Goal: Task Accomplishment & Management: Use online tool/utility

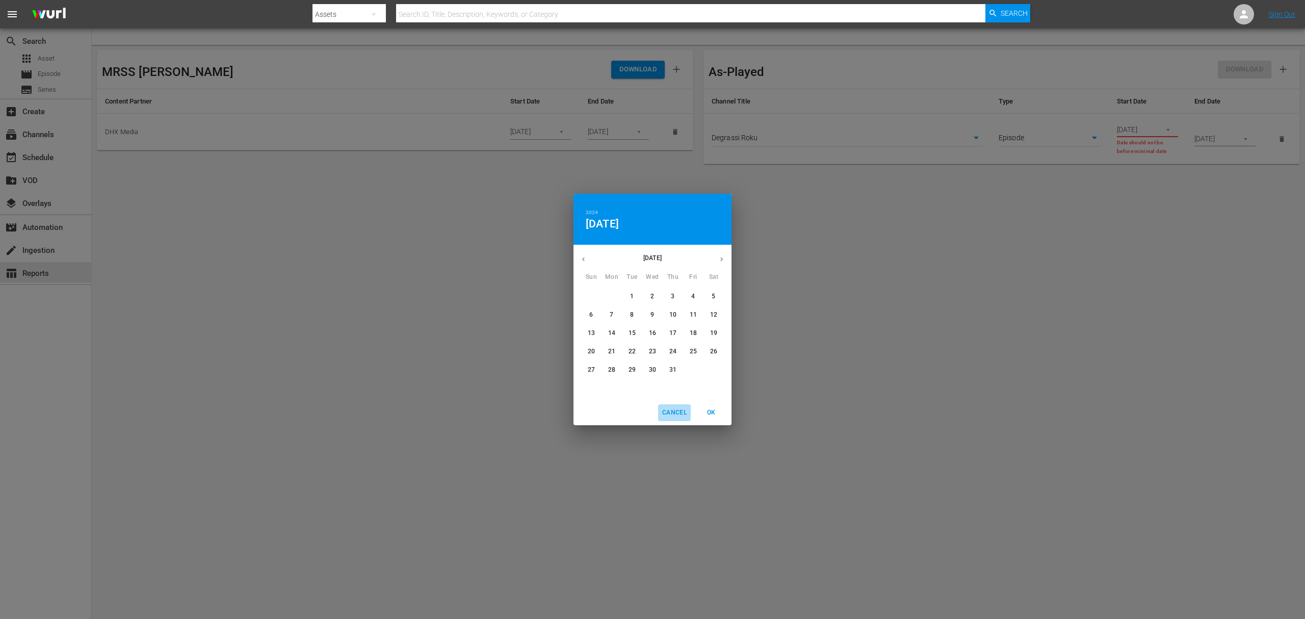
click at [685, 412] on span "Cancel" at bounding box center [674, 412] width 24 height 11
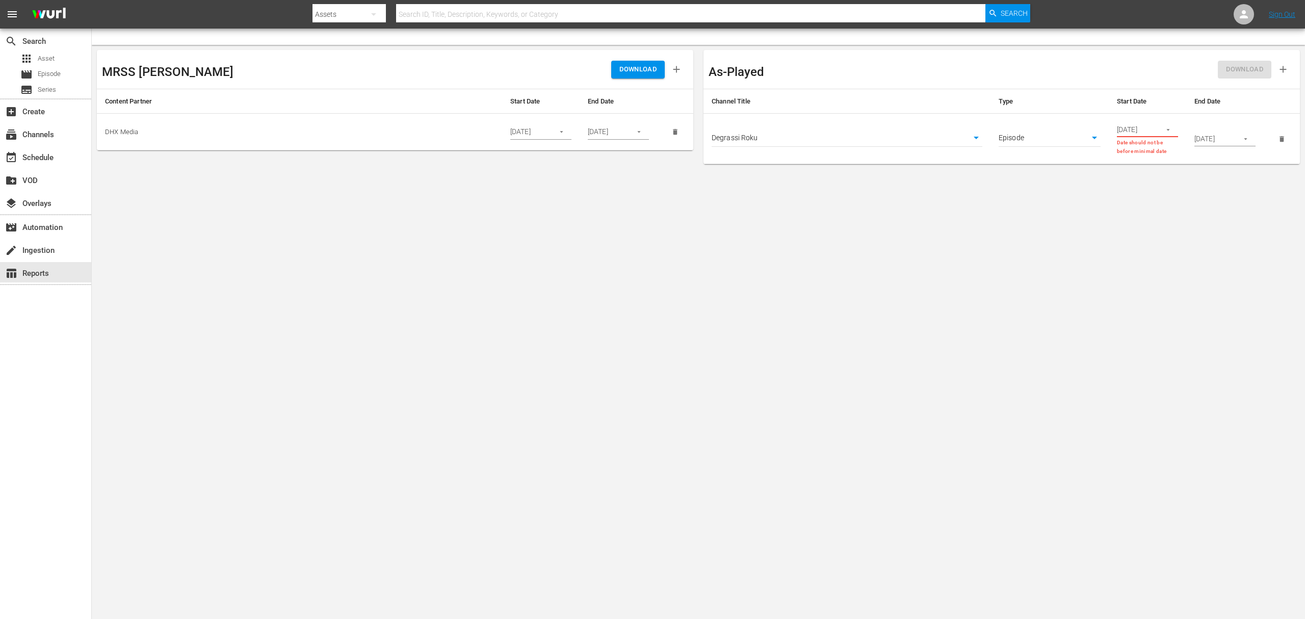
click at [96, 252] on body "menu Search By Assets Search ID, Title, Description, Keywords, or Category Sear…" at bounding box center [652, 309] width 1305 height 619
click at [41, 133] on div "subscriptions Channels" at bounding box center [28, 132] width 57 height 9
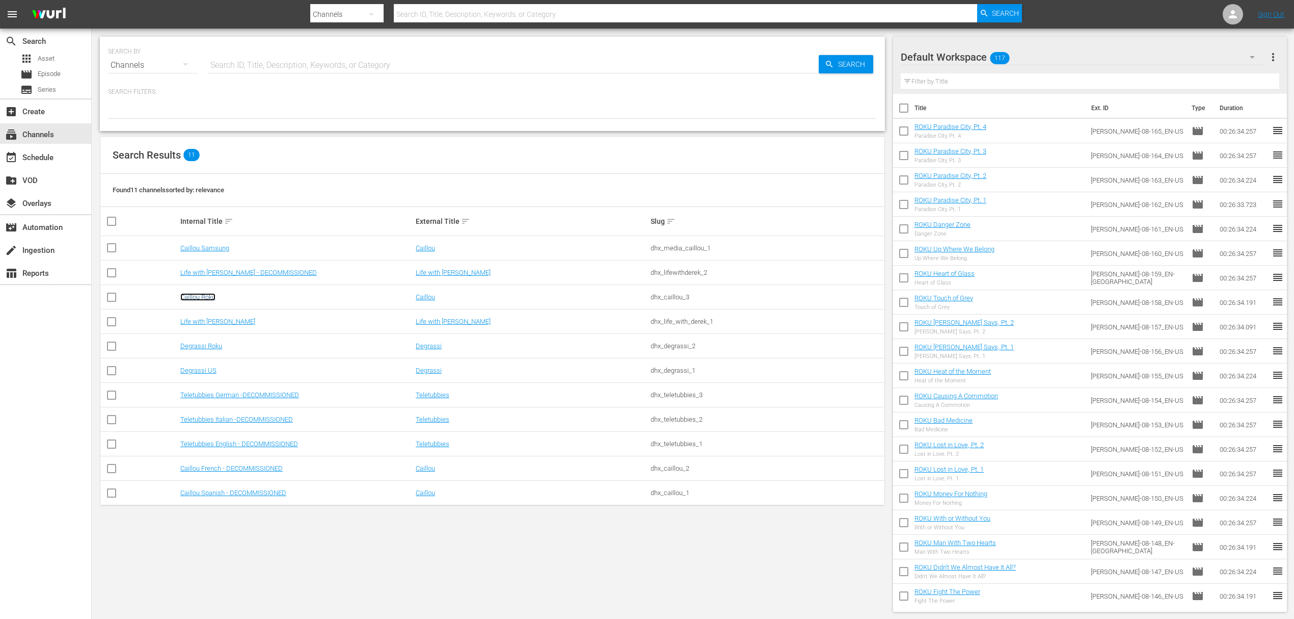
click at [194, 296] on link "Caillou Roku" at bounding box center [197, 297] width 35 height 8
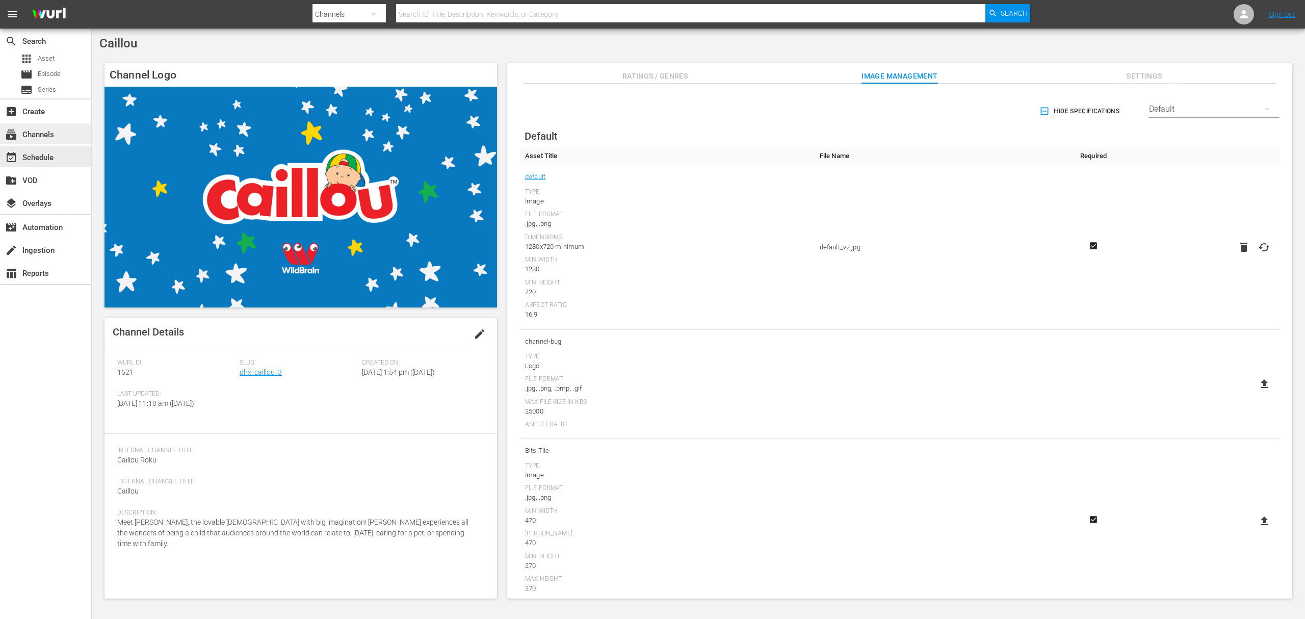
click at [47, 135] on div "subscriptions Channels" at bounding box center [28, 132] width 57 height 9
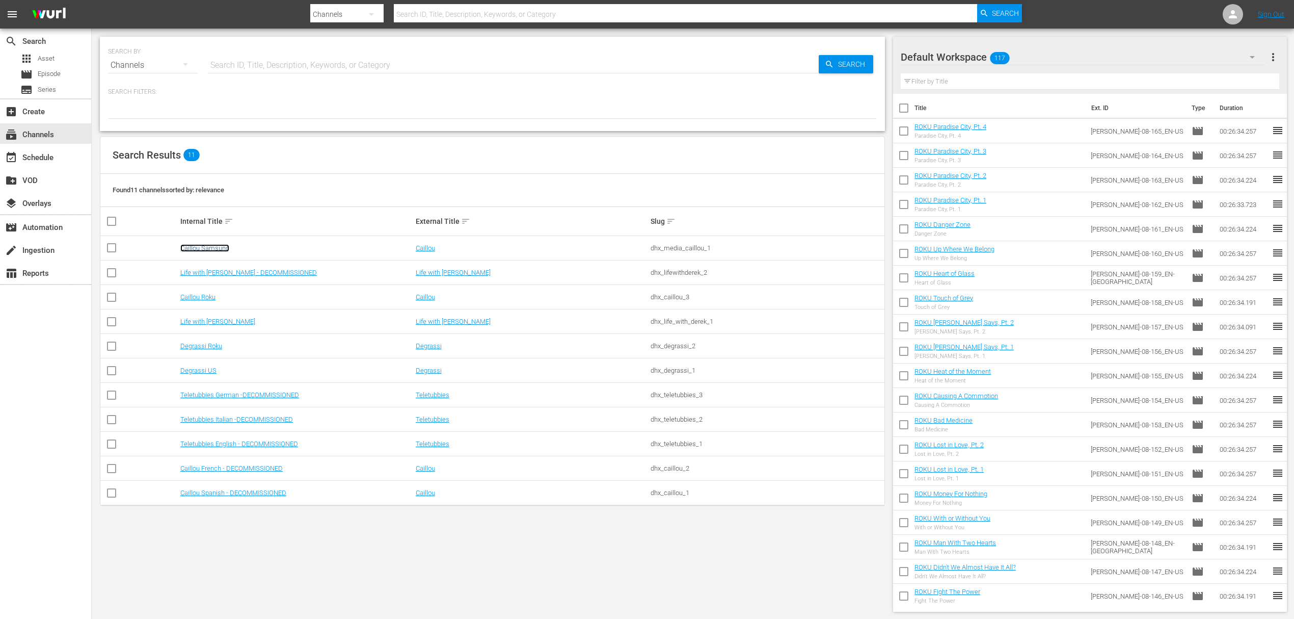
click at [212, 248] on link "Caillou Samsung" at bounding box center [204, 248] width 49 height 8
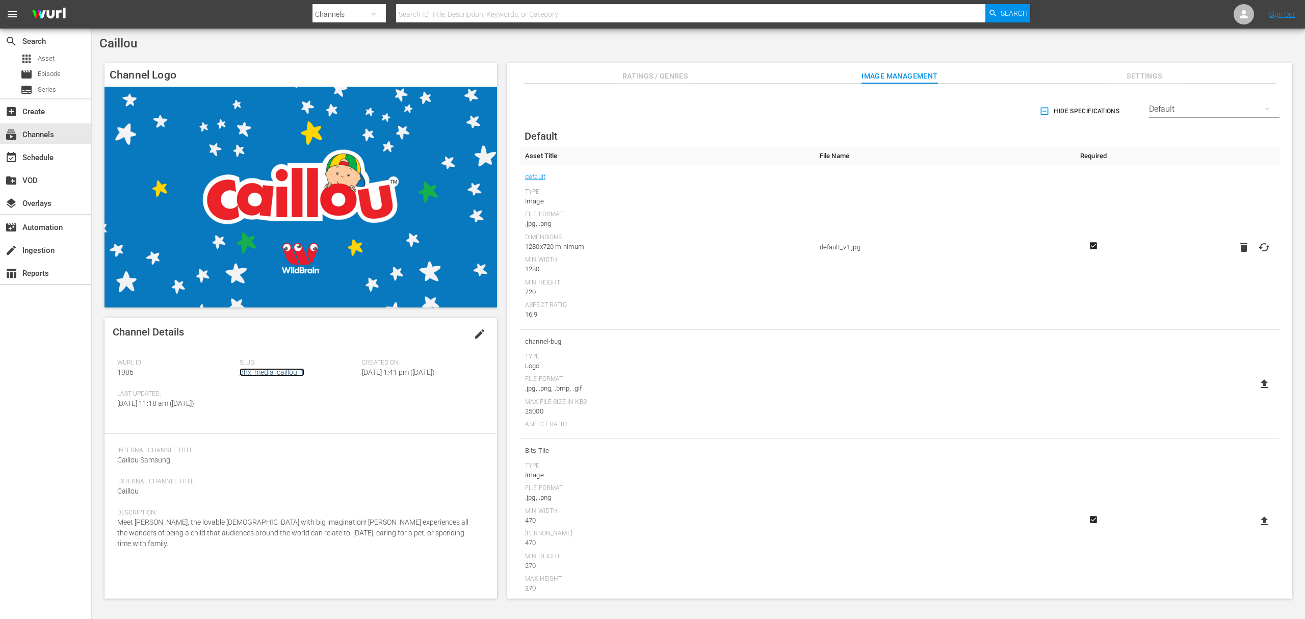
click at [292, 374] on link "dhx_media_caillou_1" at bounding box center [271, 372] width 65 height 8
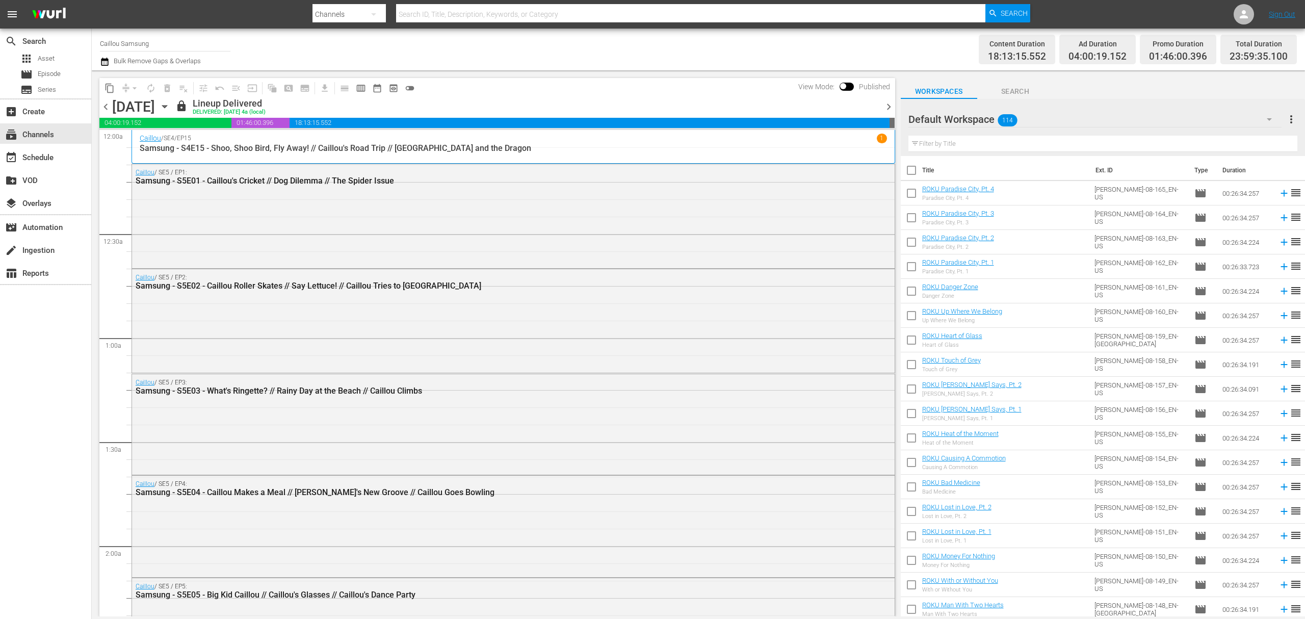
click at [359, 251] on div "Caillou / SE5 / EP1: Samsung - S5E01 - Caillou's Cricket // Dog Dilemma // The …" at bounding box center [513, 215] width 762 height 102
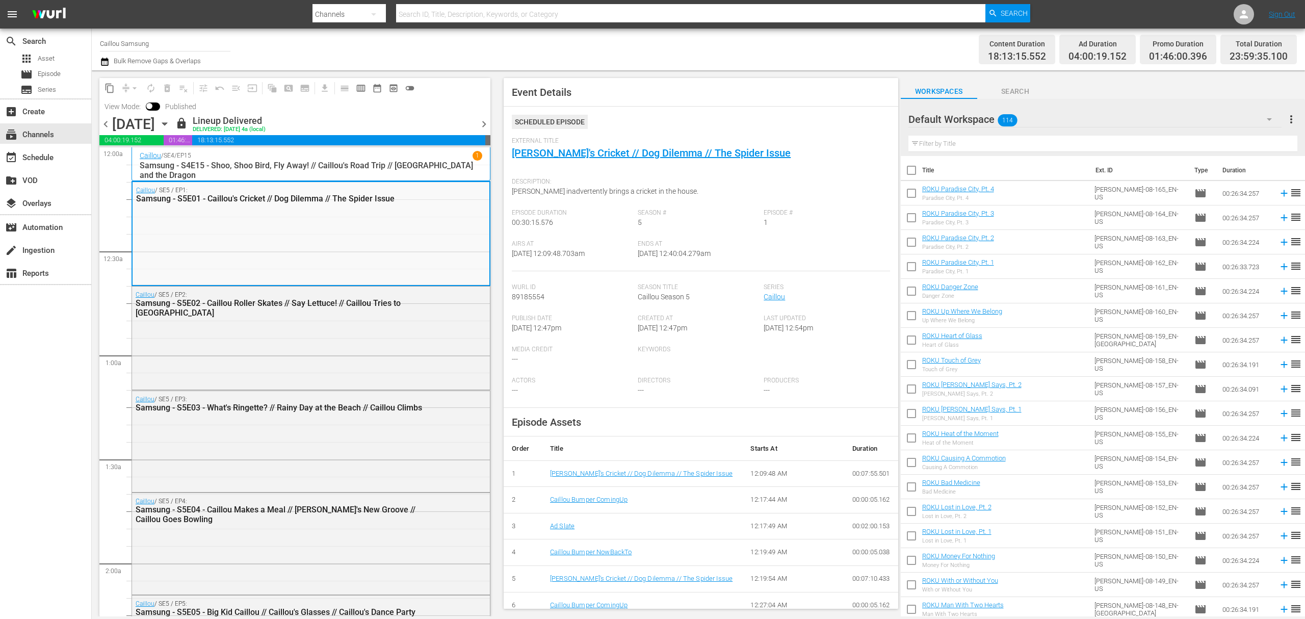
scroll to position [196, 0]
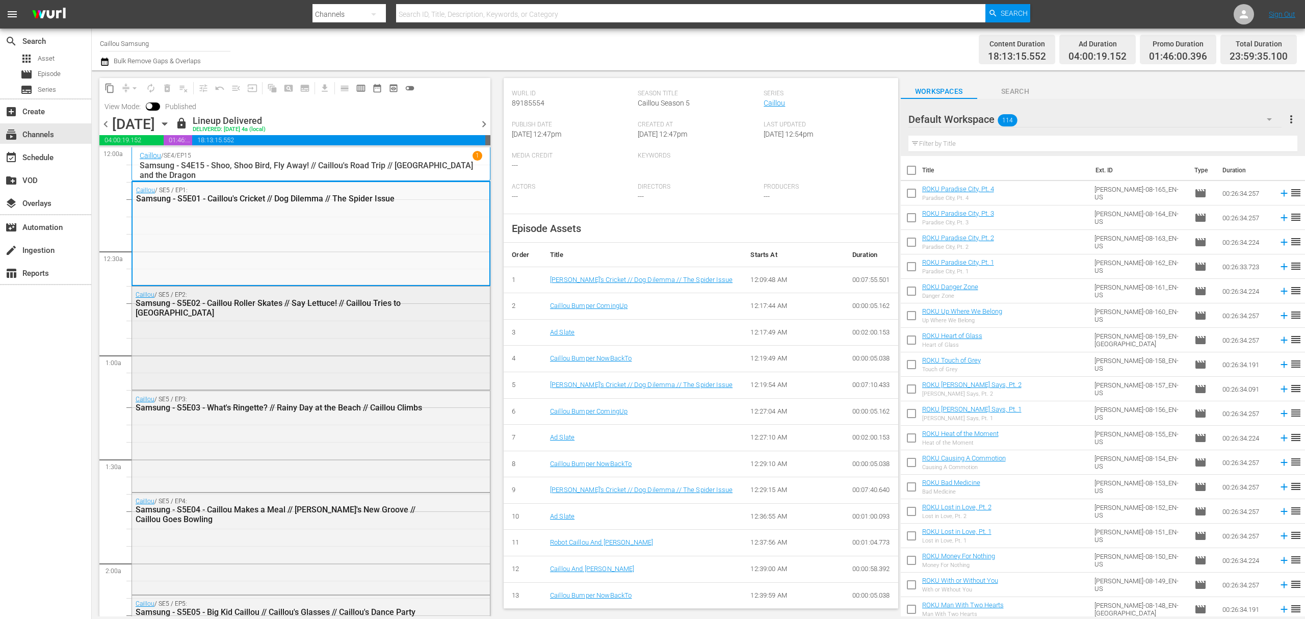
click at [310, 352] on div "Caillou / SE5 / EP2: Samsung - S5E02 - Caillou Roller Skates // Say Lettuce! //…" at bounding box center [311, 336] width 358 height 101
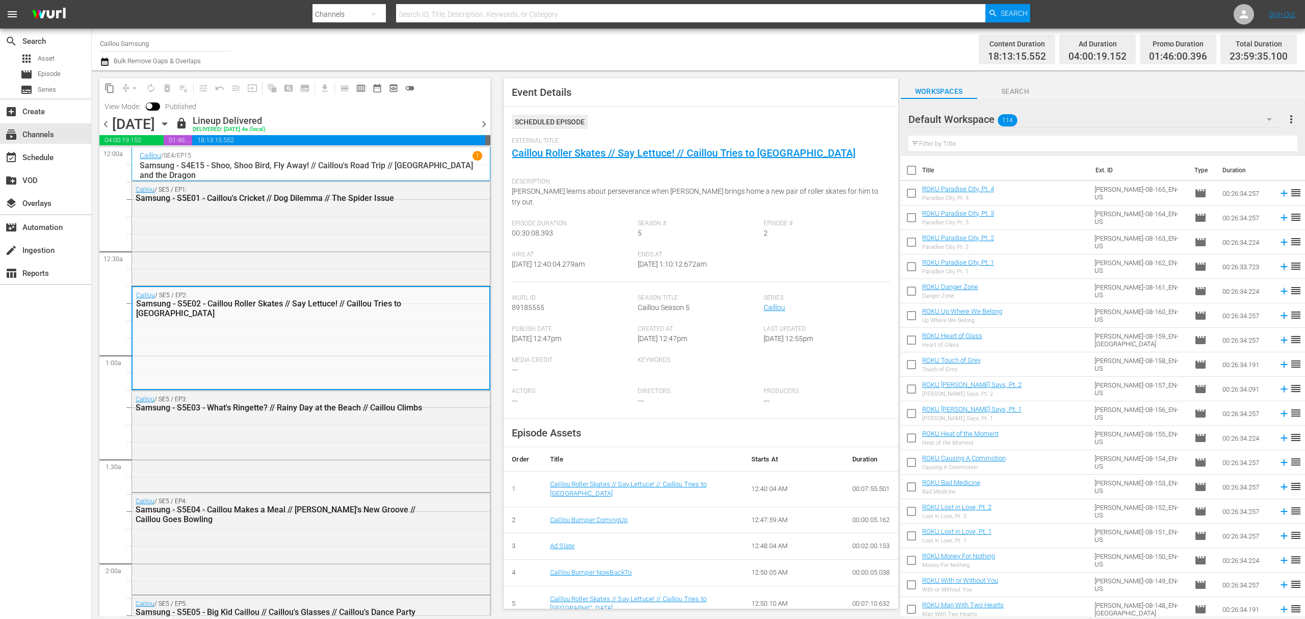
scroll to position [225, 0]
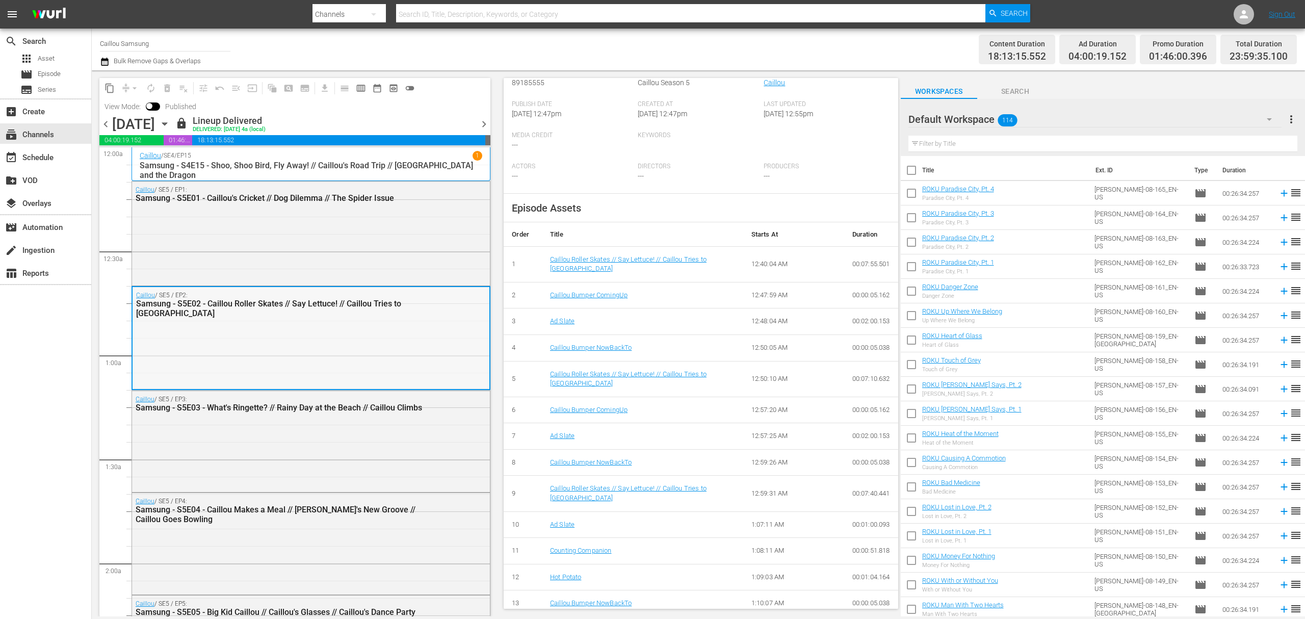
click at [295, 323] on div "Caillou / SE5 / EP2: Samsung - S5E02 - Caillou Roller Skates // Say Lettuce! //…" at bounding box center [310, 337] width 357 height 101
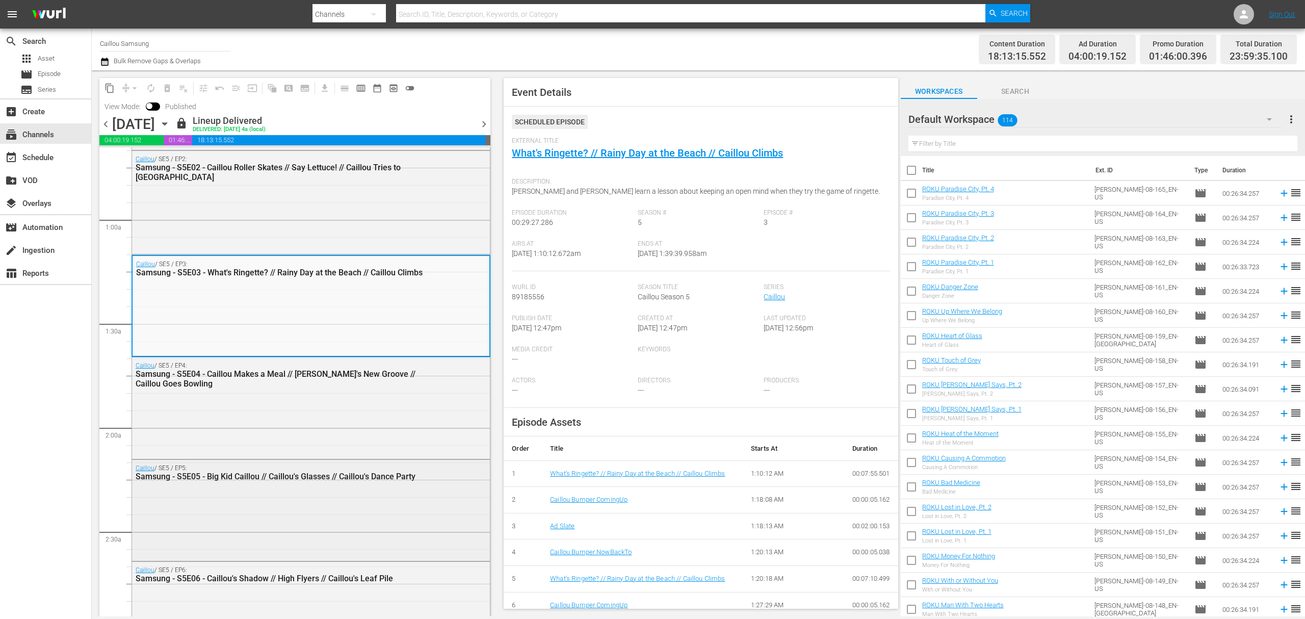
scroll to position [0, 0]
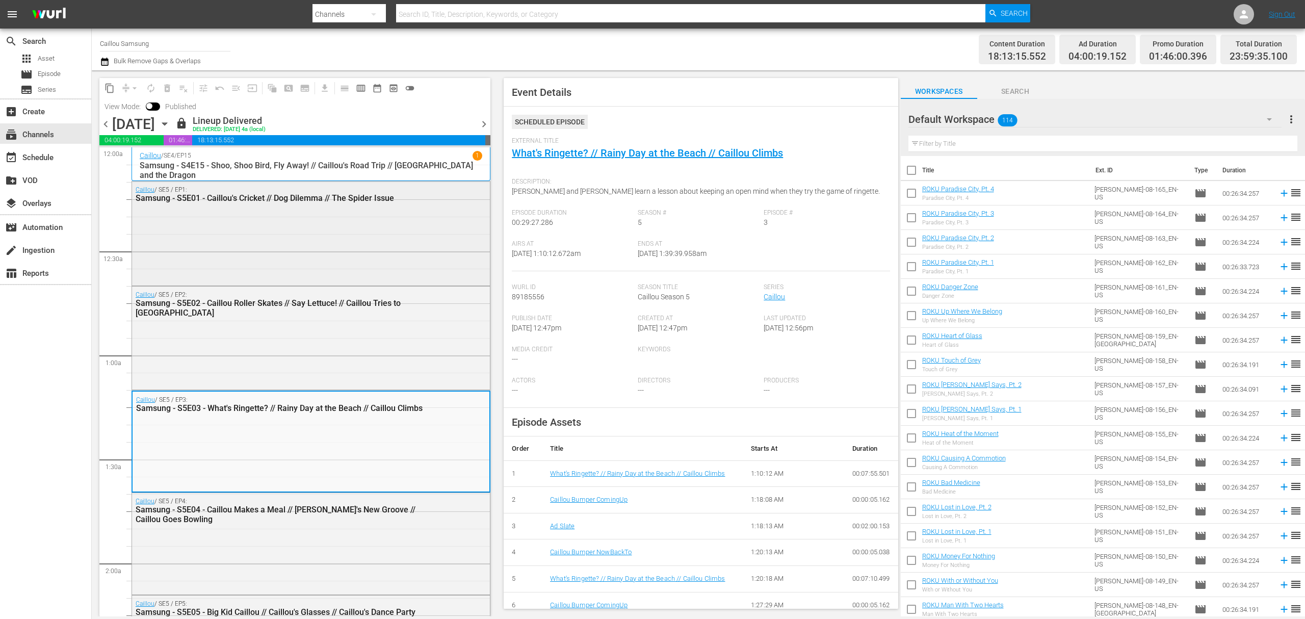
click at [302, 256] on div "Caillou / SE5 / EP1: Samsung - S5E01 - Caillou's Cricket // Dog Dilemma // The …" at bounding box center [311, 232] width 358 height 102
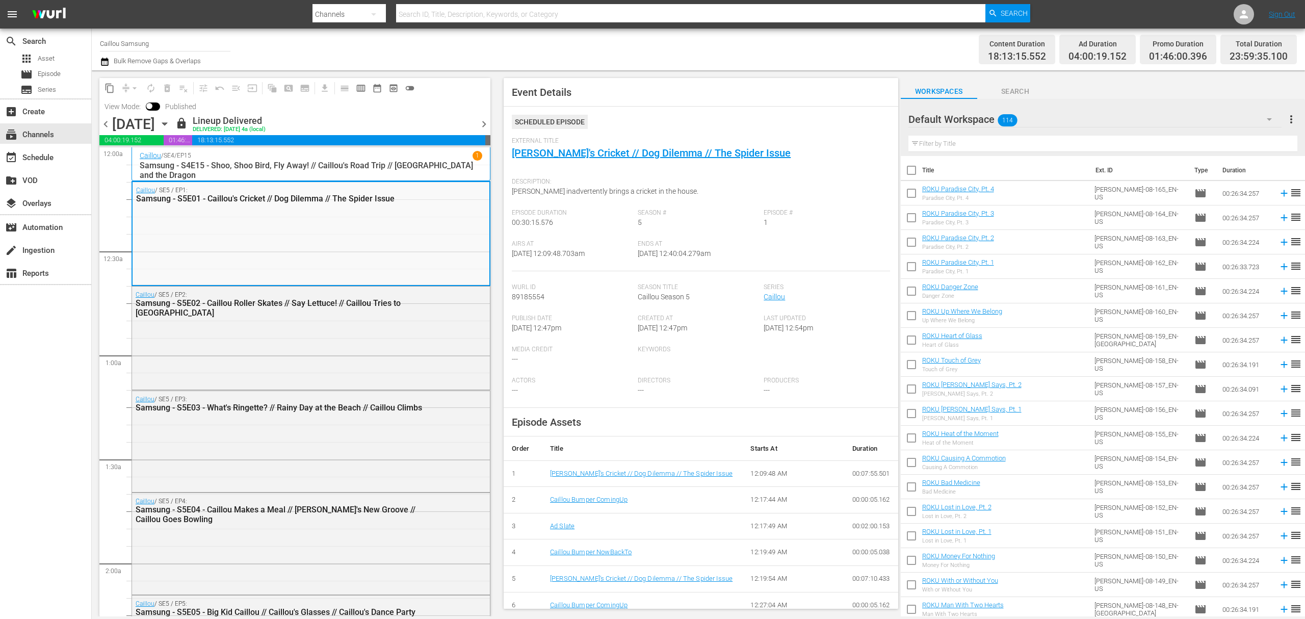
click at [426, 163] on p "Samsung - S4E15 - Shoo, Shoo Bird, Fly Away! // Caillou's Road Trip // Caillou …" at bounding box center [311, 170] width 342 height 19
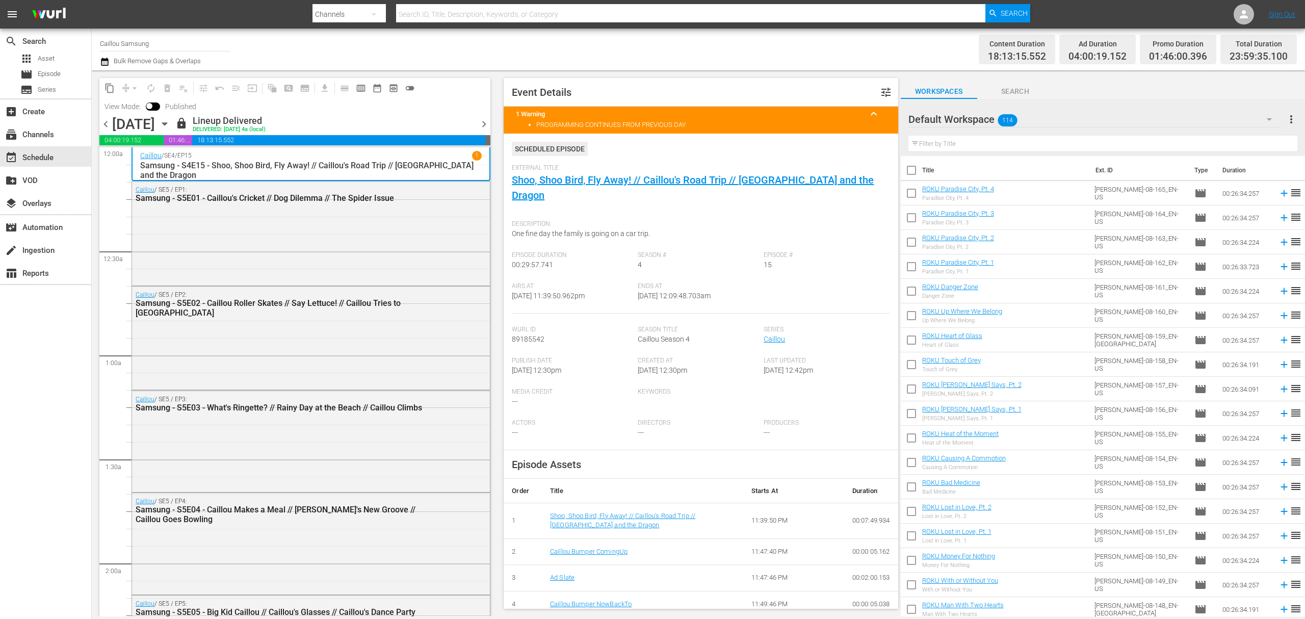
scroll to position [225, 0]
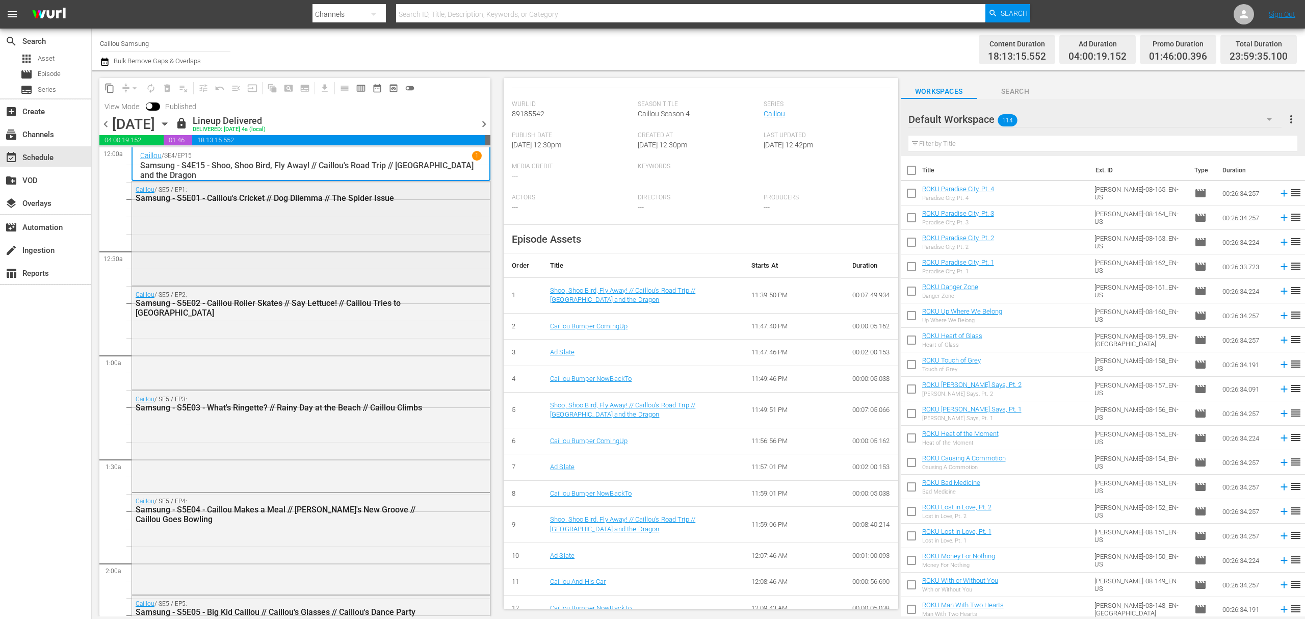
click at [361, 241] on div "Caillou / SE5 / EP1: Samsung - S5E01 - Caillou's Cricket // Dog Dilemma // The …" at bounding box center [311, 232] width 358 height 102
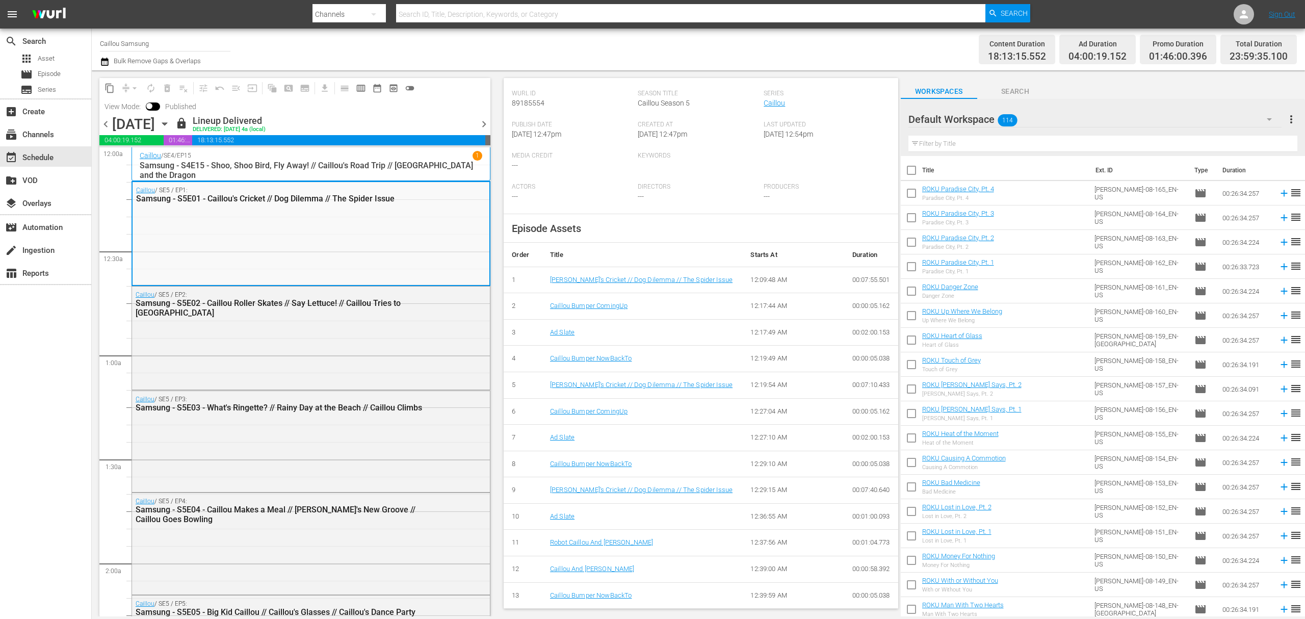
scroll to position [196, 0]
click at [278, 347] on div "Caillou / SE5 / EP2: Samsung - S5E02 - Caillou Roller Skates // Say Lettuce! //…" at bounding box center [311, 336] width 358 height 101
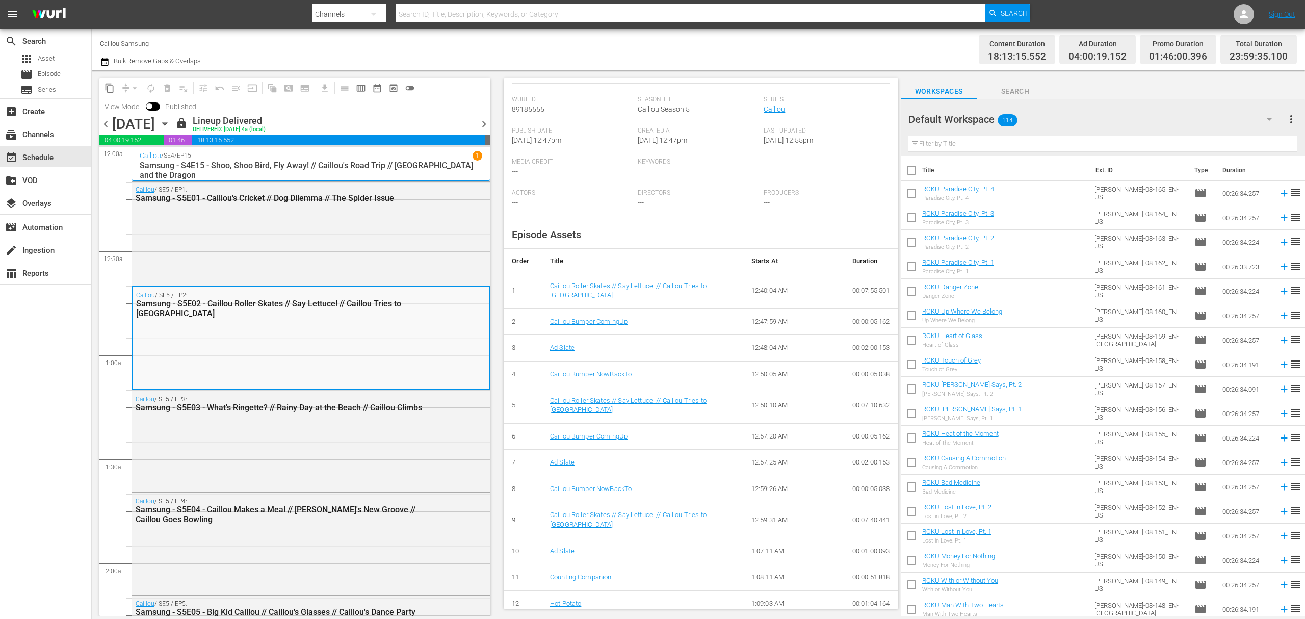
scroll to position [225, 0]
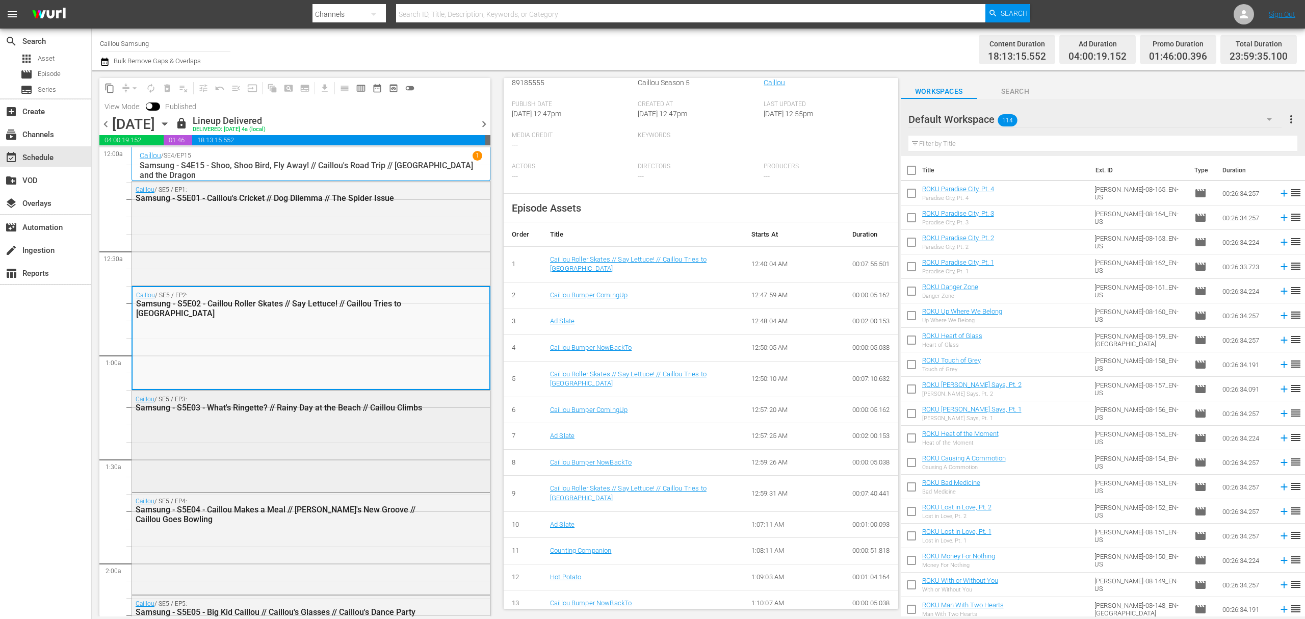
click at [289, 447] on div "Caillou / SE5 / EP3: Samsung - S5E03 - What's Ringette? // Rainy Day at the Bea…" at bounding box center [311, 440] width 358 height 99
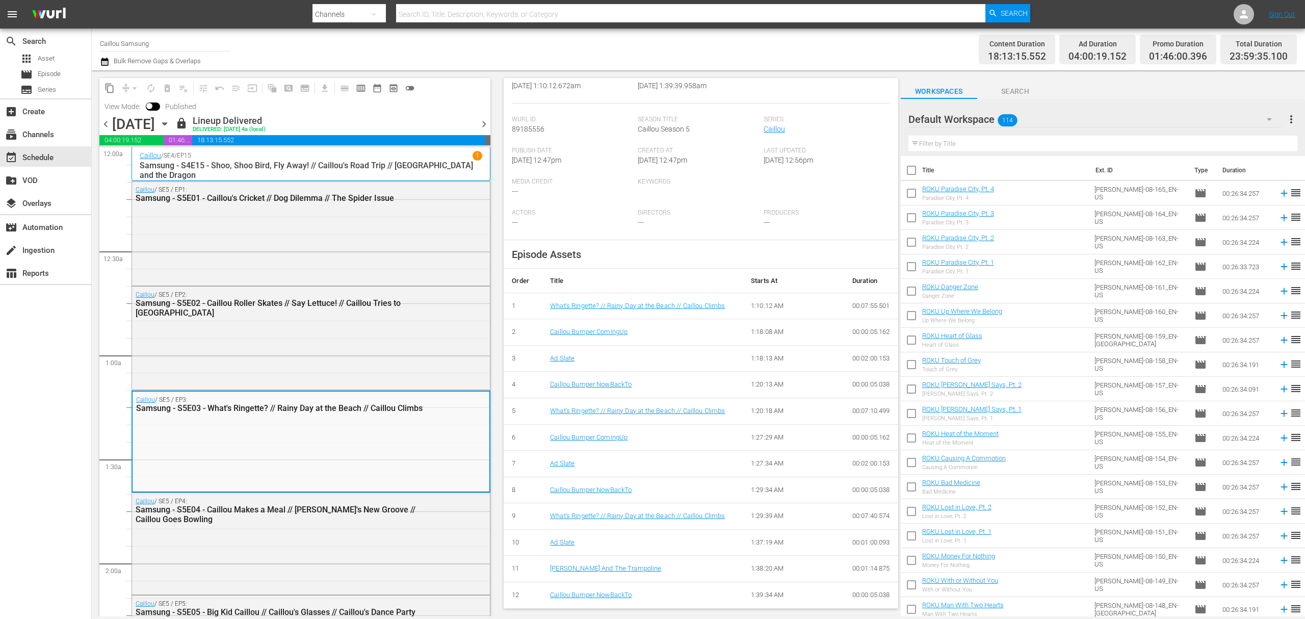
scroll to position [170, 0]
click at [408, 362] on div "Caillou / SE5 / EP2: Samsung - S5E02 - Caillou Roller Skates // Say Lettuce! //…" at bounding box center [311, 336] width 358 height 101
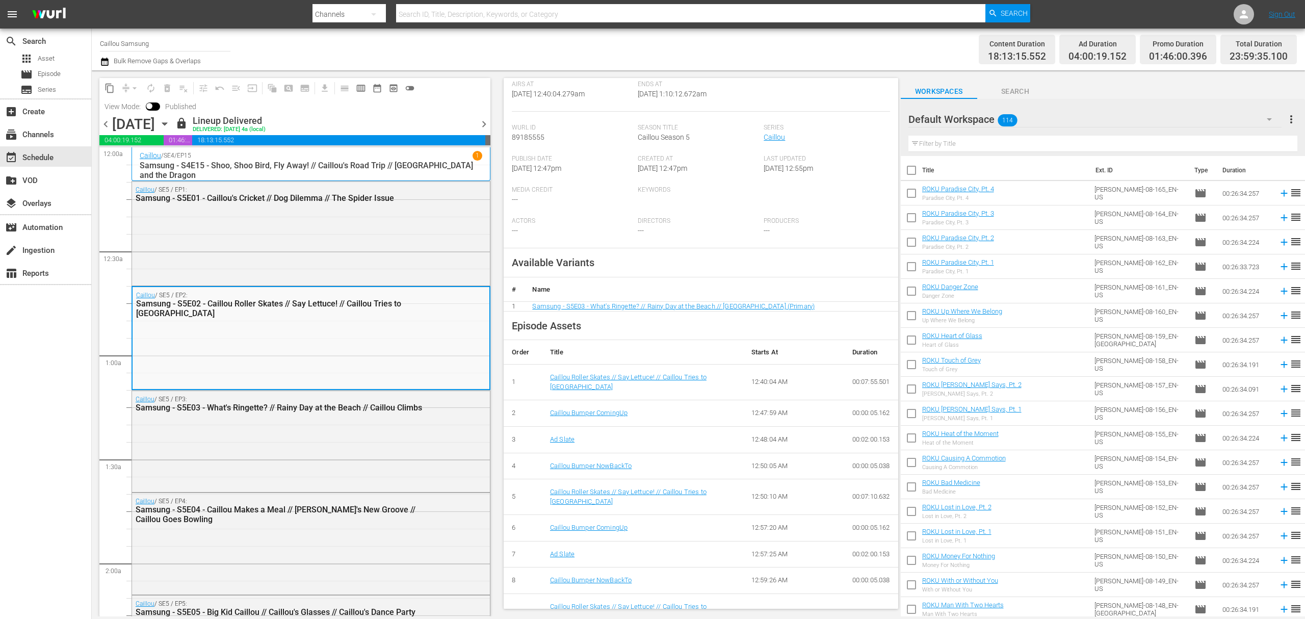
scroll to position [225, 0]
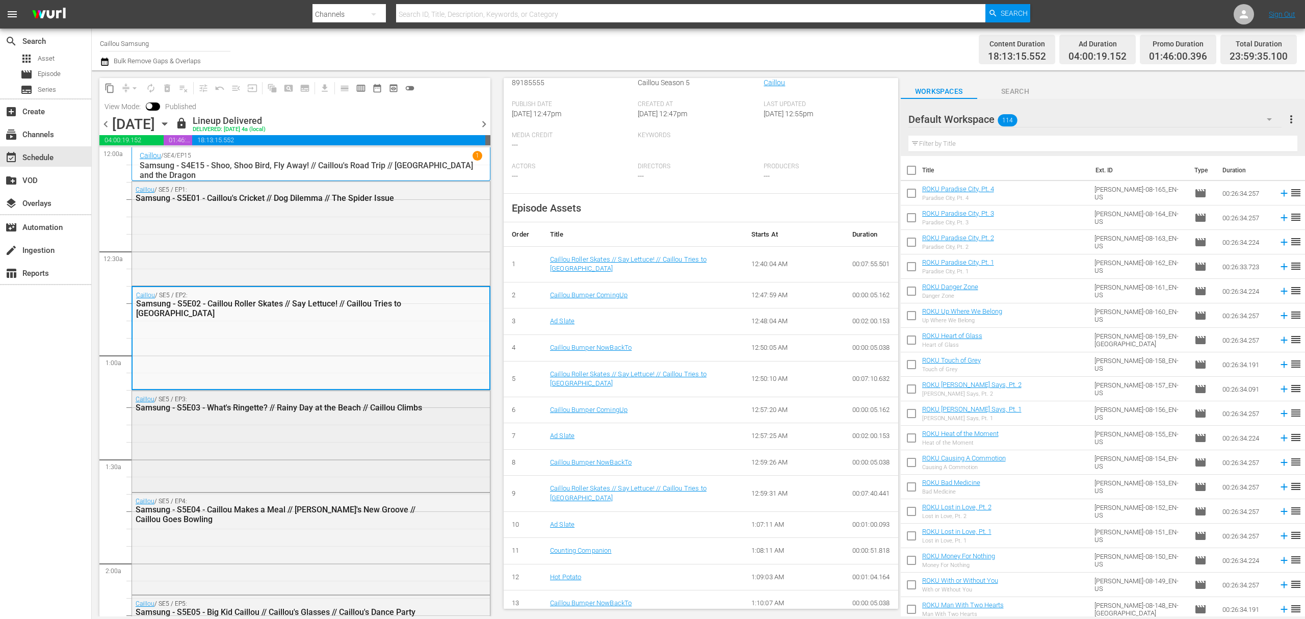
click at [310, 463] on div "Caillou / SE5 / EP3: Samsung - S5E03 - What's Ringette? // Rainy Day at the Bea…" at bounding box center [311, 440] width 358 height 99
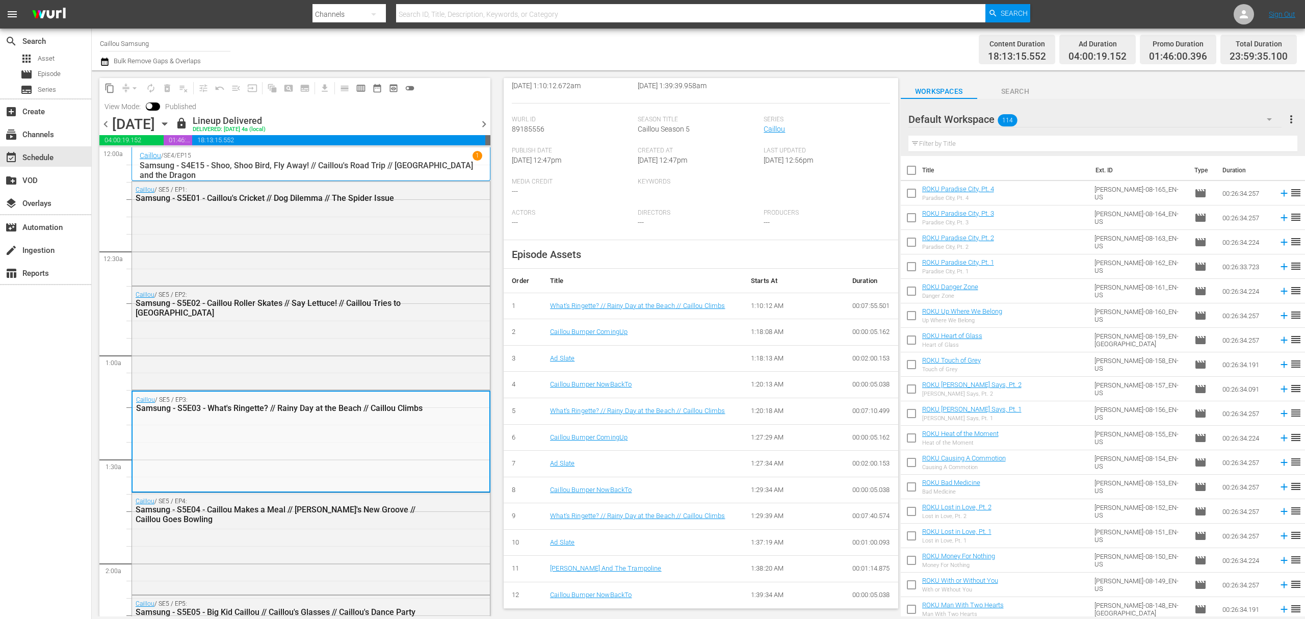
scroll to position [170, 0]
click at [384, 551] on div "Caillou / SE5 / EP4: Samsung - S5E04 - Caillou Makes a Meal // Caillou's New Gr…" at bounding box center [311, 542] width 358 height 99
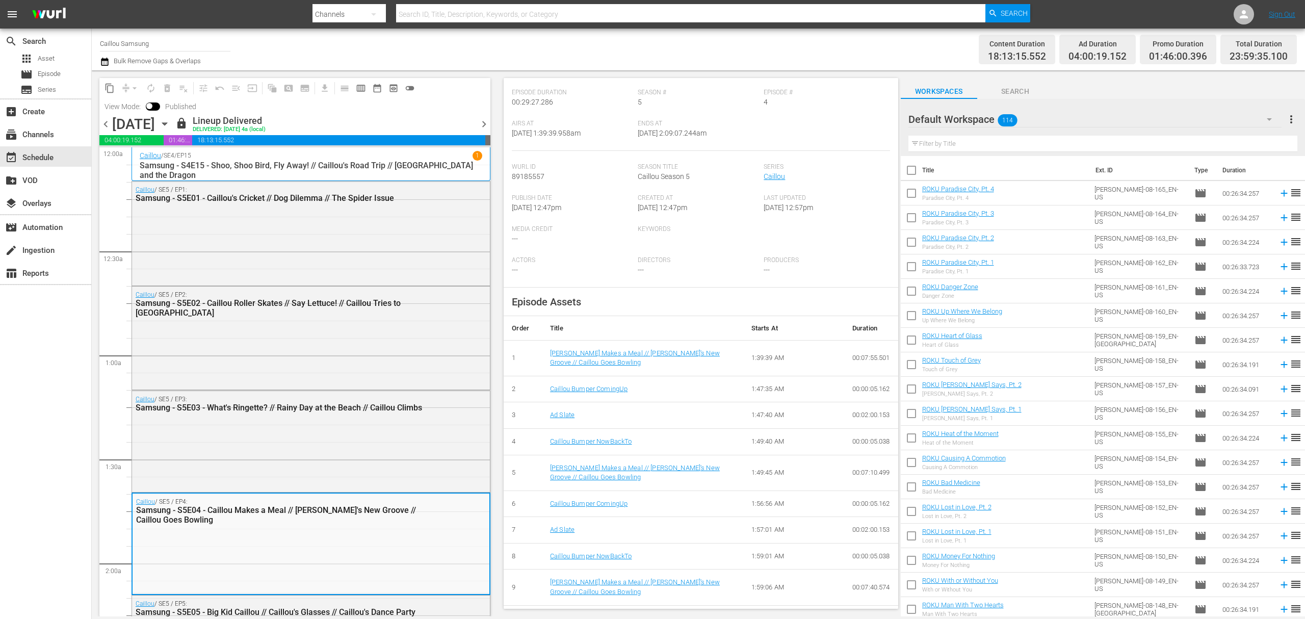
scroll to position [198, 0]
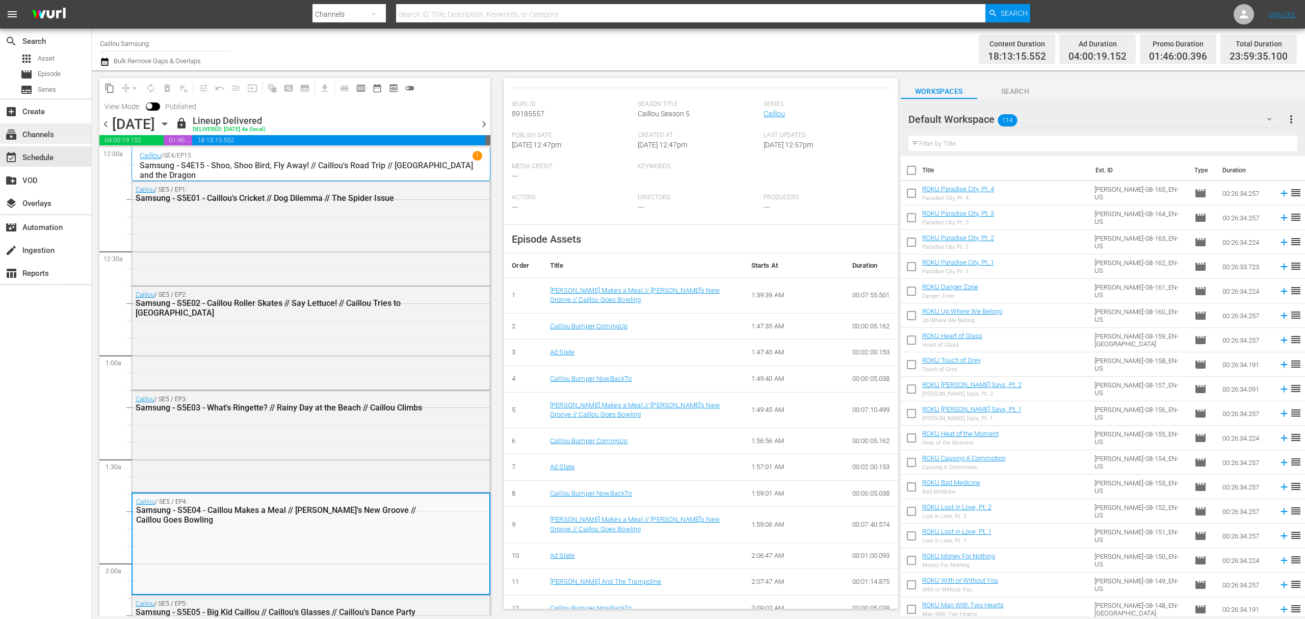
click at [46, 133] on div "subscriptions Channels" at bounding box center [28, 132] width 57 height 9
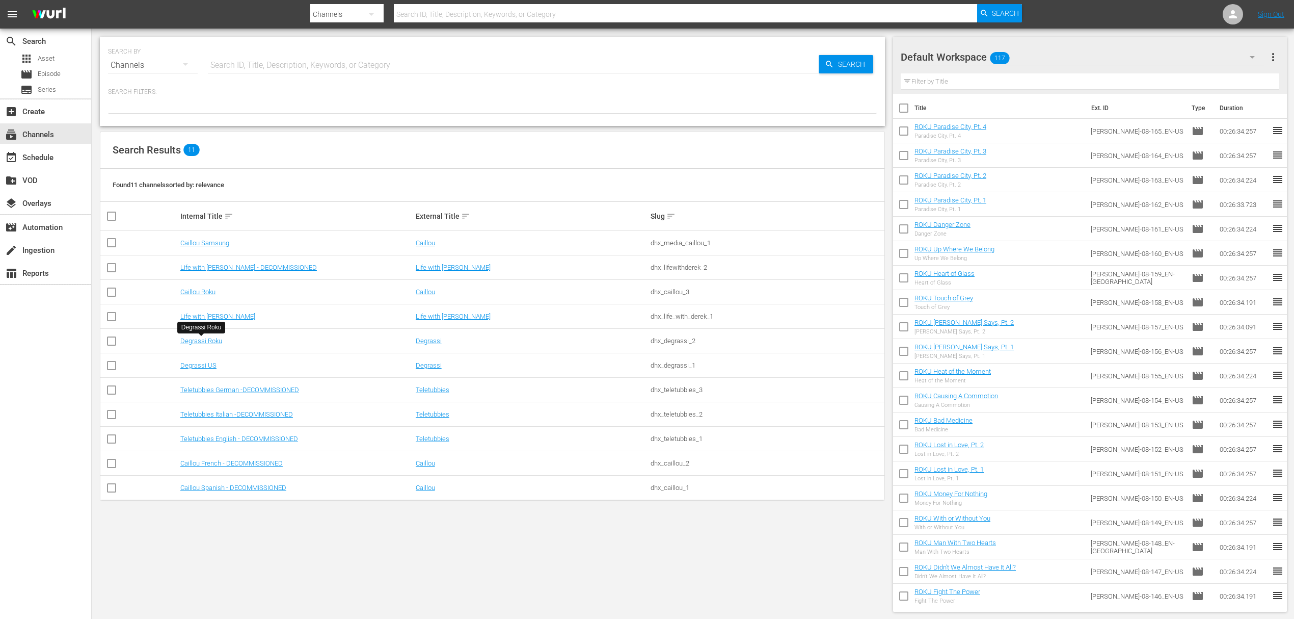
drag, startPoint x: 198, startPoint y: 339, endPoint x: 212, endPoint y: 325, distance: 20.9
click at [224, 317] on link "Life with Derek Roku" at bounding box center [217, 316] width 75 height 8
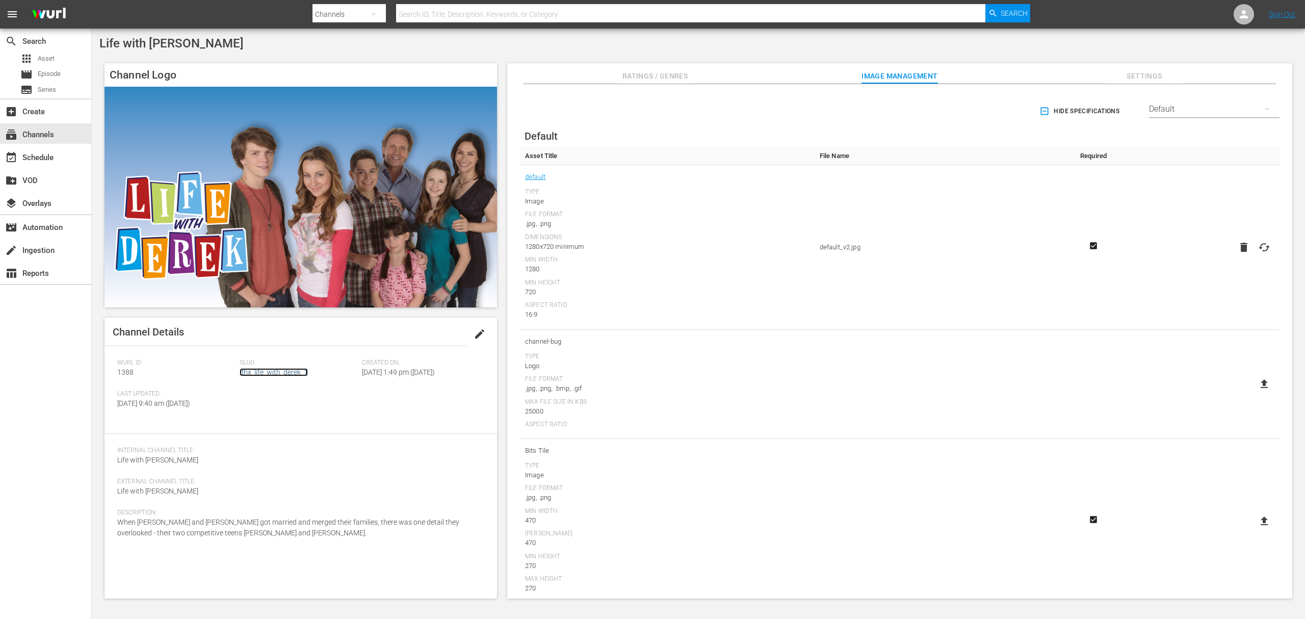
click at [257, 374] on link "dhx_life_with_derek_1" at bounding box center [273, 372] width 68 height 8
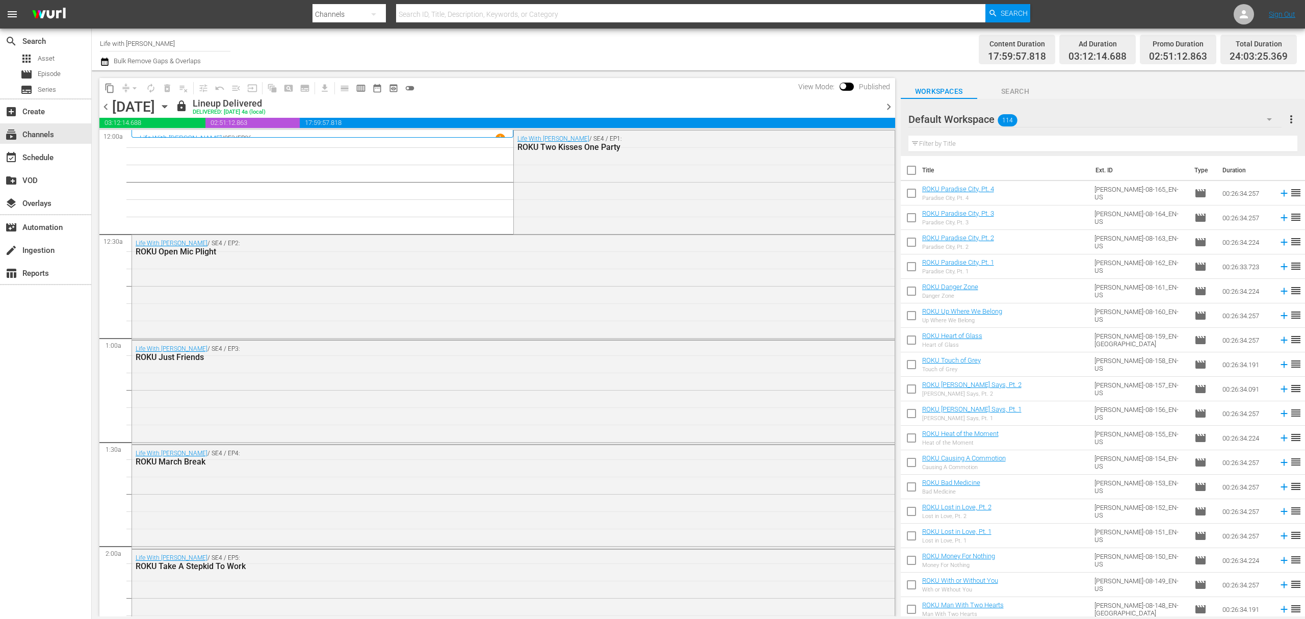
click at [103, 62] on icon "button" at bounding box center [105, 62] width 10 height 12
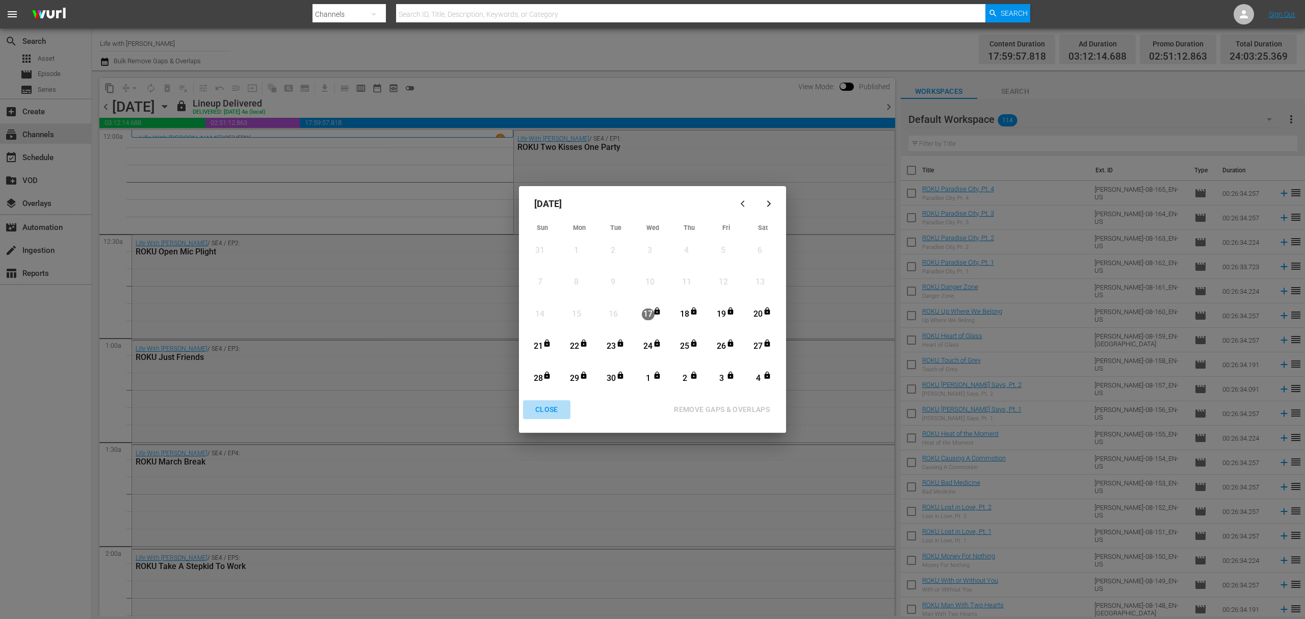
click at [549, 416] on div "CLOSE" at bounding box center [546, 409] width 39 height 13
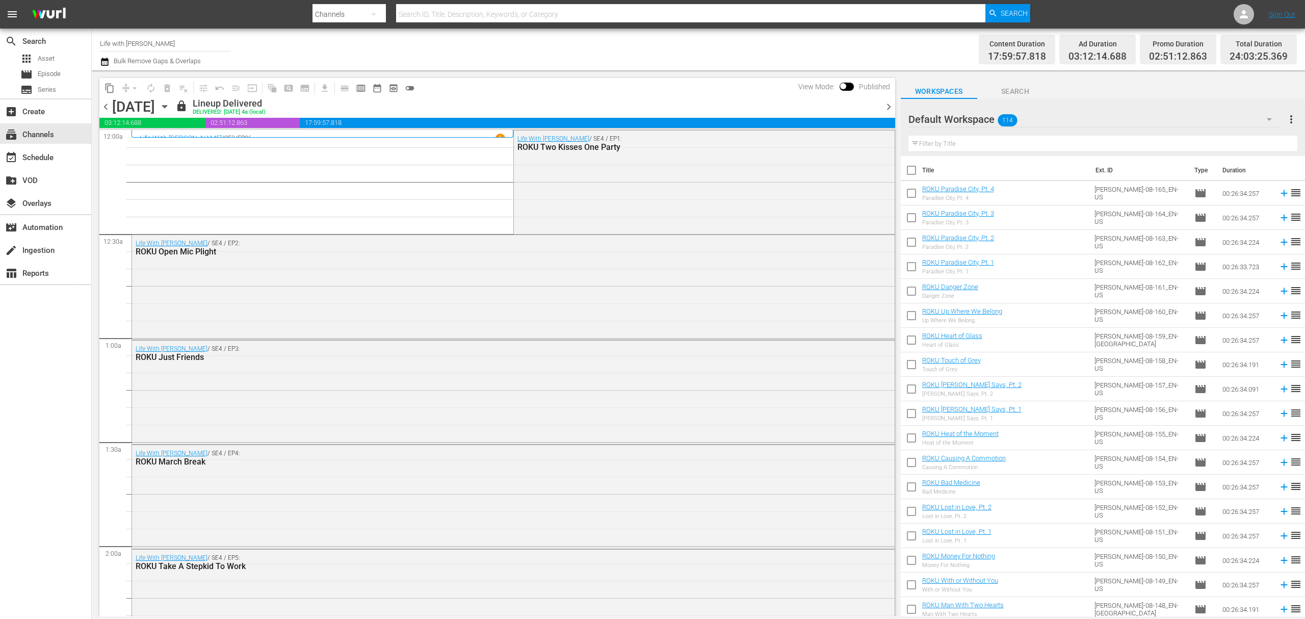
click at [569, 212] on div "Life With Derek / SE4 / EP1: ROKU Two Kisses One Party" at bounding box center [704, 181] width 381 height 102
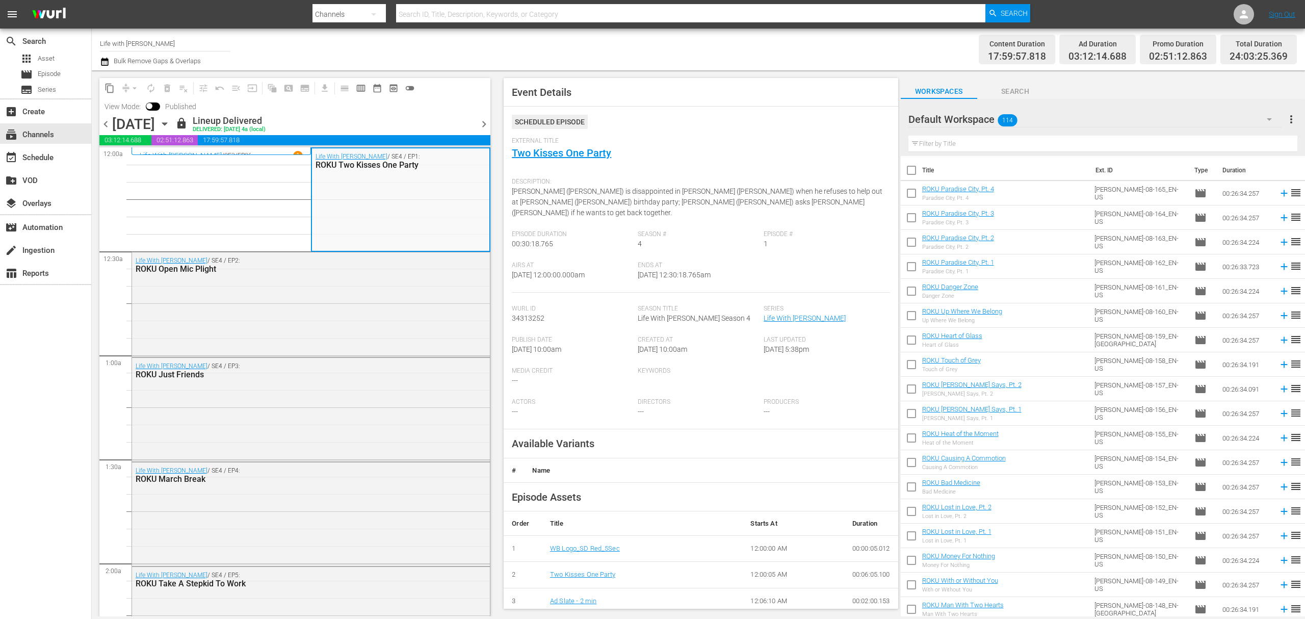
scroll to position [286, 0]
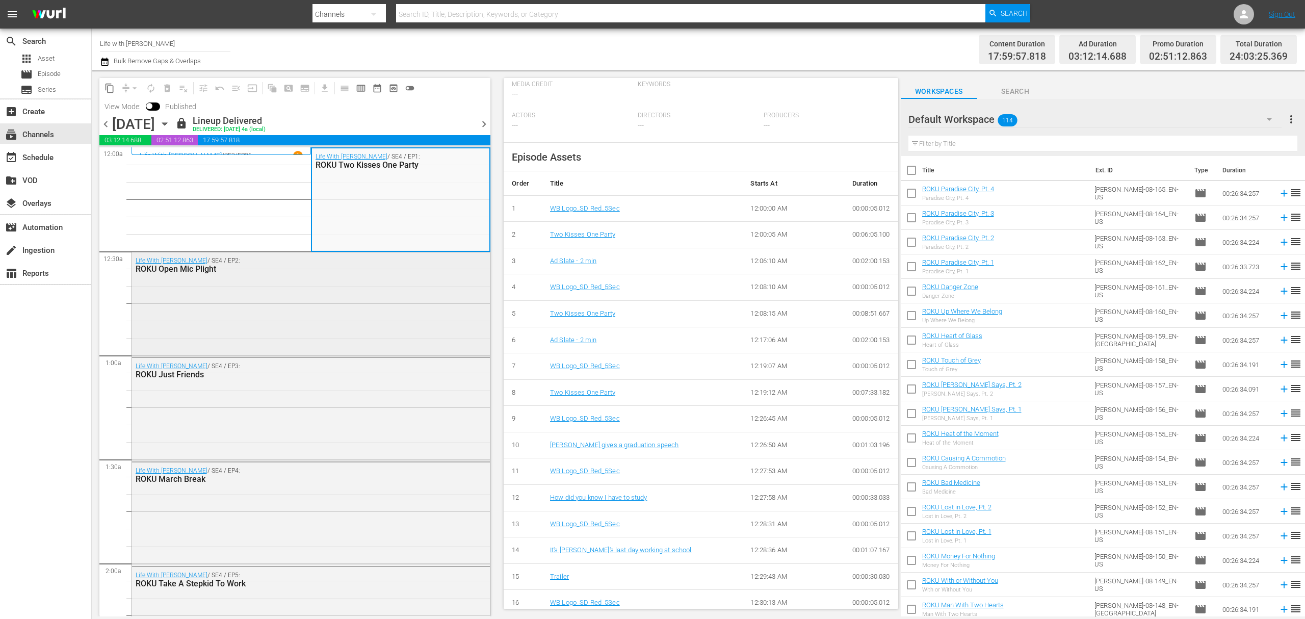
click at [312, 316] on div "Life With Derek / SE4 / EP2: ROKU Open Mic Plight" at bounding box center [311, 303] width 358 height 102
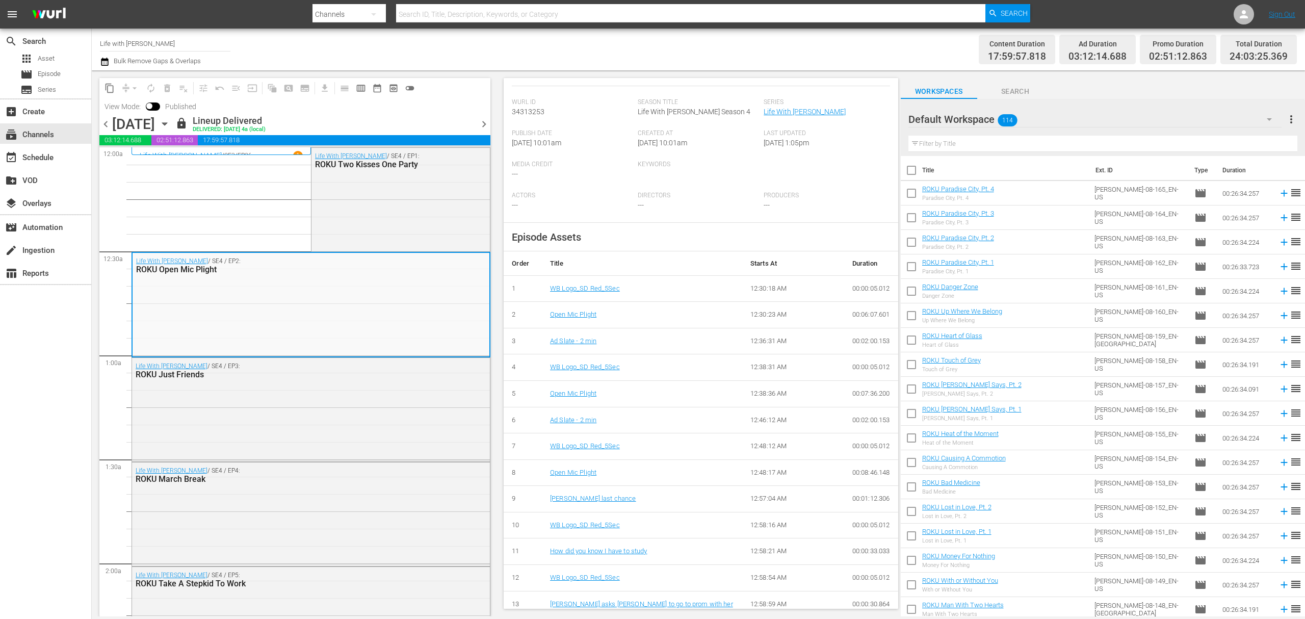
scroll to position [260, 0]
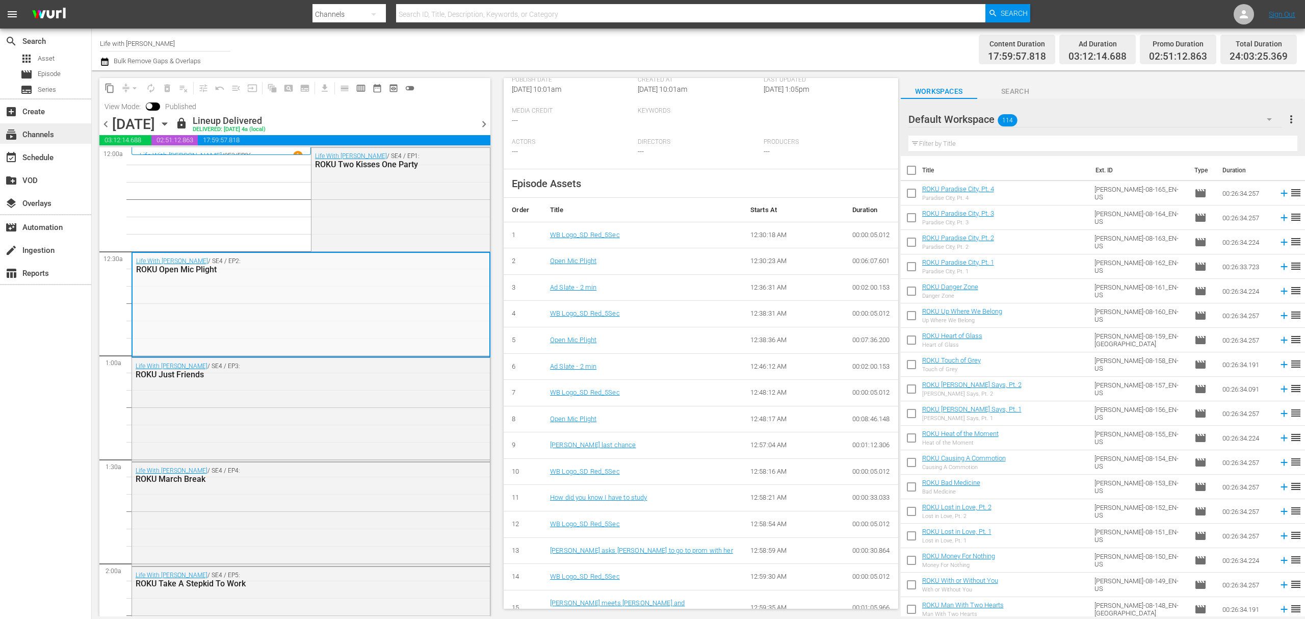
click at [51, 137] on div "subscriptions Channels" at bounding box center [28, 132] width 57 height 9
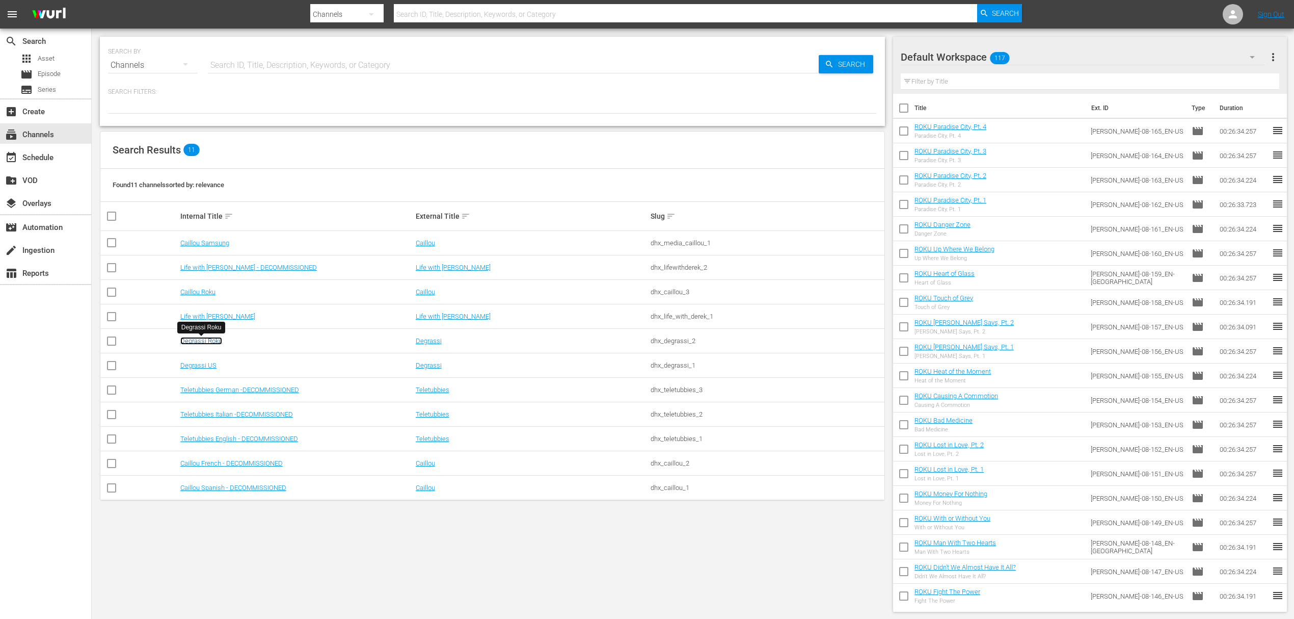
click at [198, 344] on link "Degrassi Roku" at bounding box center [201, 341] width 42 height 8
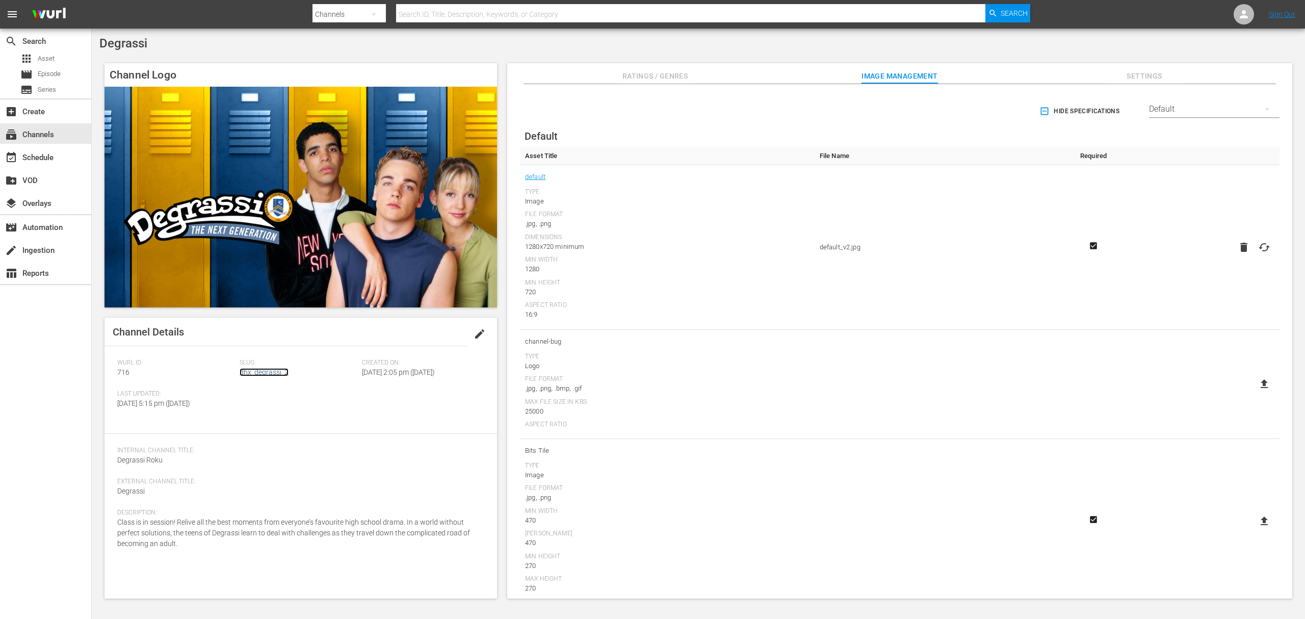
click at [280, 374] on link "dhx_degrassi_2" at bounding box center [263, 372] width 49 height 8
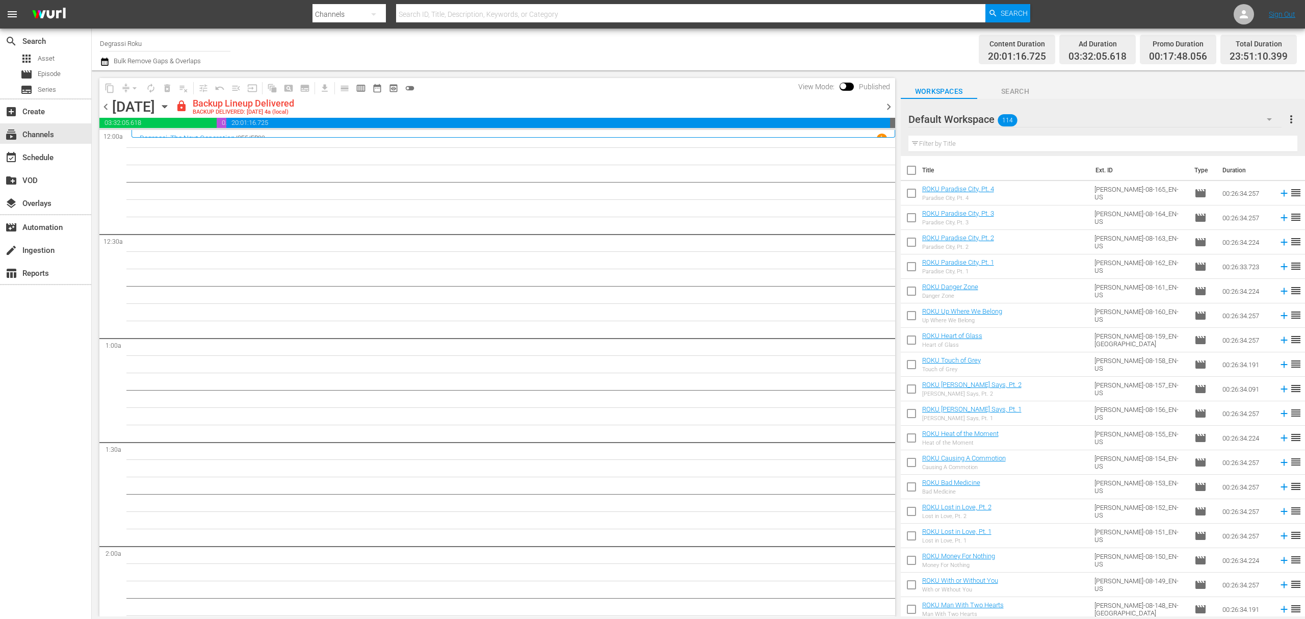
click at [107, 62] on icon "button" at bounding box center [105, 62] width 10 height 12
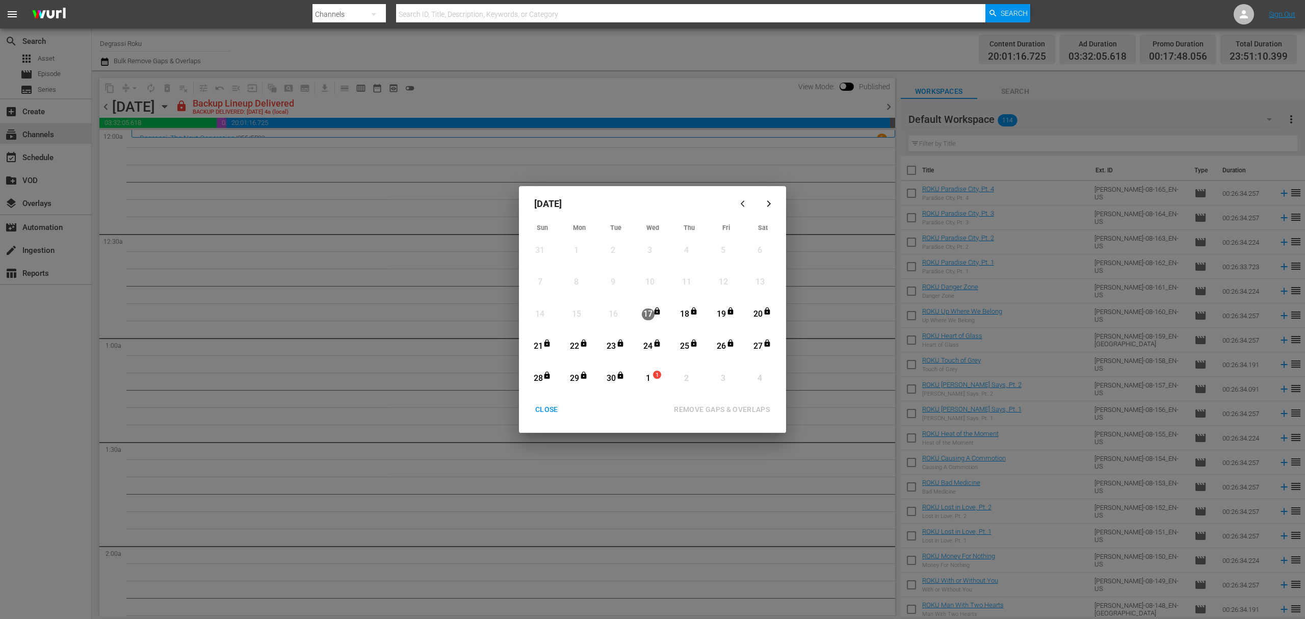
click at [550, 407] on div "CLOSE" at bounding box center [546, 409] width 39 height 13
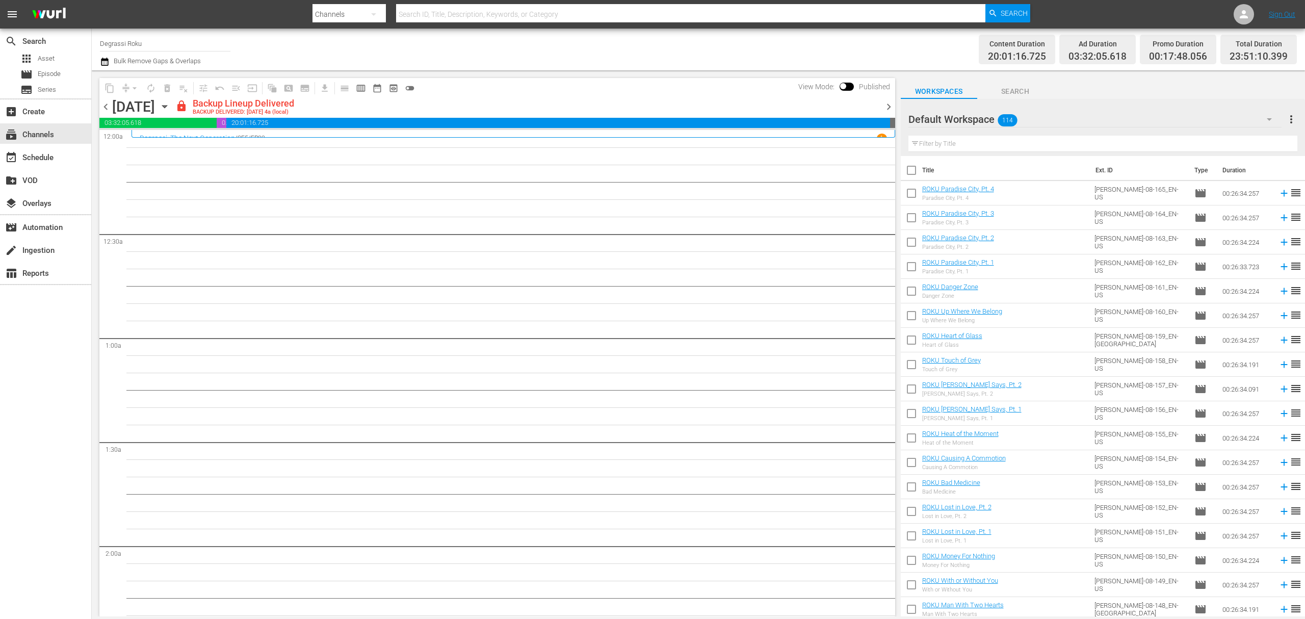
click at [170, 109] on icon "button" at bounding box center [164, 106] width 11 height 11
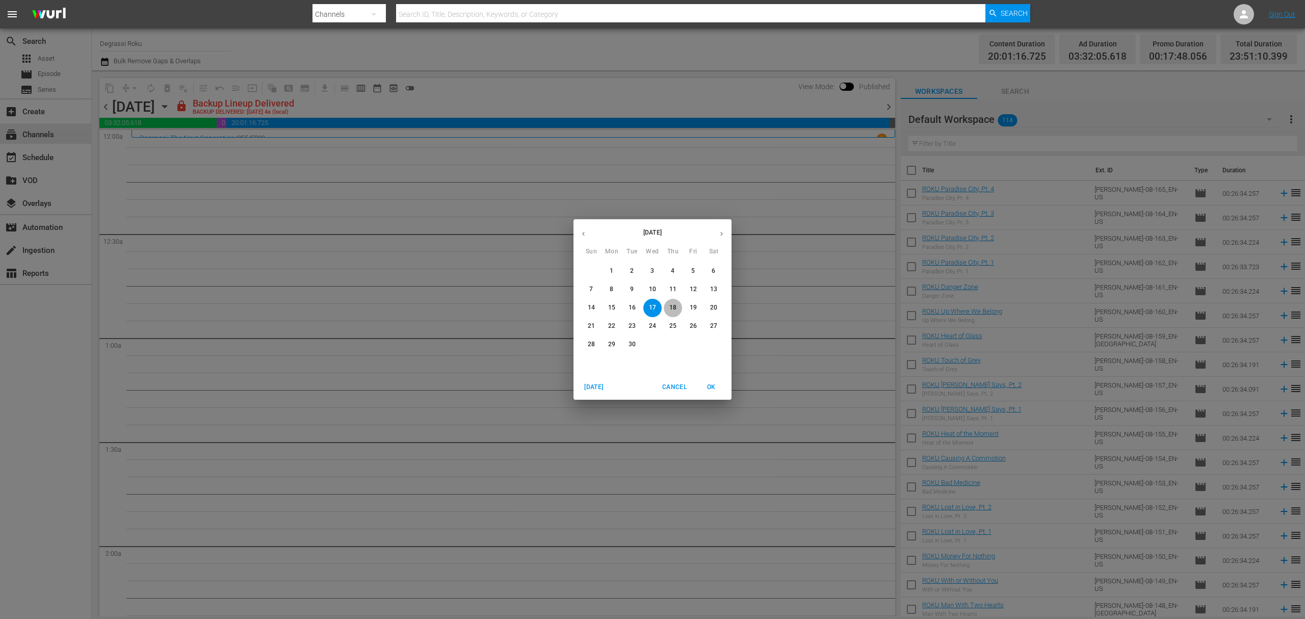
click at [679, 308] on span "18" at bounding box center [672, 307] width 18 height 9
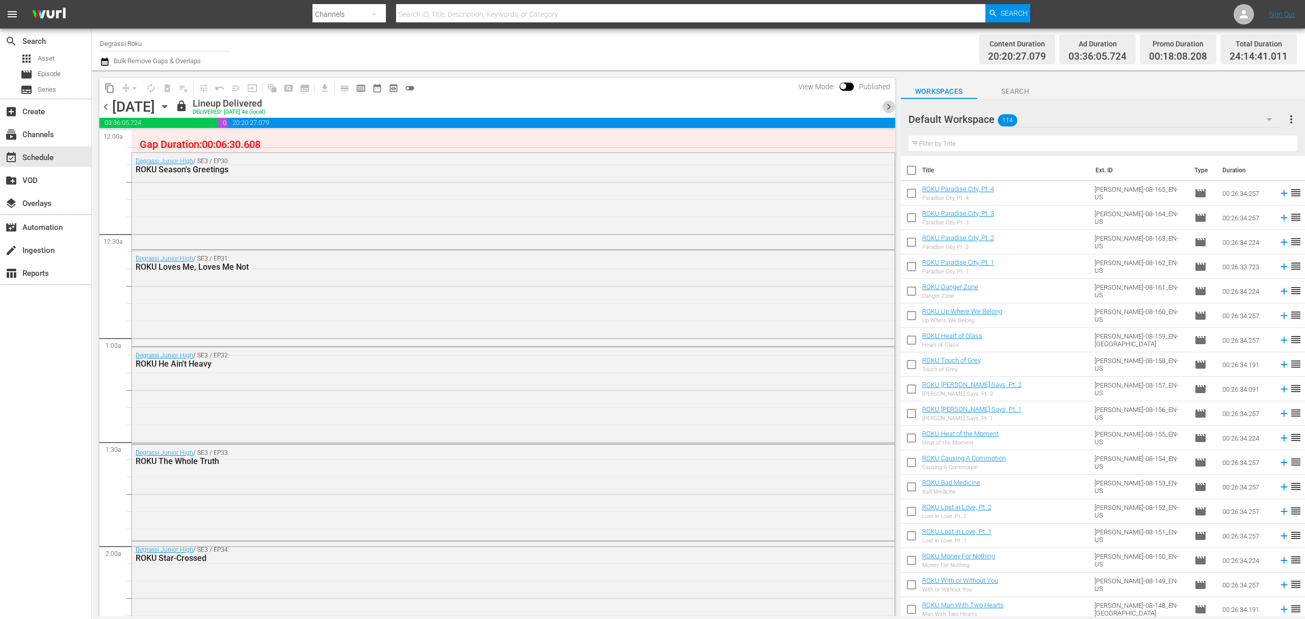
click at [885, 100] on span "chevron_right" at bounding box center [888, 106] width 13 height 13
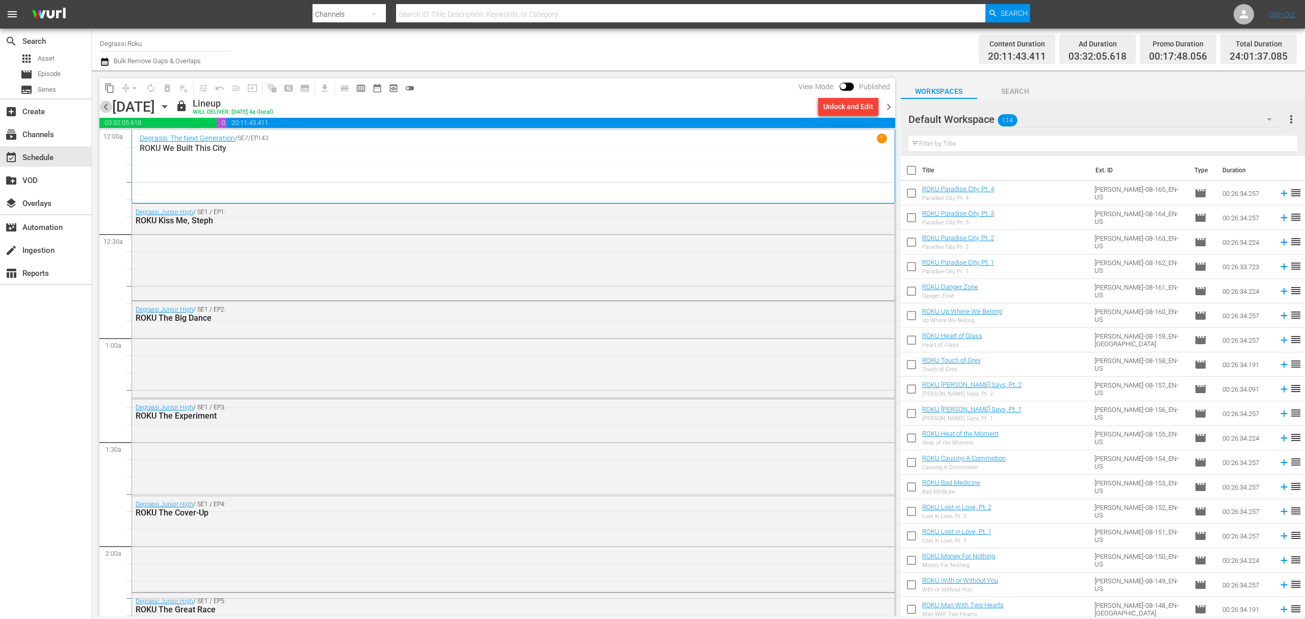
click at [105, 111] on span "chevron_left" at bounding box center [105, 106] width 13 height 13
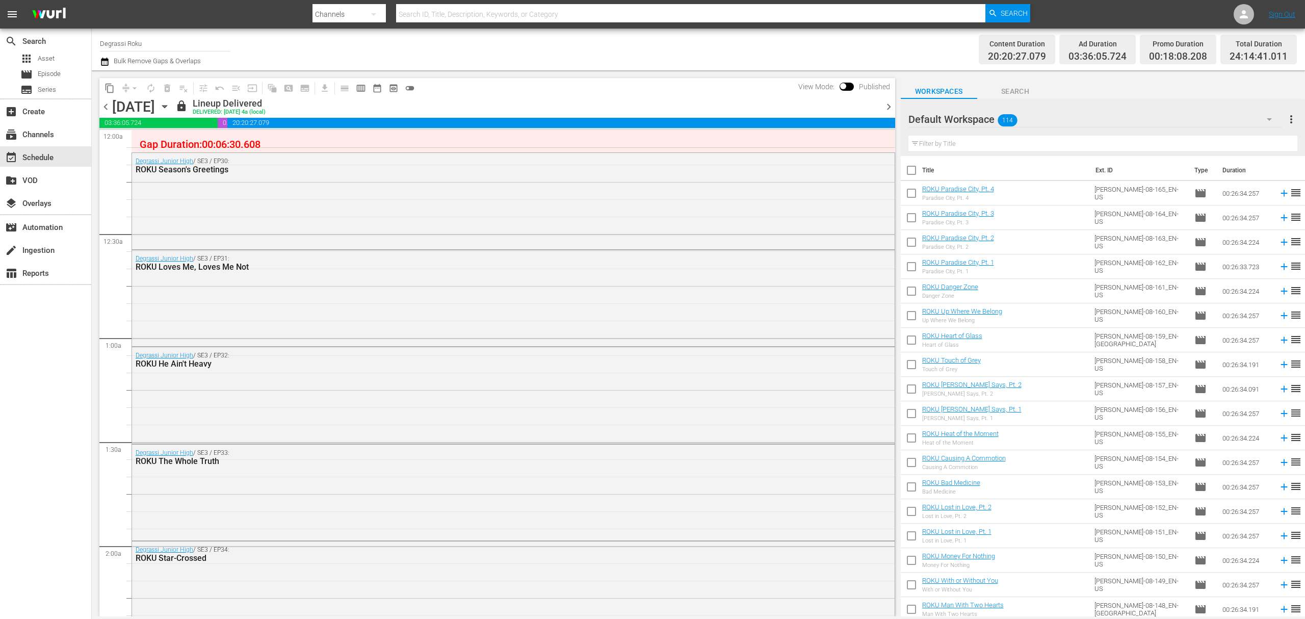
click at [101, 105] on span "chevron_left" at bounding box center [105, 106] width 13 height 13
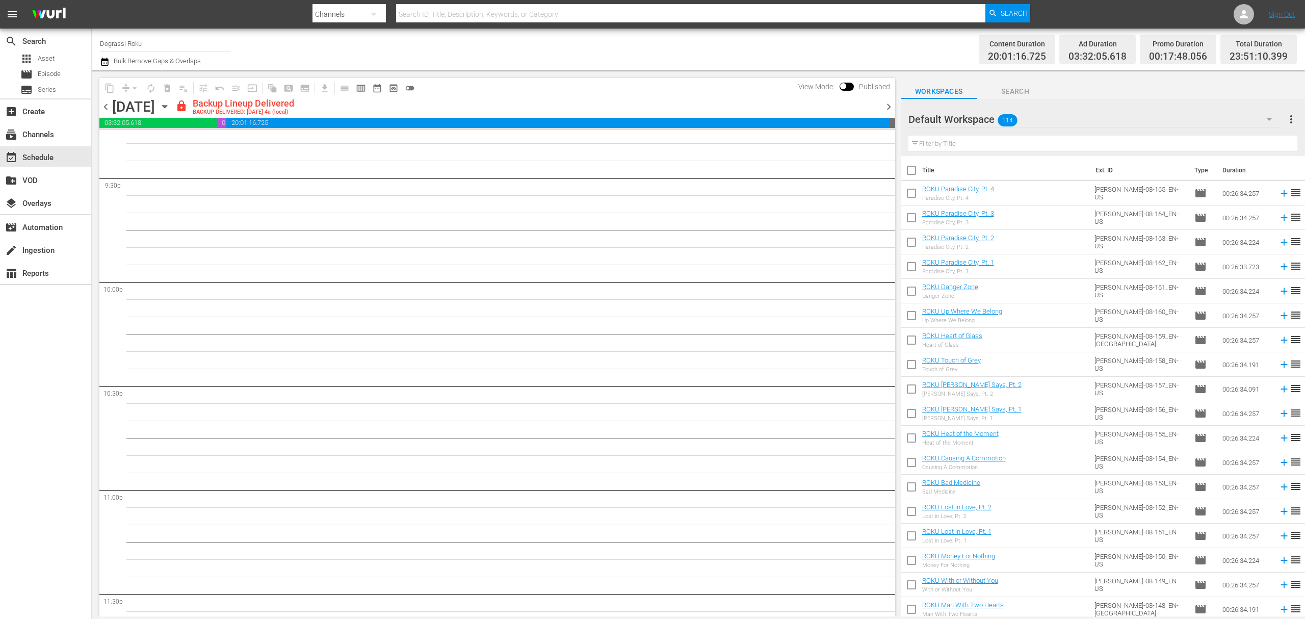
scroll to position [4371, 0]
click at [107, 111] on span "chevron_left" at bounding box center [105, 106] width 13 height 13
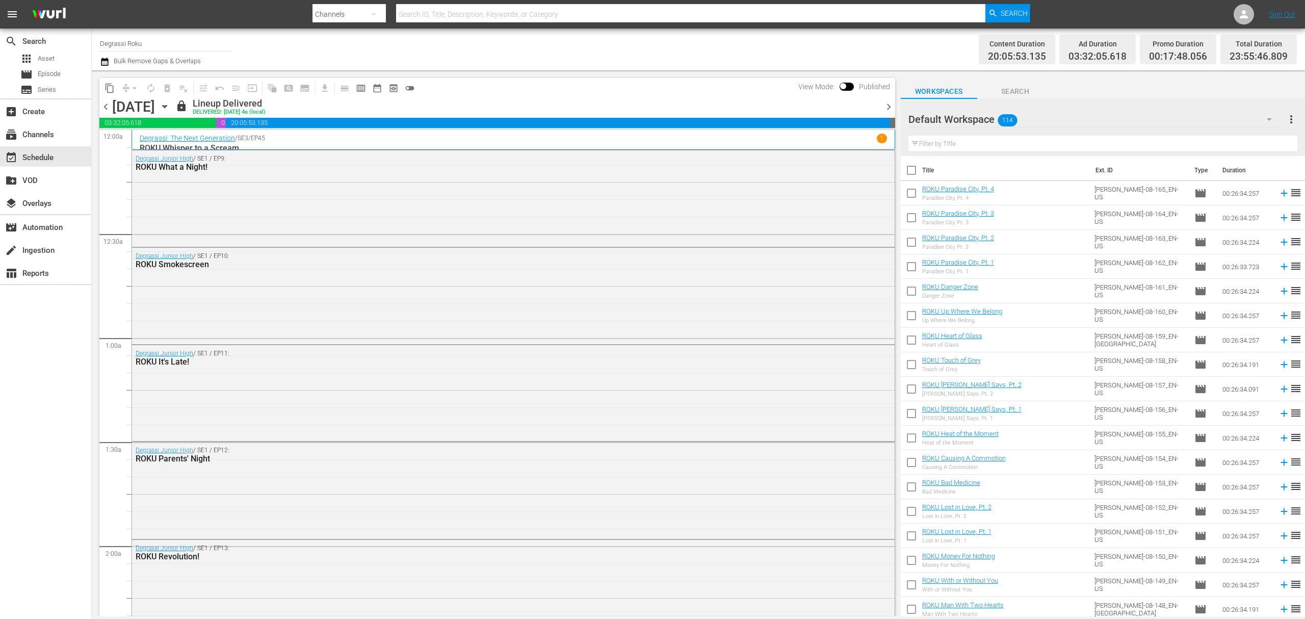
click at [889, 106] on span "chevron_right" at bounding box center [888, 106] width 13 height 13
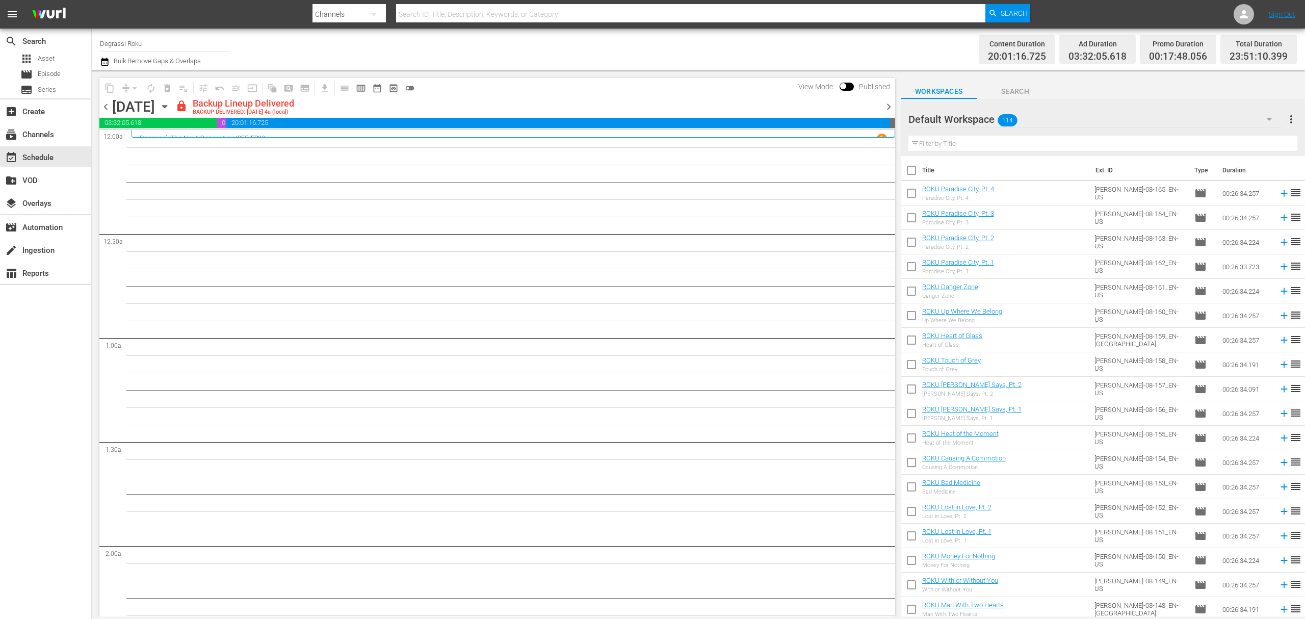
click at [893, 92] on div "View Mode: Published" at bounding box center [844, 86] width 102 height 17
click at [889, 97] on div "content_copy compress arrow_drop_down autorenew_outlined delete_forever_outline…" at bounding box center [496, 88] width 795 height 20
click at [888, 101] on span "chevron_right" at bounding box center [888, 106] width 13 height 13
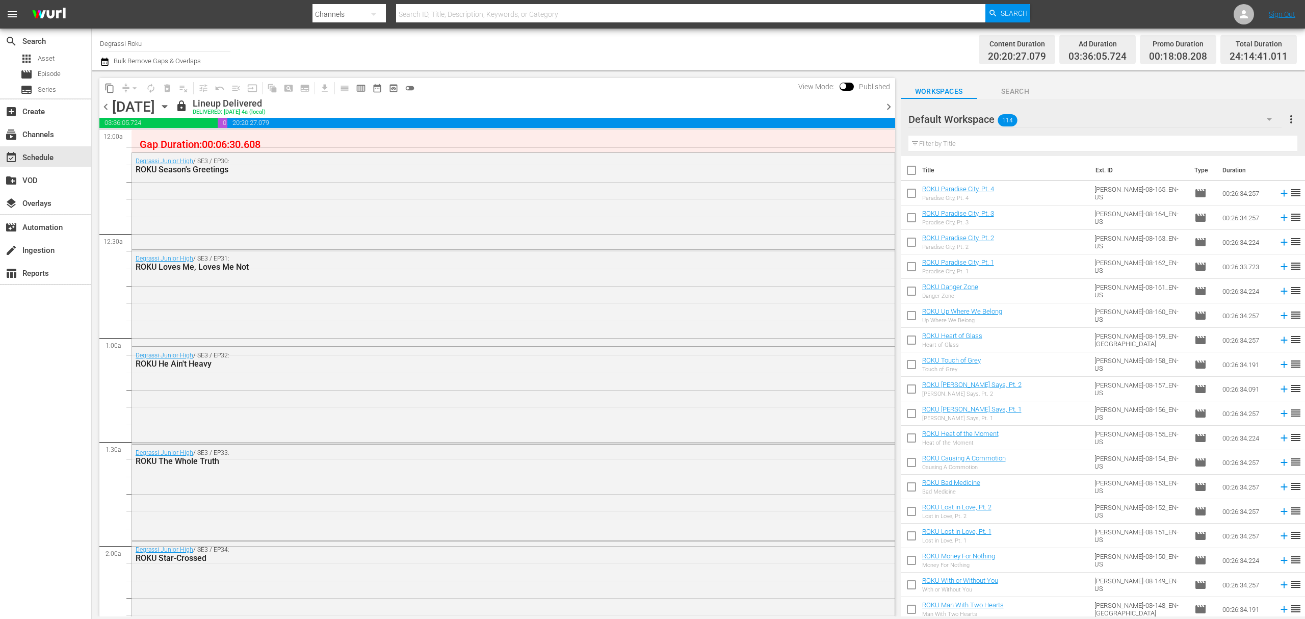
click at [108, 58] on icon "button" at bounding box center [105, 62] width 10 height 12
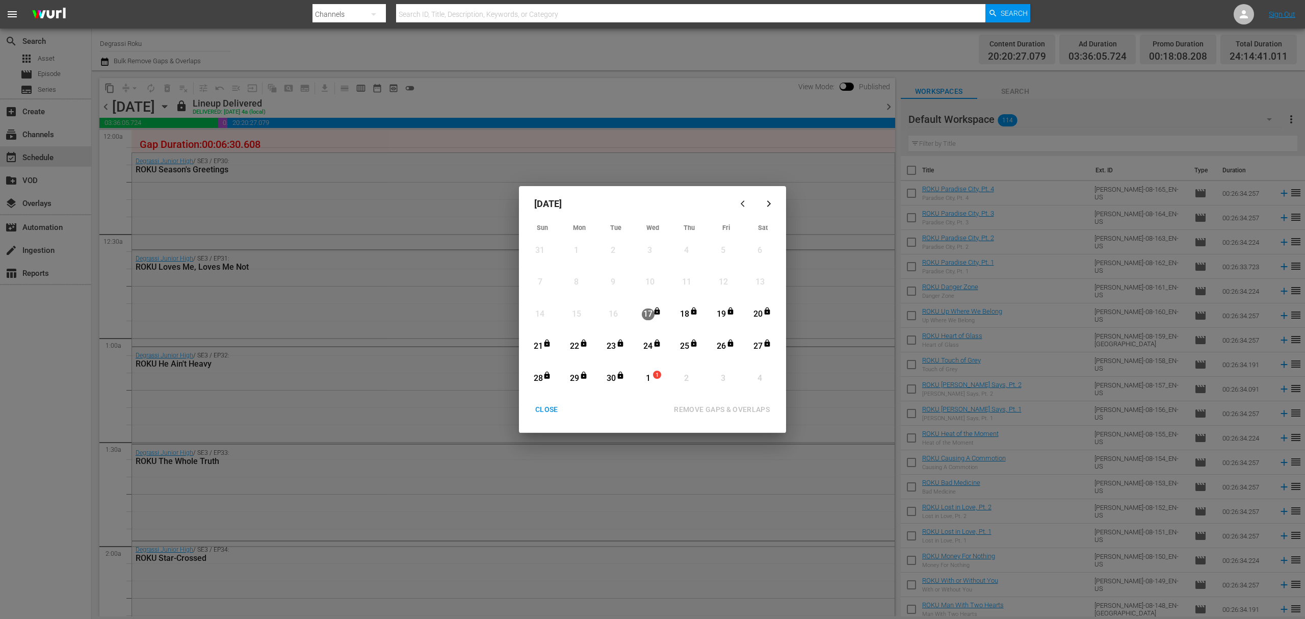
click at [551, 405] on div "CLOSE" at bounding box center [546, 409] width 39 height 13
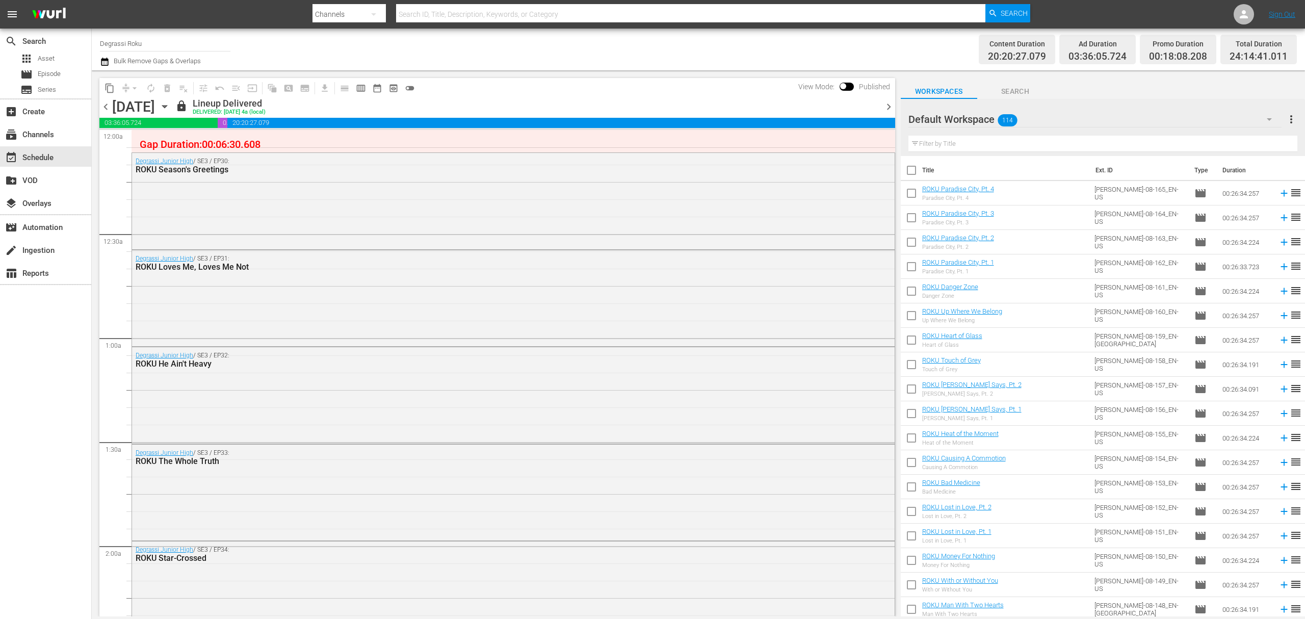
click at [889, 104] on span "chevron_right" at bounding box center [888, 106] width 13 height 13
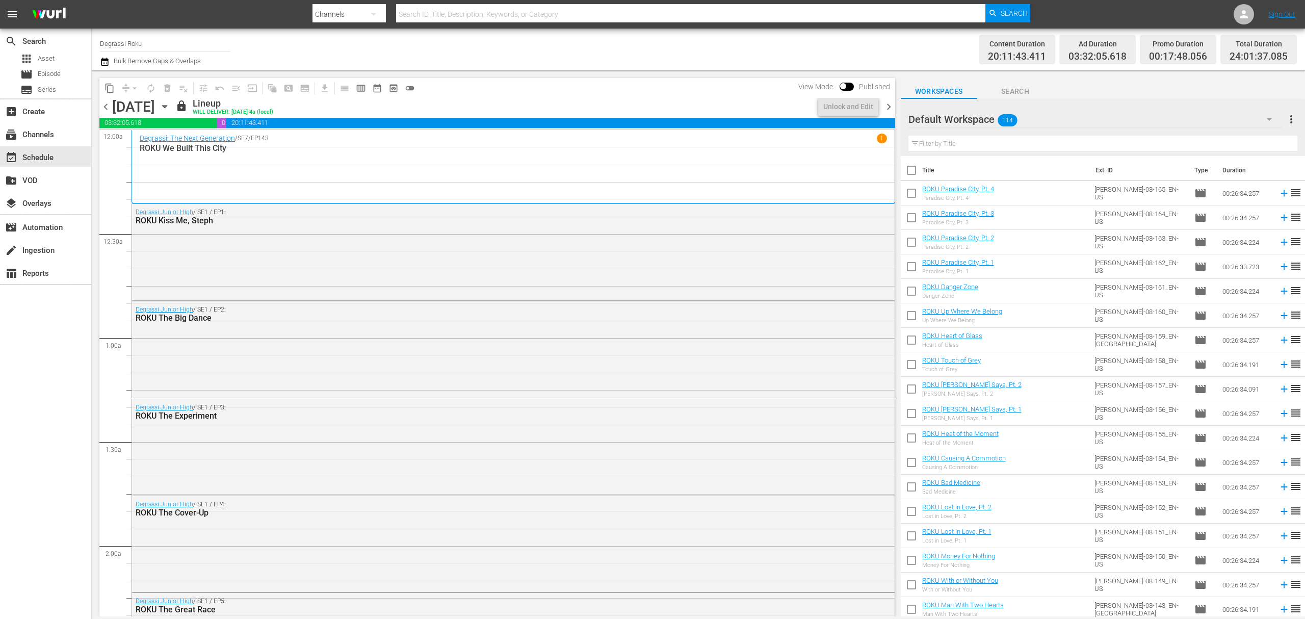
click at [888, 104] on span "chevron_right" at bounding box center [888, 106] width 13 height 13
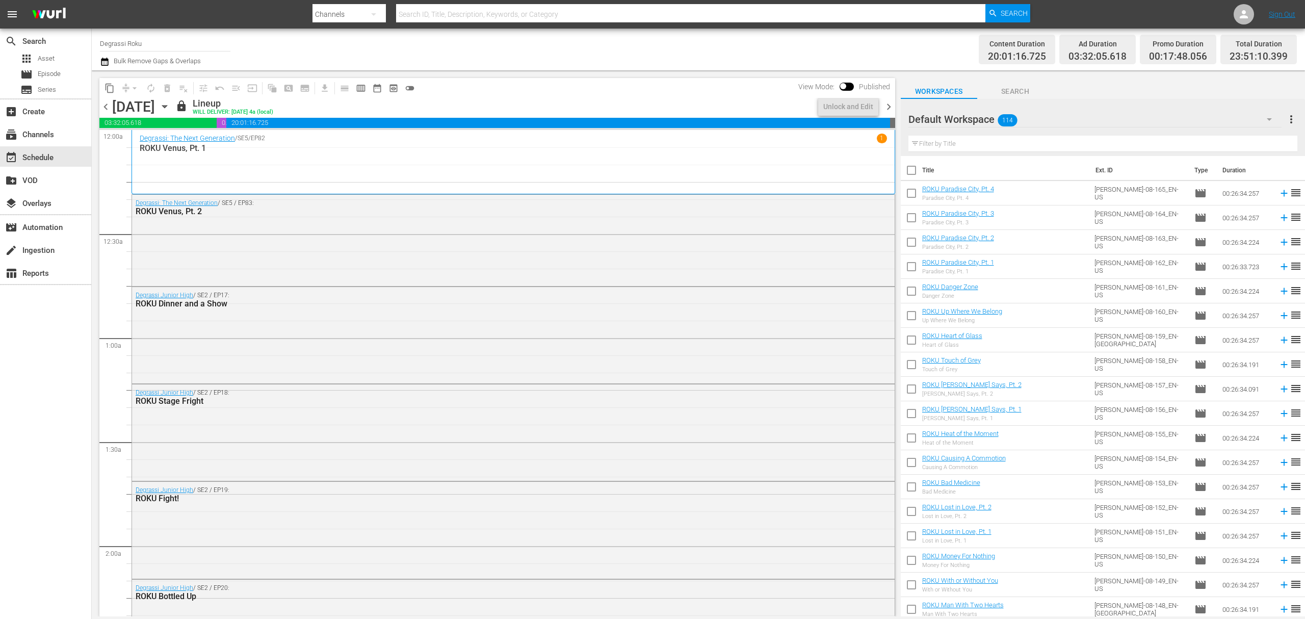
click at [888, 104] on span "chevron_right" at bounding box center [888, 106] width 13 height 13
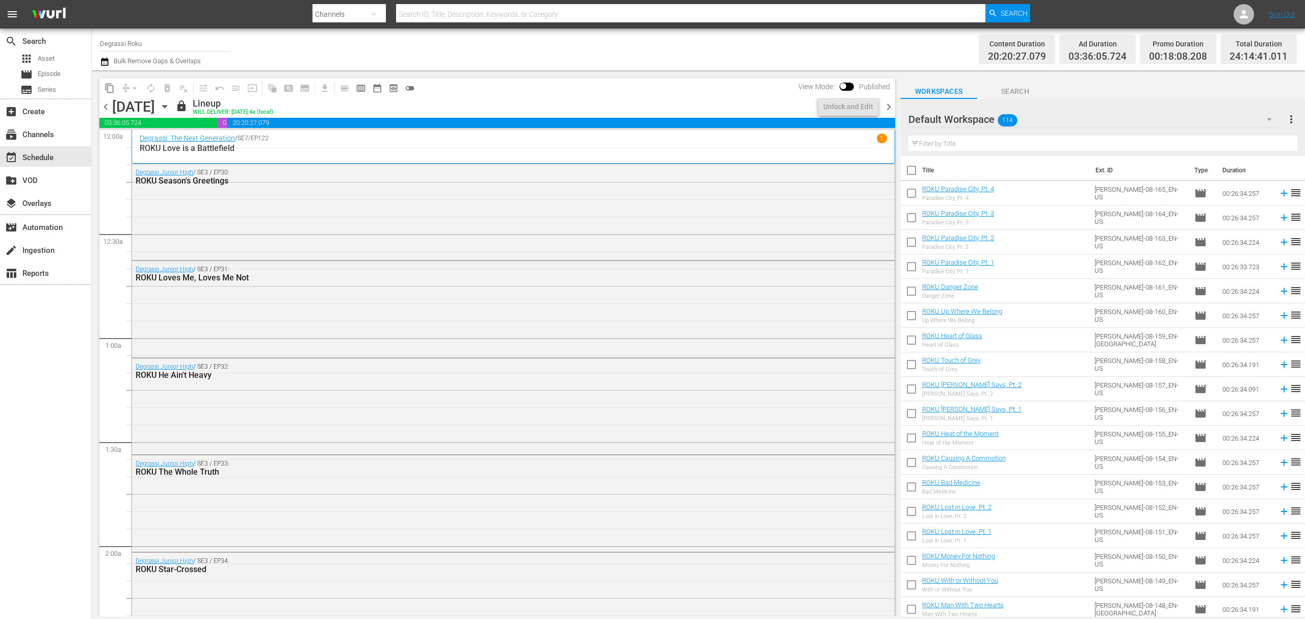
click at [888, 104] on span "chevron_right" at bounding box center [888, 106] width 13 height 13
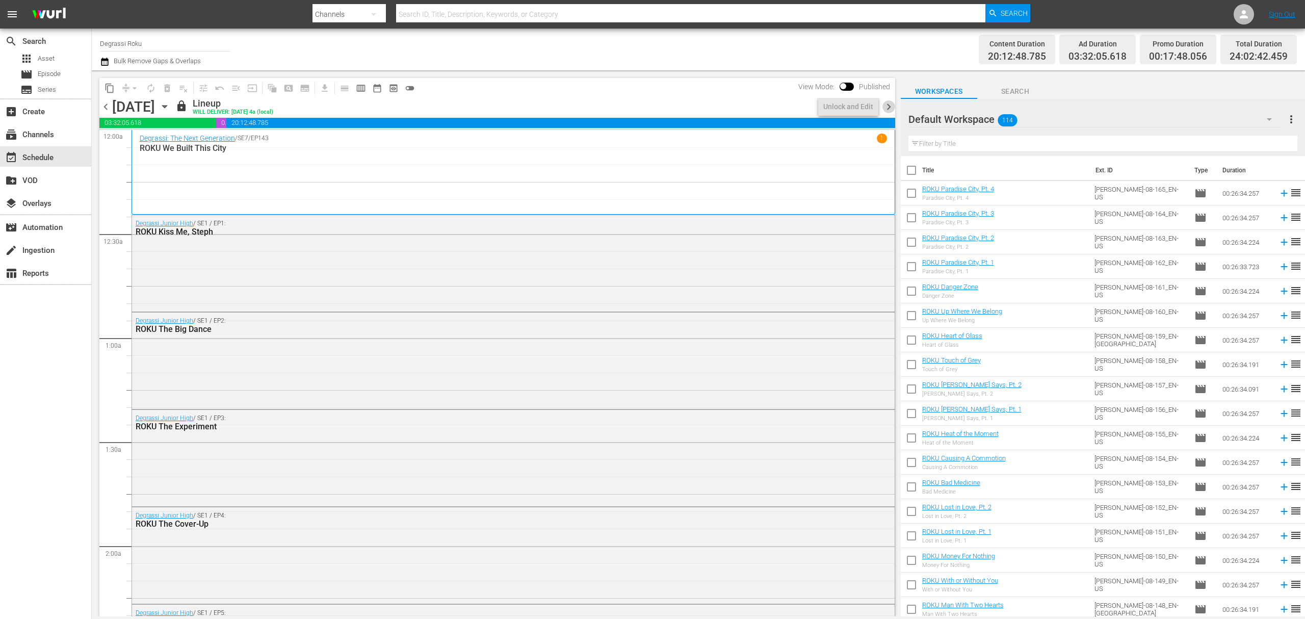
click at [888, 104] on span "chevron_right" at bounding box center [888, 106] width 13 height 13
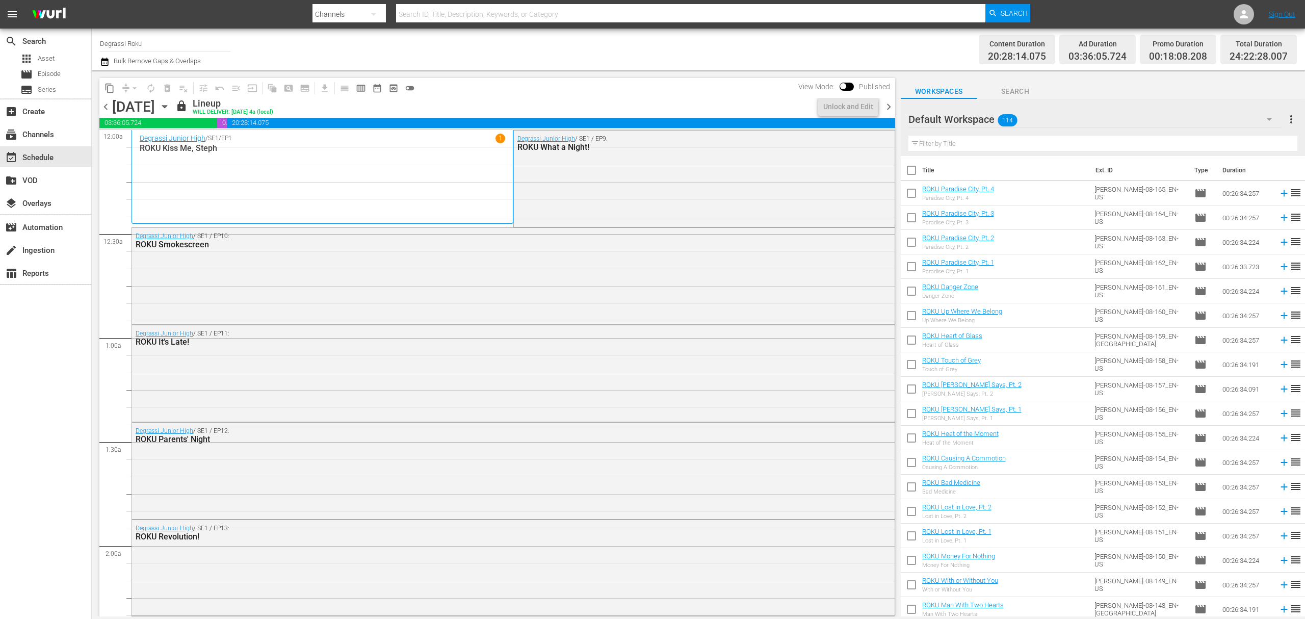
click at [888, 104] on span "chevron_right" at bounding box center [888, 106] width 13 height 13
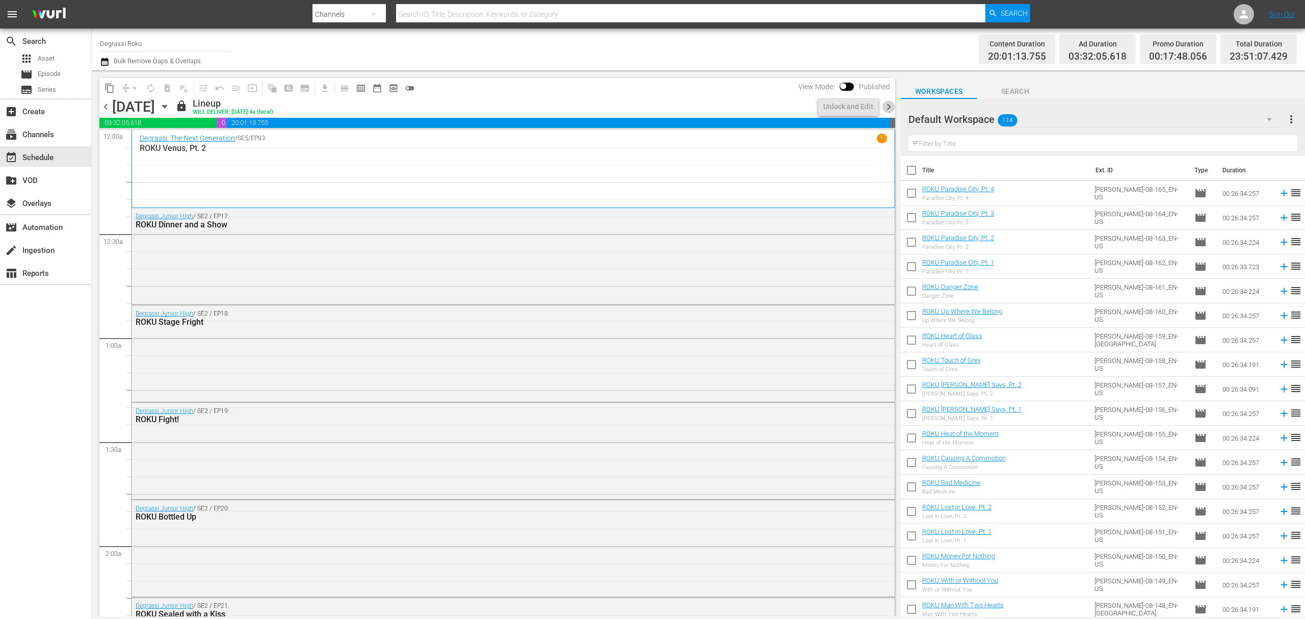
click at [888, 104] on span "chevron_right" at bounding box center [888, 106] width 13 height 13
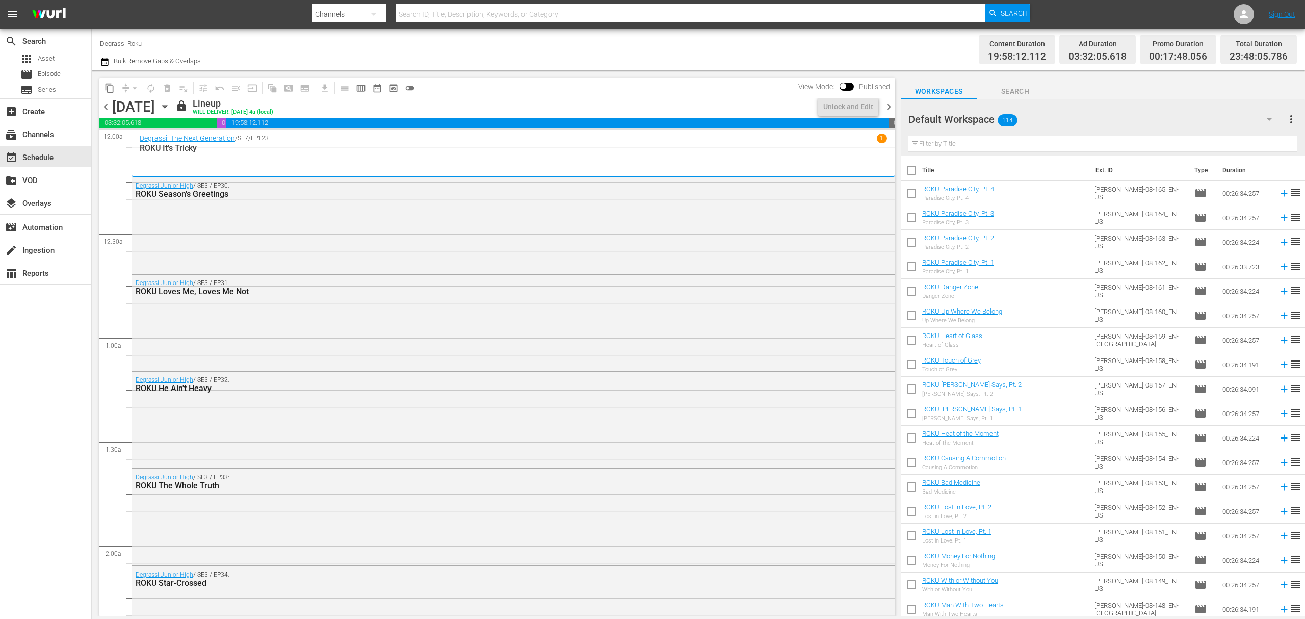
click at [888, 104] on span "chevron_right" at bounding box center [888, 106] width 13 height 13
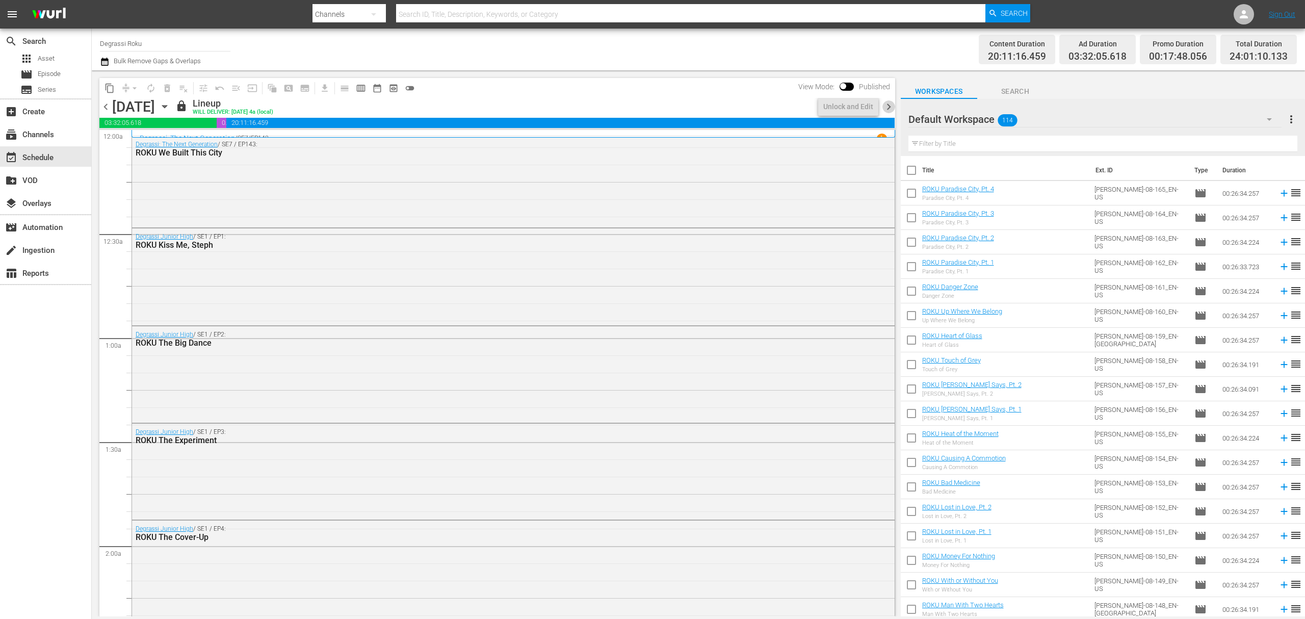
click at [888, 104] on span "chevron_right" at bounding box center [888, 106] width 13 height 13
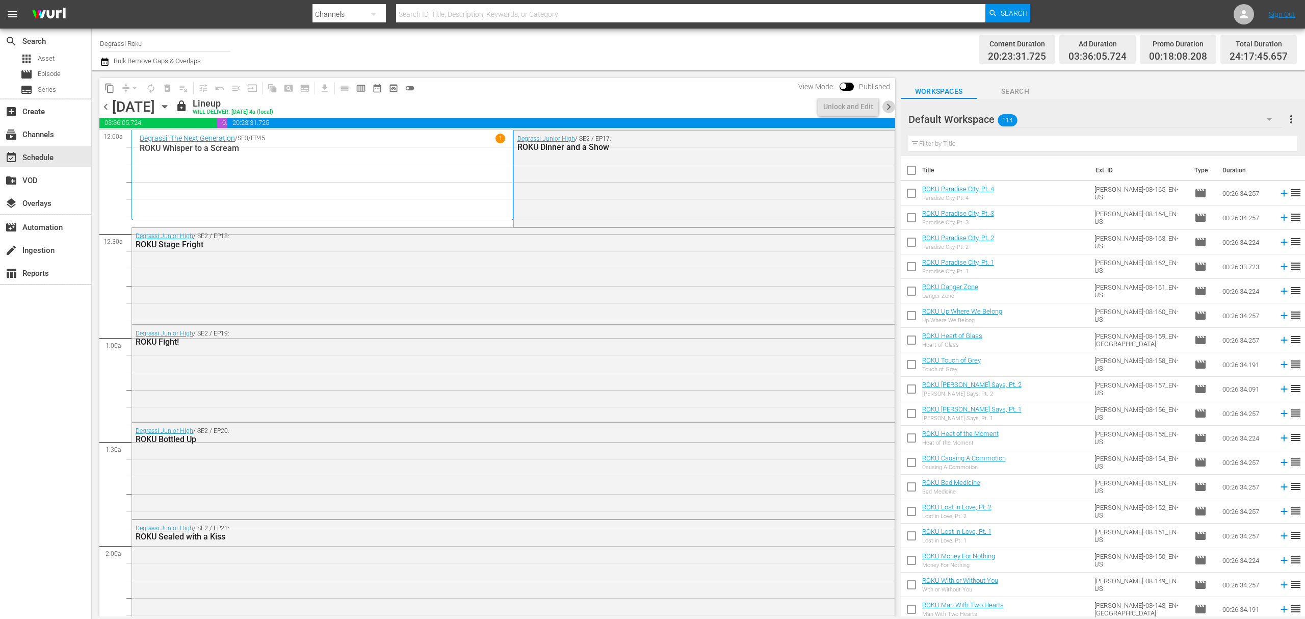
click at [888, 104] on span "chevron_right" at bounding box center [888, 106] width 13 height 13
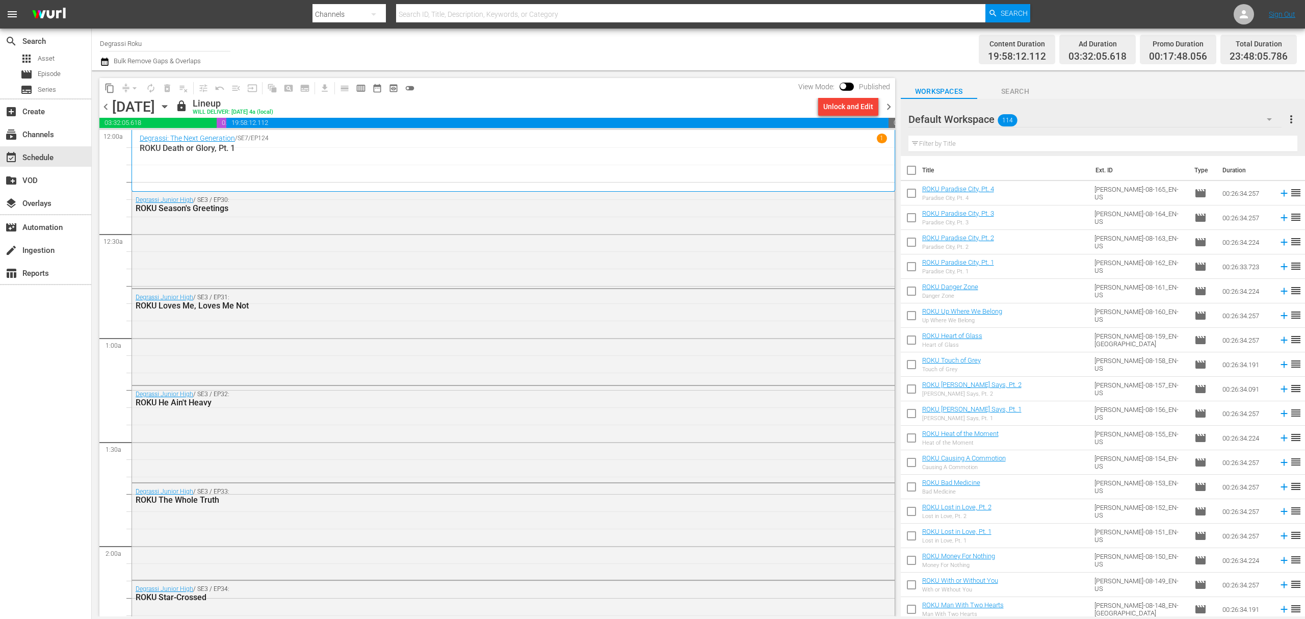
click at [111, 107] on span "chevron_left" at bounding box center [105, 106] width 13 height 13
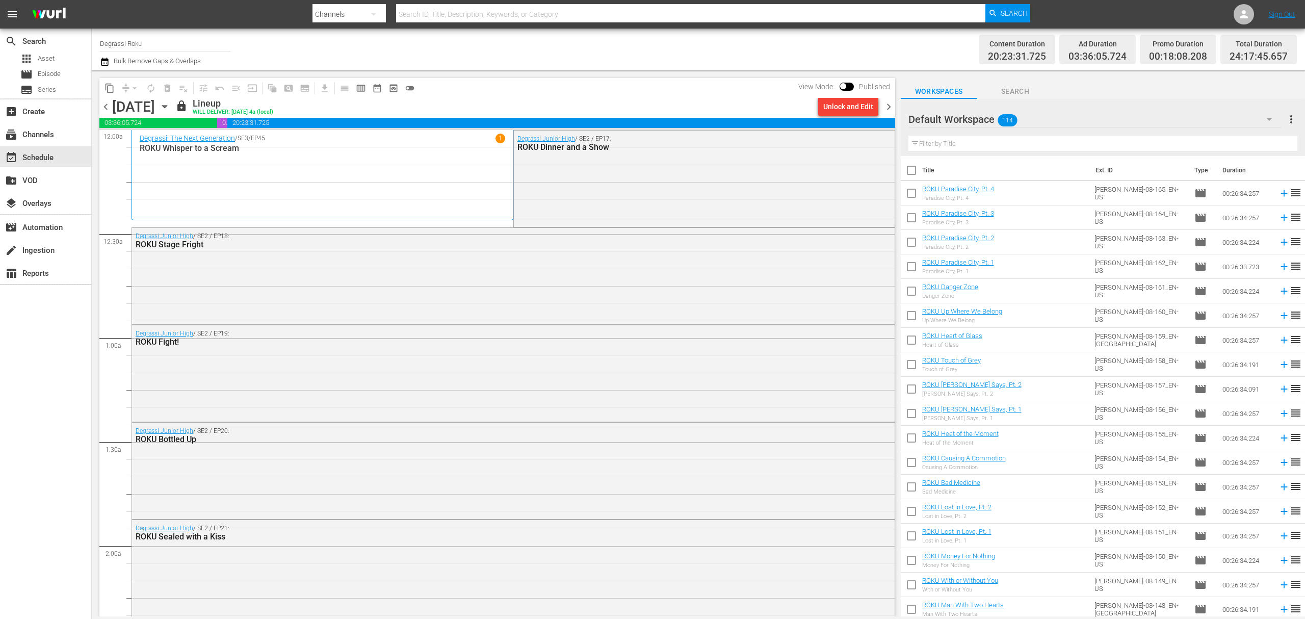
drag, startPoint x: 107, startPoint y: 105, endPoint x: 910, endPoint y: 296, distance: 825.4
click at [107, 105] on span "chevron_left" at bounding box center [105, 106] width 13 height 13
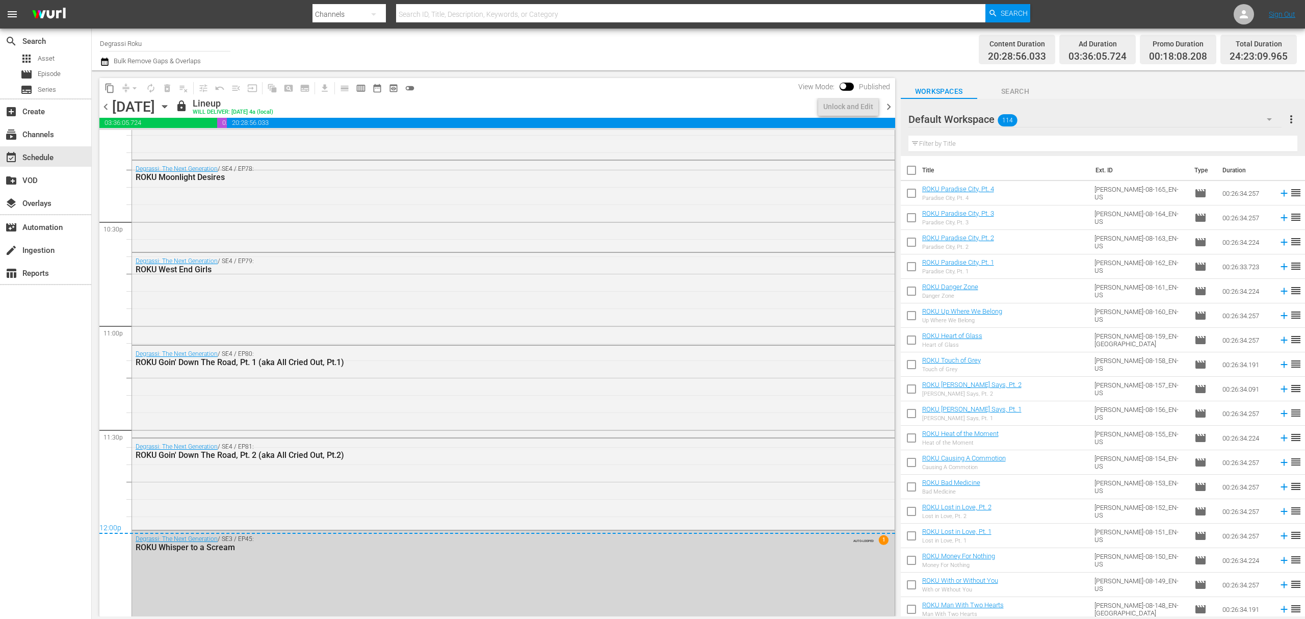
scroll to position [4593, 0]
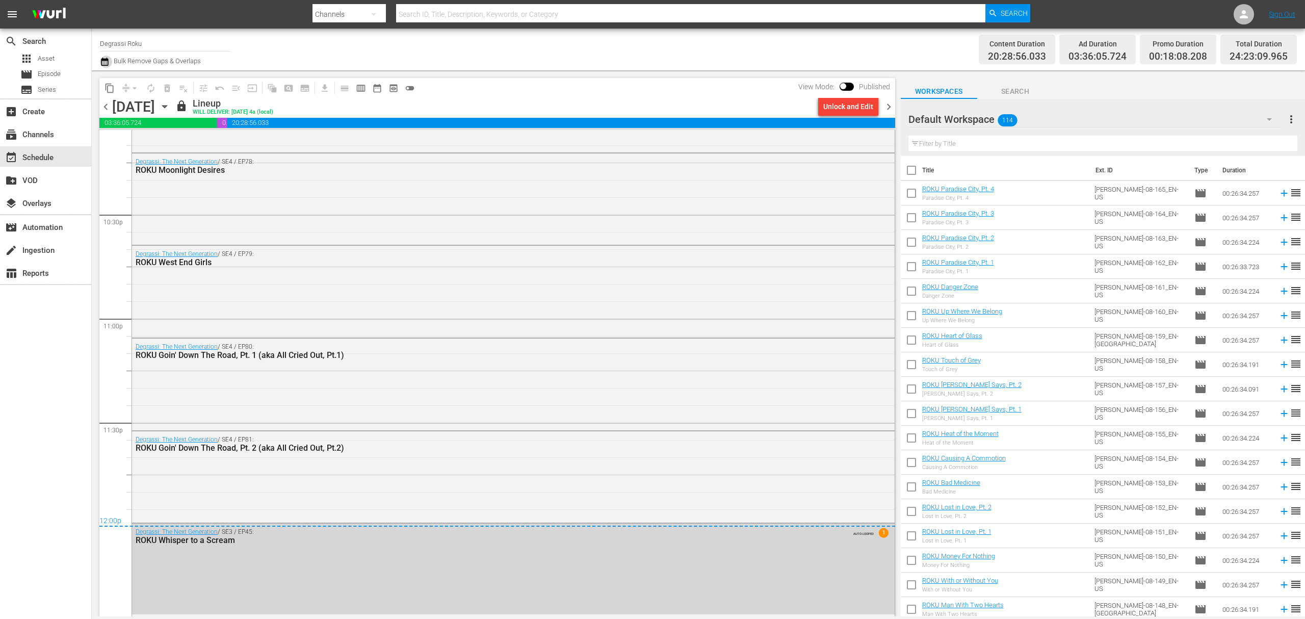
click at [104, 66] on icon "button" at bounding box center [105, 62] width 10 height 12
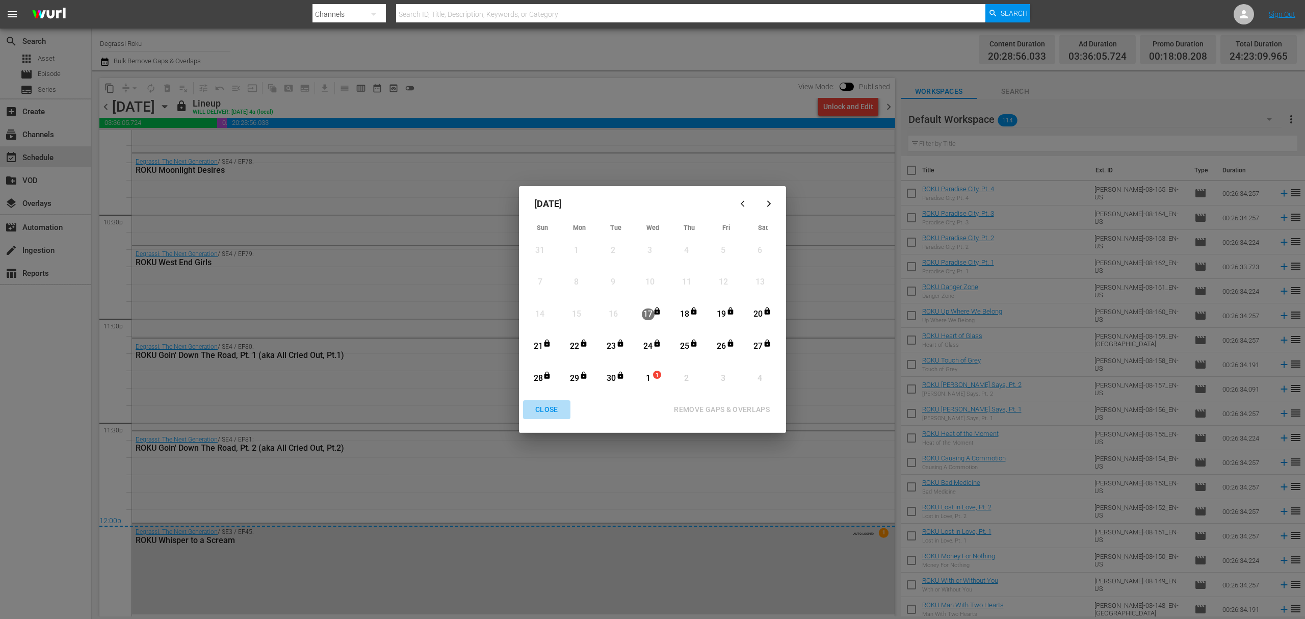
click at [561, 408] on div "CLOSE" at bounding box center [546, 409] width 39 height 13
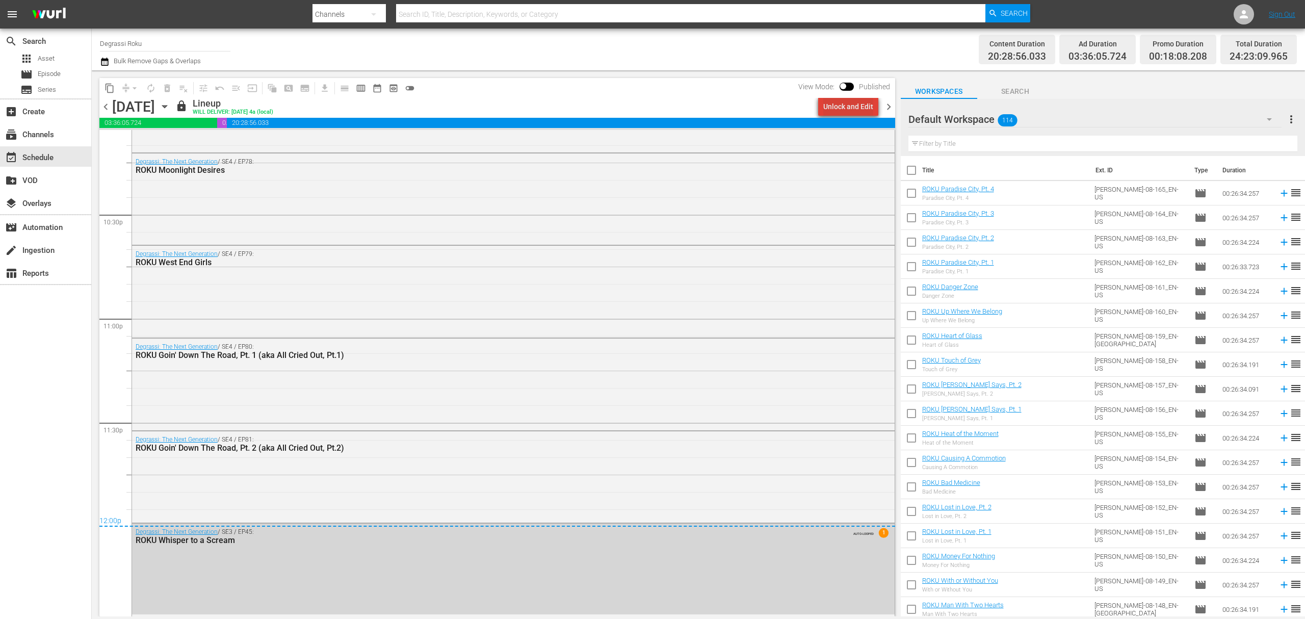
click at [861, 105] on div "Unlock and Edit" at bounding box center [848, 106] width 50 height 18
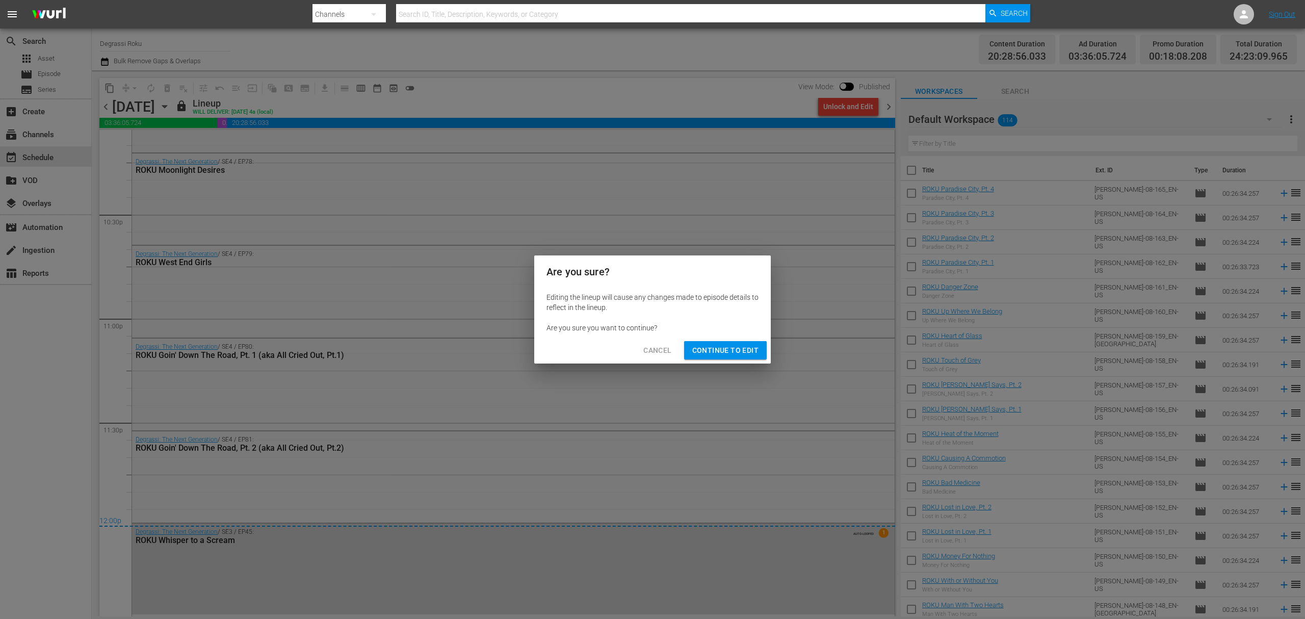
click at [755, 345] on span "Continue to Edit" at bounding box center [725, 350] width 66 height 13
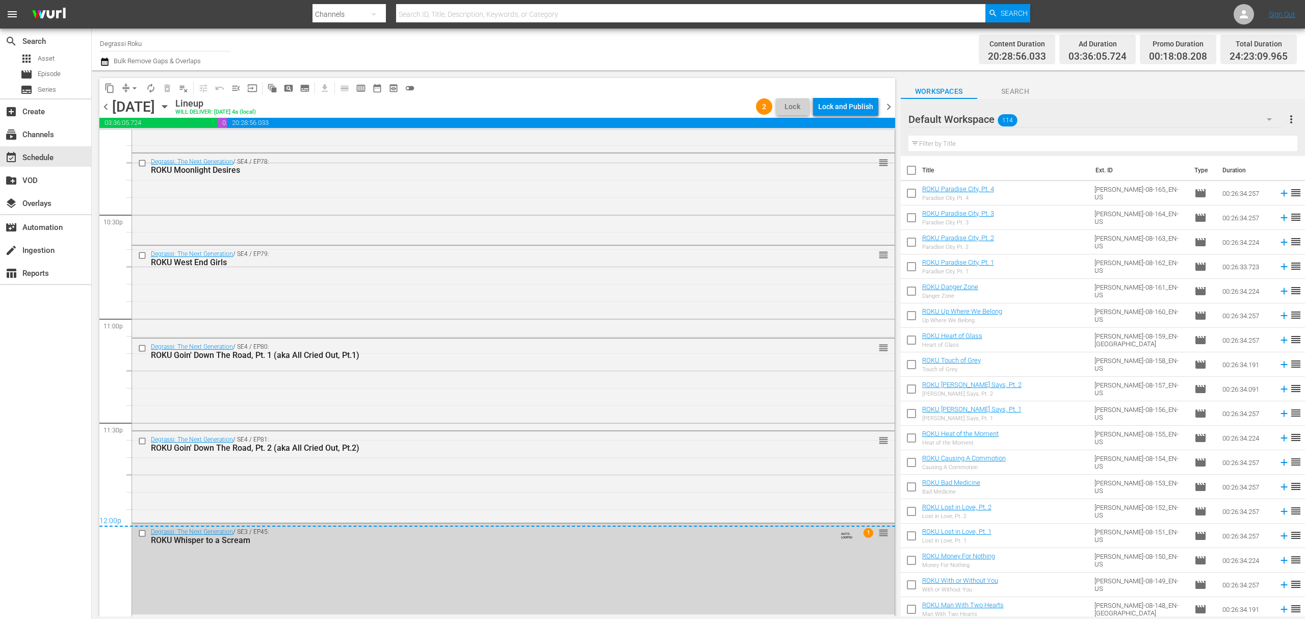
click at [890, 108] on span "chevron_right" at bounding box center [888, 106] width 13 height 13
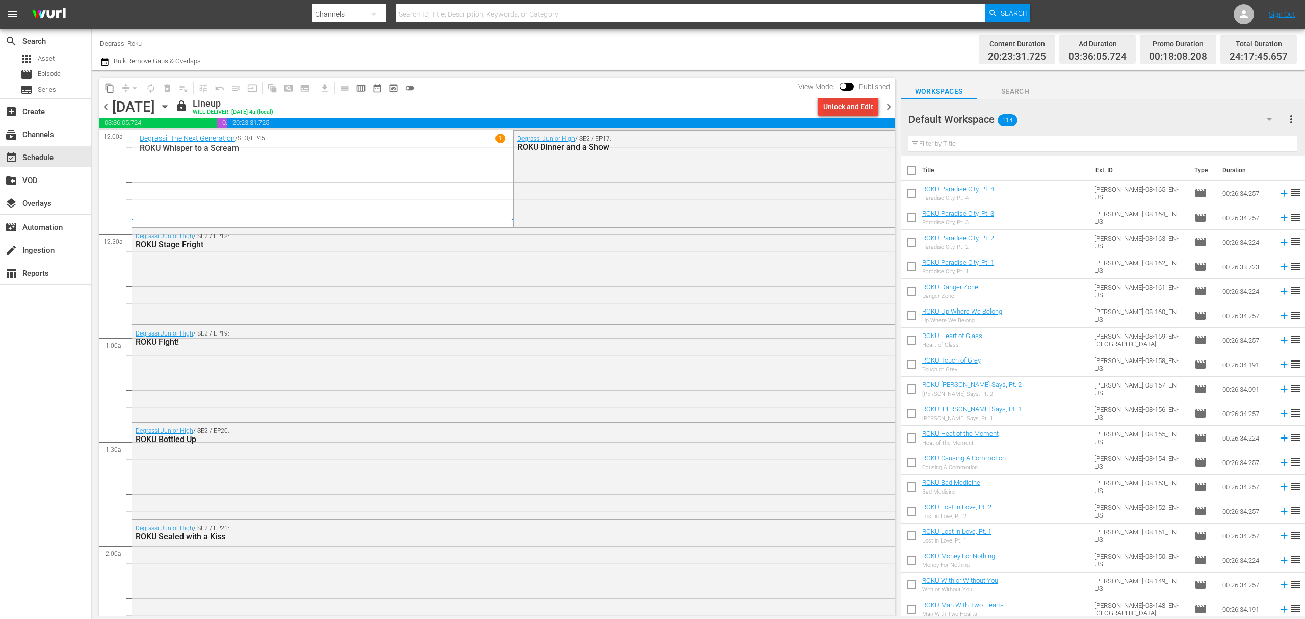
click at [838, 109] on div "Unlock and Edit" at bounding box center [848, 106] width 50 height 18
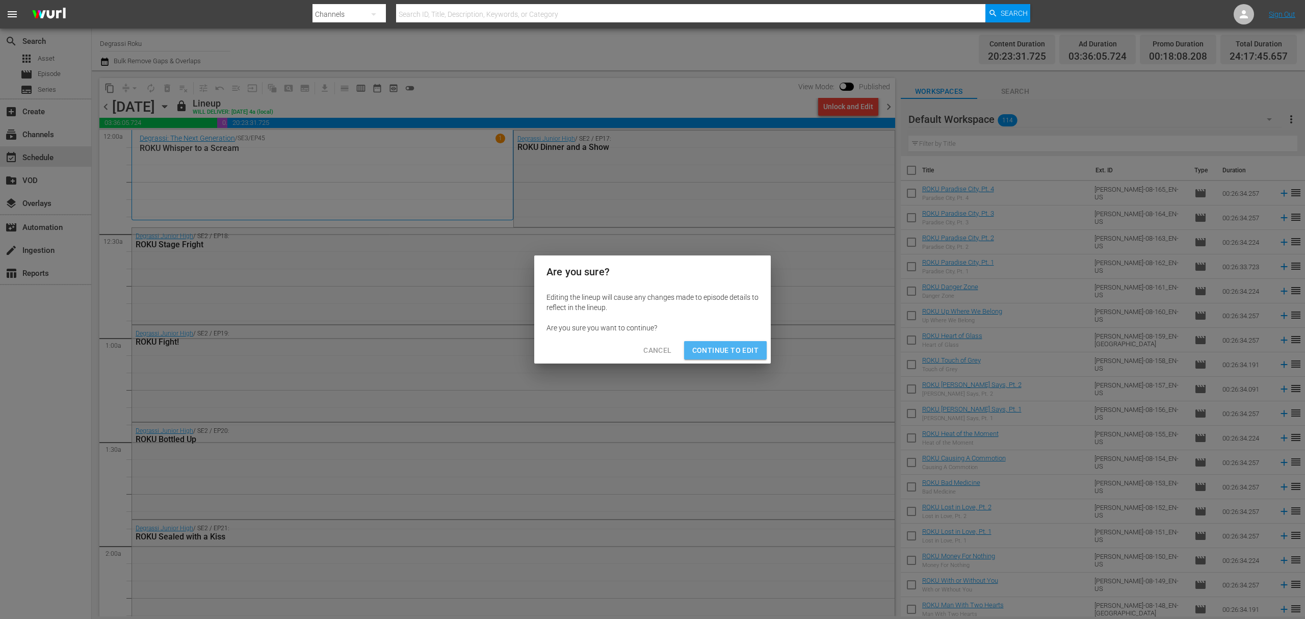
click at [743, 341] on button "Continue to Edit" at bounding box center [725, 350] width 83 height 19
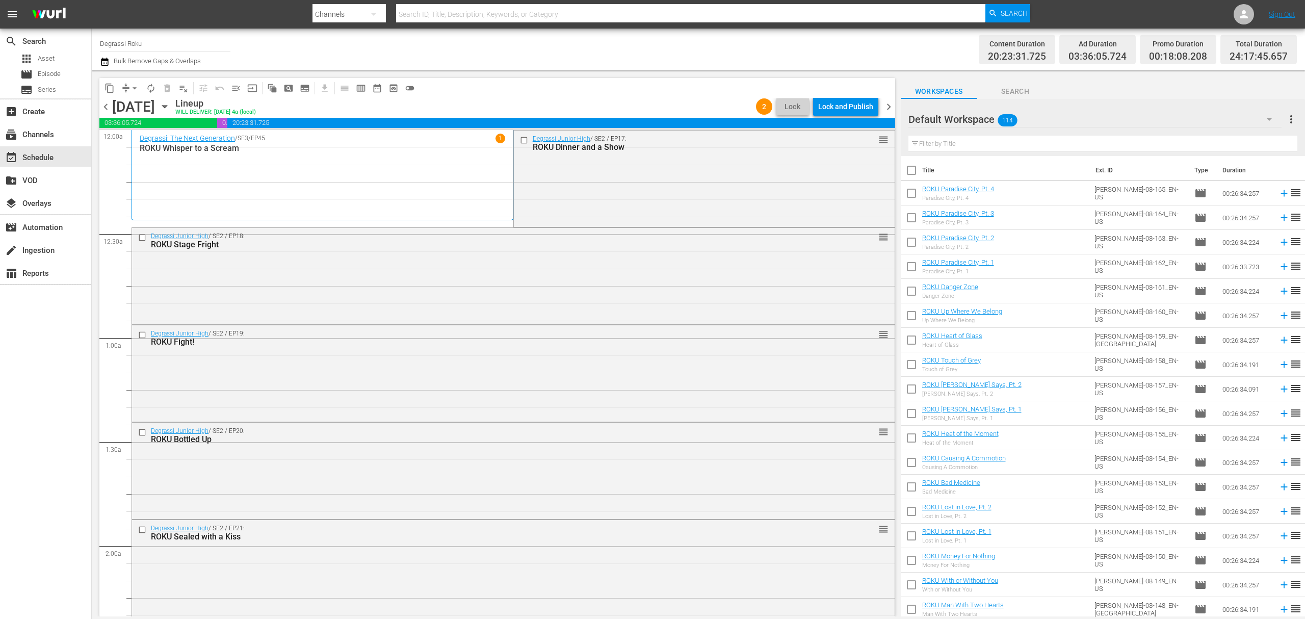
click at [102, 107] on span "chevron_left" at bounding box center [105, 106] width 13 height 13
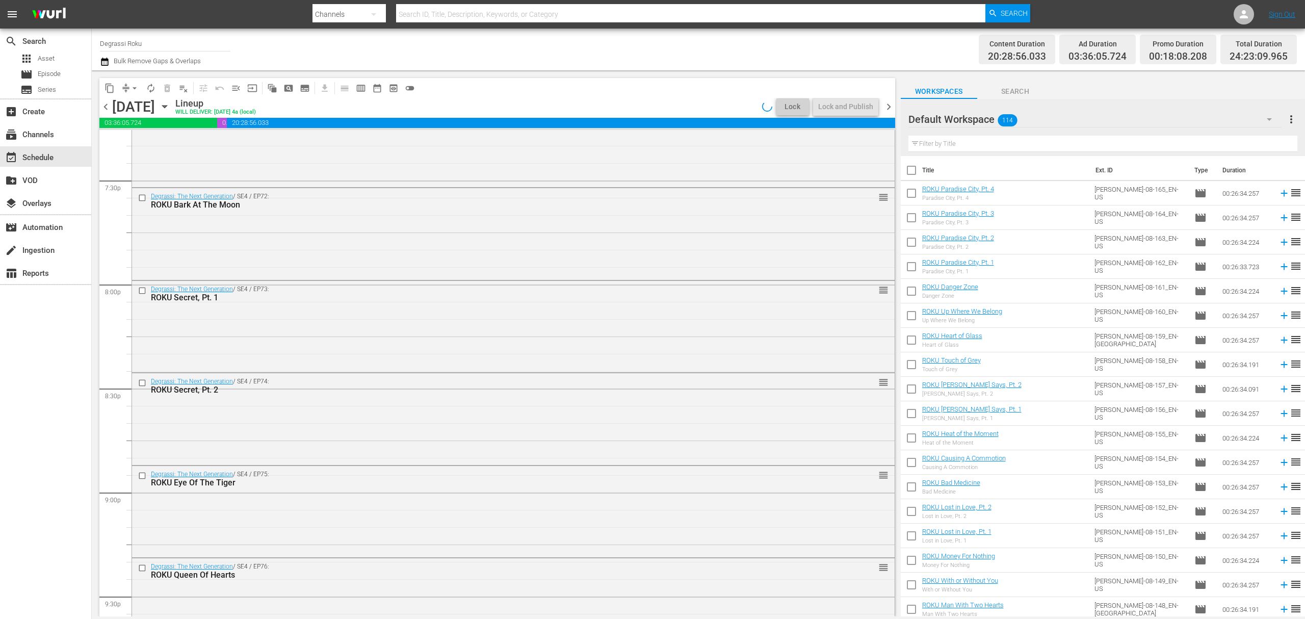
scroll to position [4593, 0]
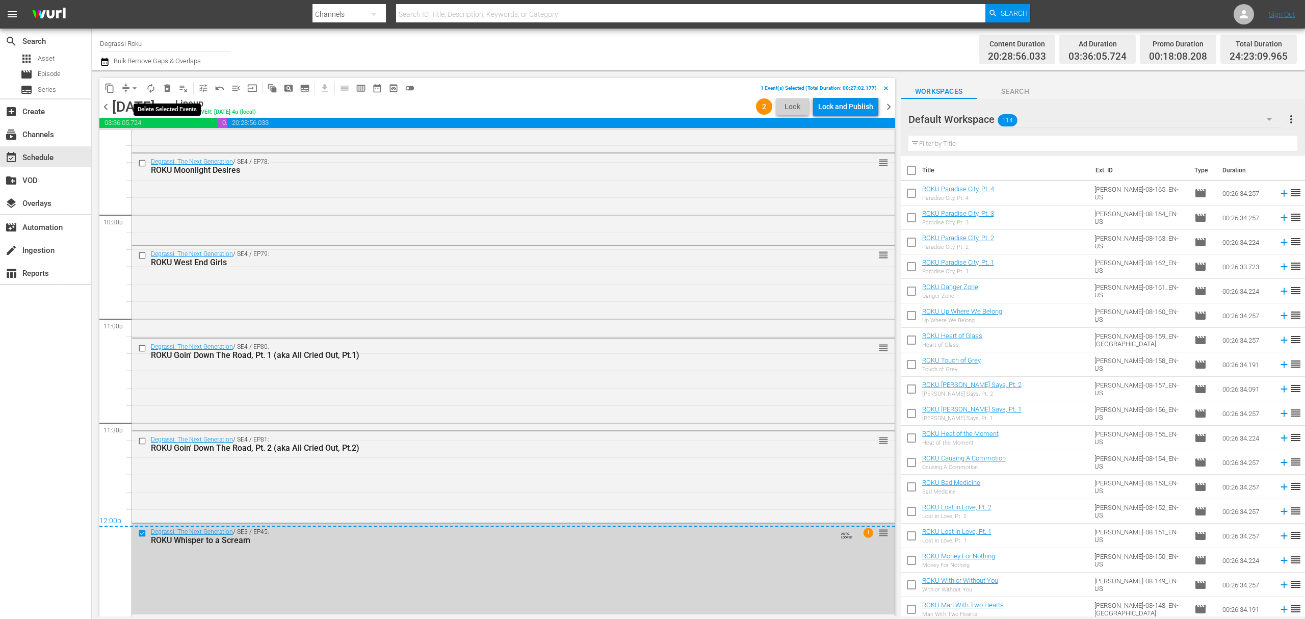
click at [174, 87] on button "delete_forever_outlined" at bounding box center [167, 88] width 16 height 16
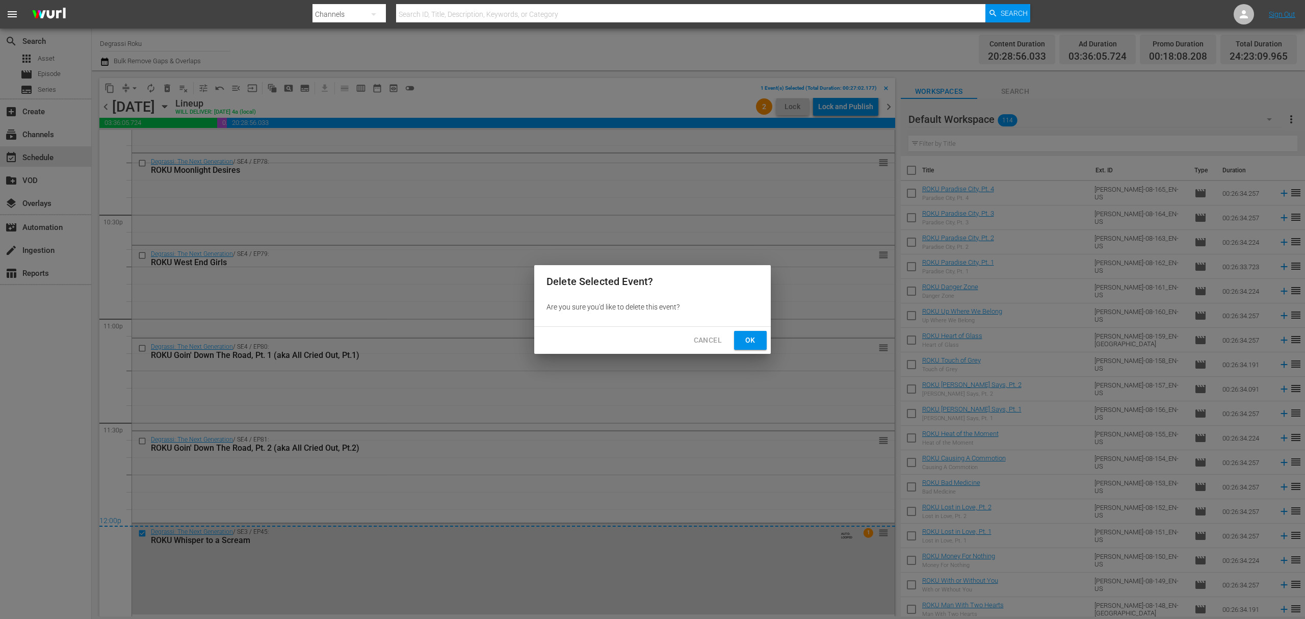
click at [743, 340] on span "Ok" at bounding box center [750, 340] width 16 height 13
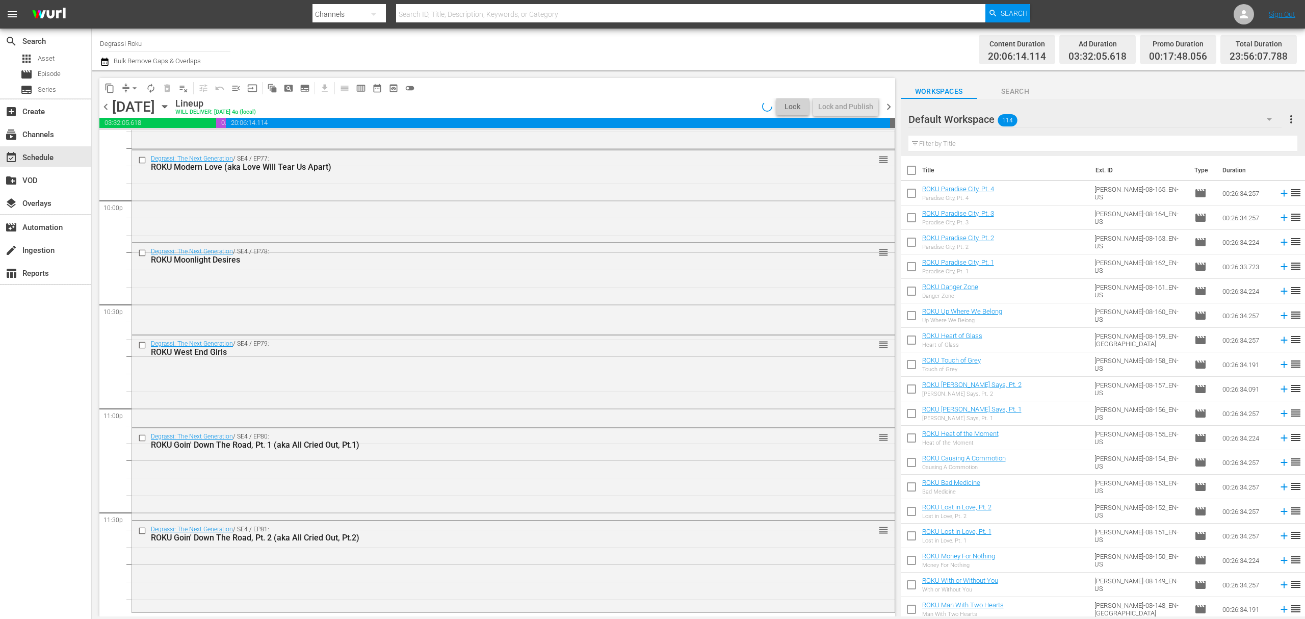
scroll to position [4503, 0]
click at [887, 105] on span "chevron_right" at bounding box center [888, 106] width 13 height 13
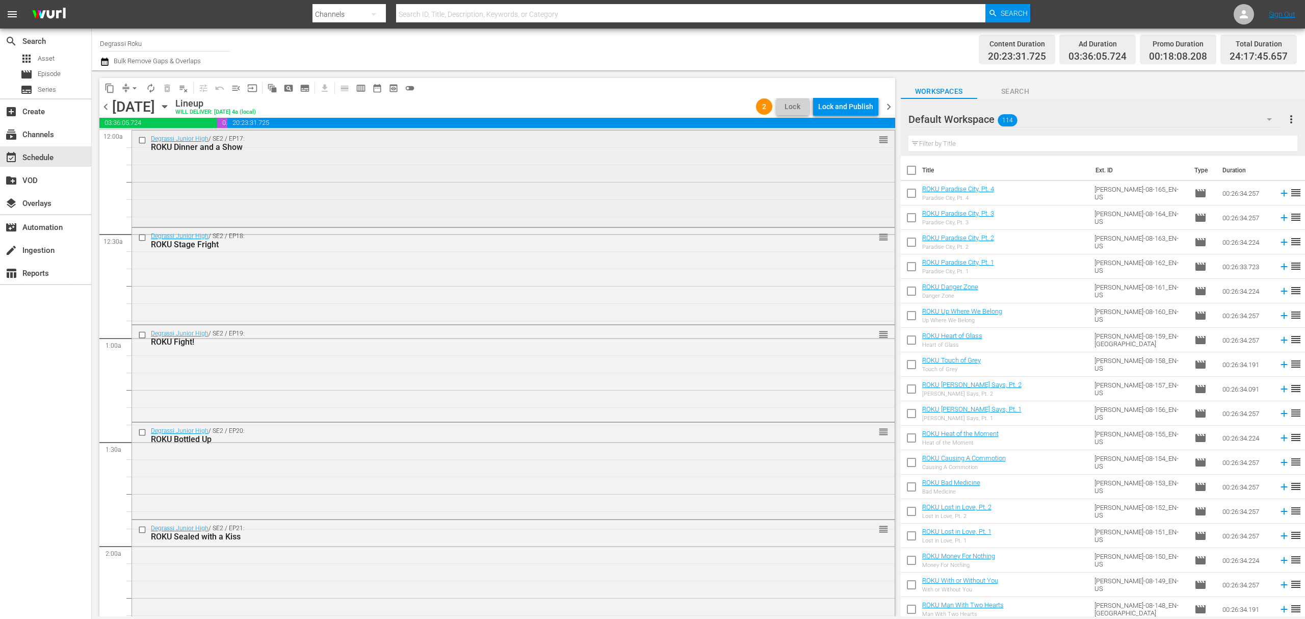
click at [142, 141] on input "checkbox" at bounding box center [143, 140] width 11 height 9
click at [109, 89] on span "content_copy" at bounding box center [109, 88] width 10 height 10
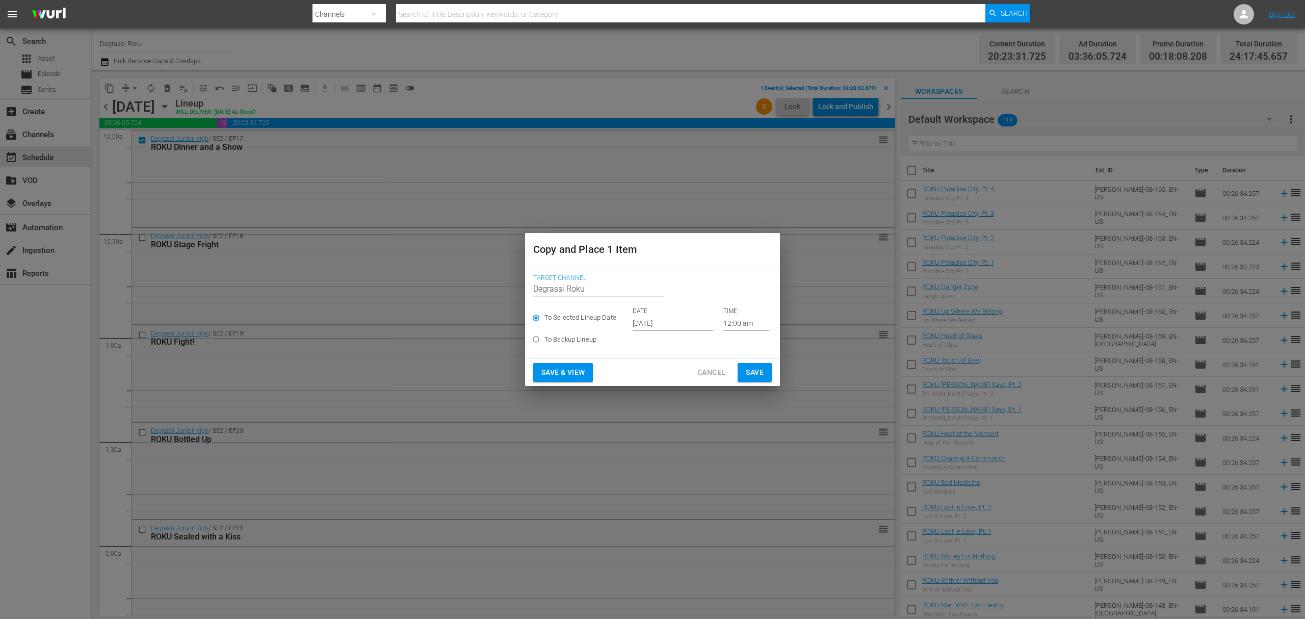
click at [661, 321] on input "Sep 19th 2025" at bounding box center [672, 322] width 81 height 15
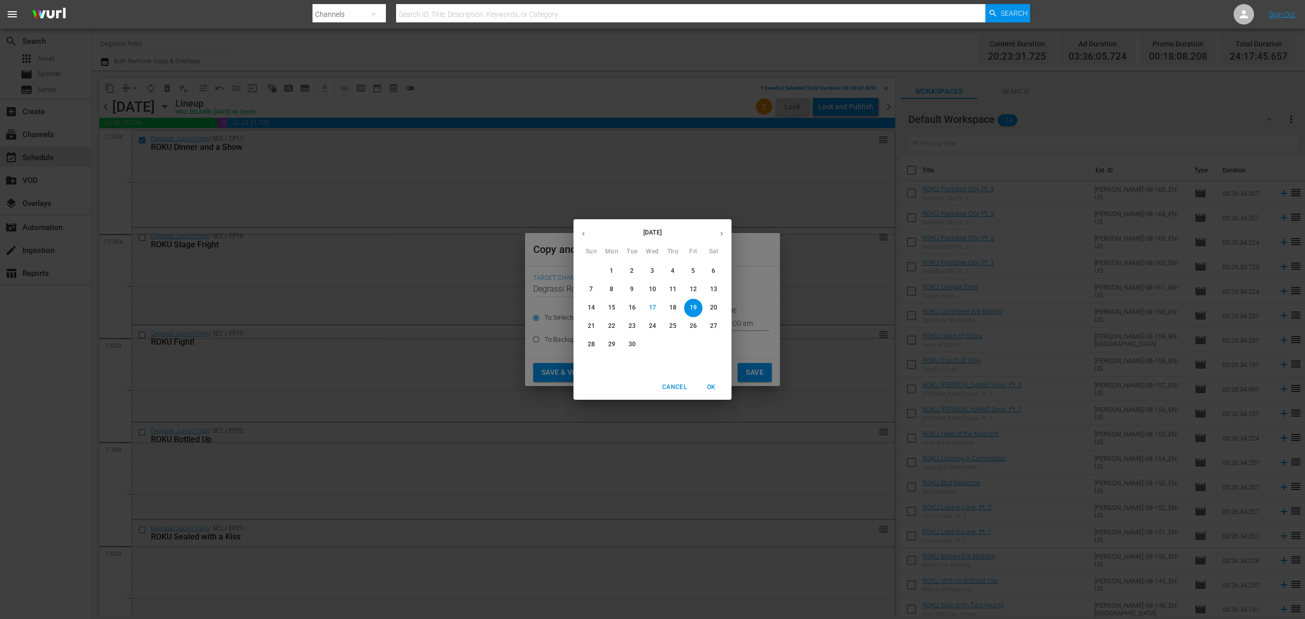
click at [591, 347] on p "28" at bounding box center [591, 344] width 7 height 9
type input "Sep 28th 2025"
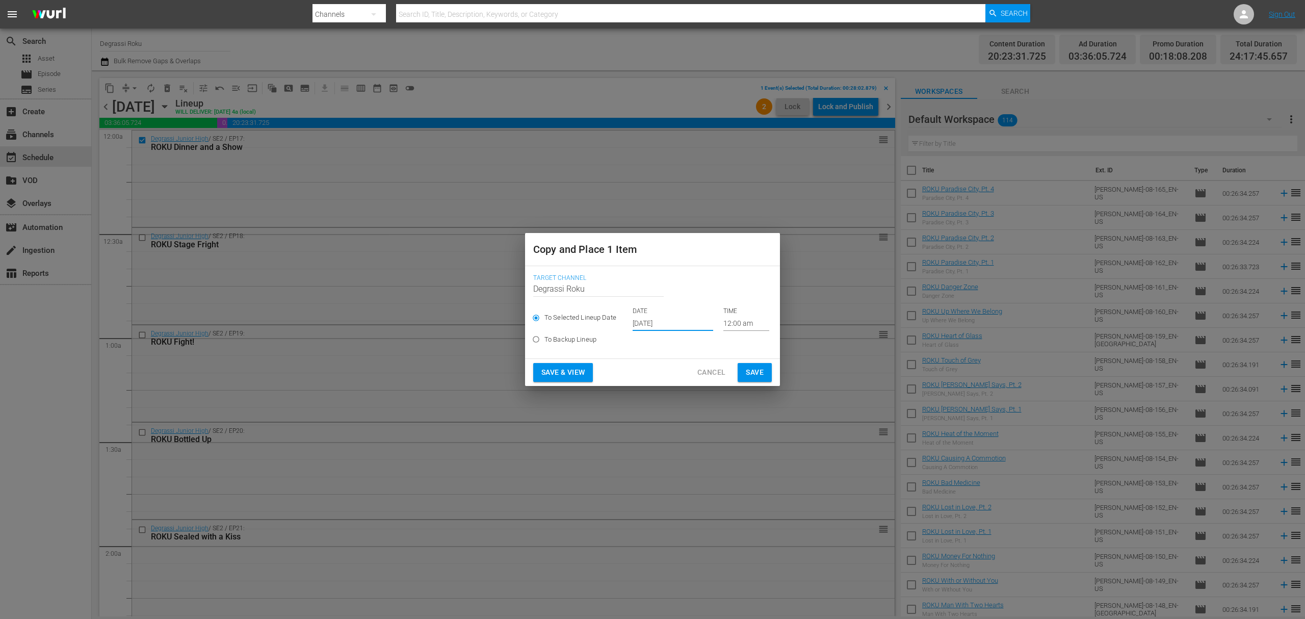
click at [744, 323] on input "12:00 am" at bounding box center [746, 322] width 46 height 15
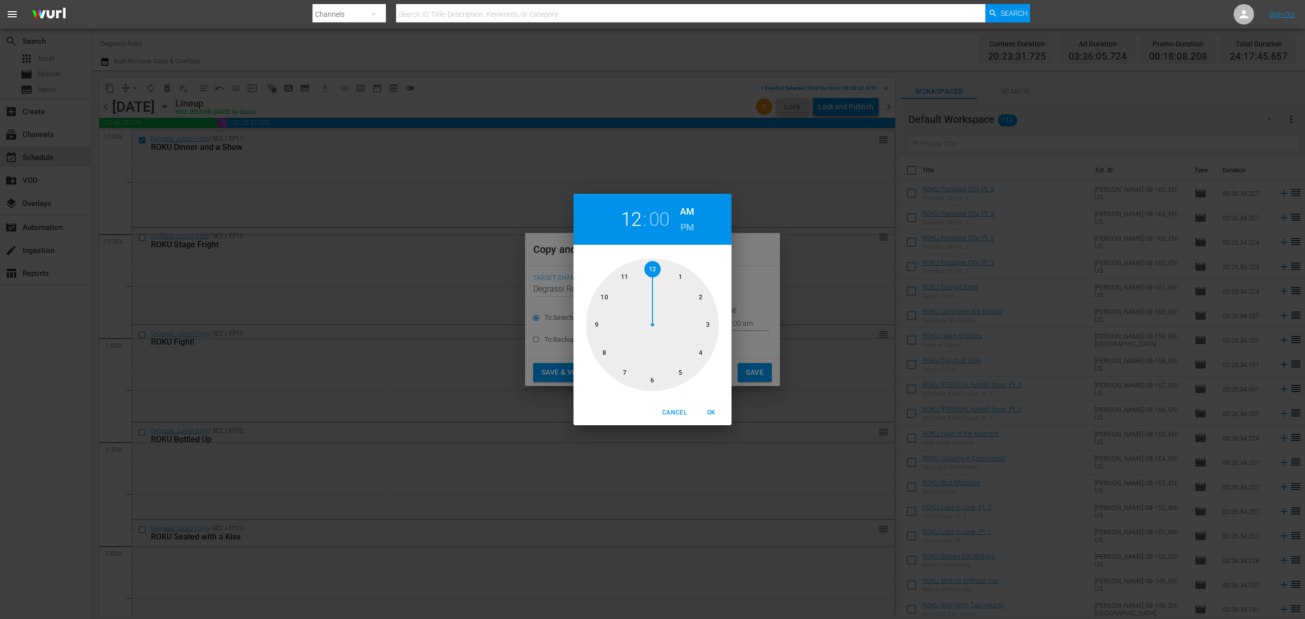
click at [626, 274] on div at bounding box center [652, 324] width 132 height 132
drag, startPoint x: 647, startPoint y: 270, endPoint x: 628, endPoint y: 274, distance: 19.9
click at [628, 274] on div at bounding box center [652, 324] width 132 height 132
click at [708, 414] on span "OK" at bounding box center [711, 412] width 24 height 11
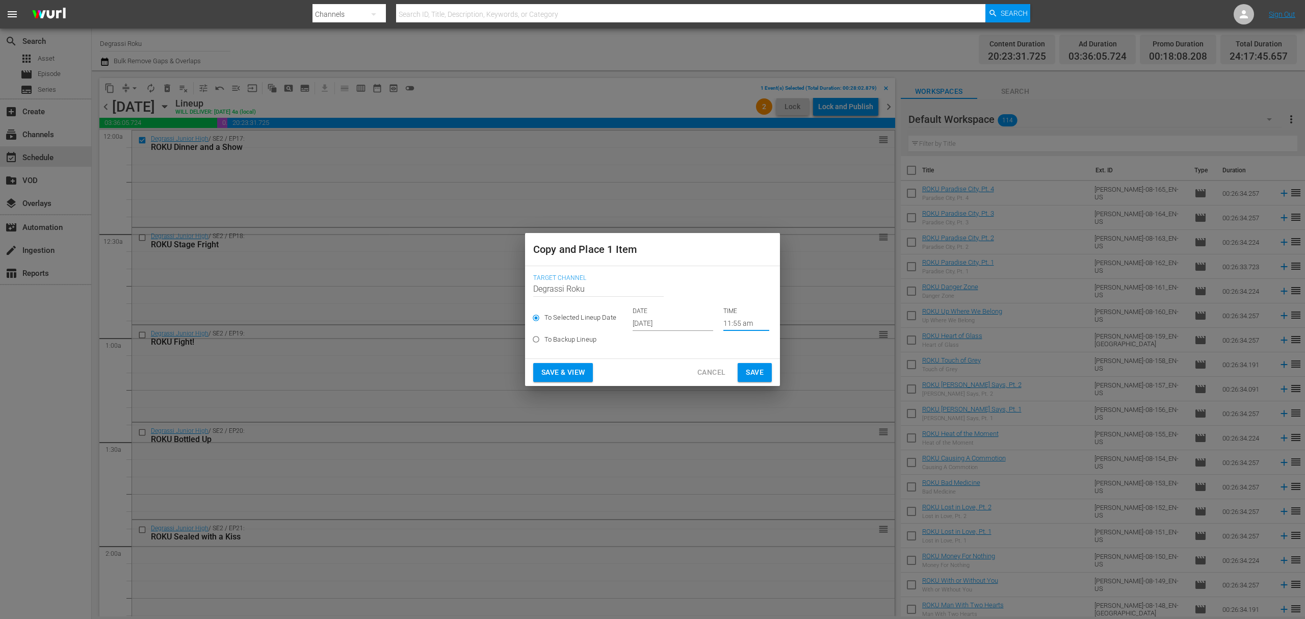
click at [728, 319] on input "11:55 am" at bounding box center [746, 322] width 46 height 15
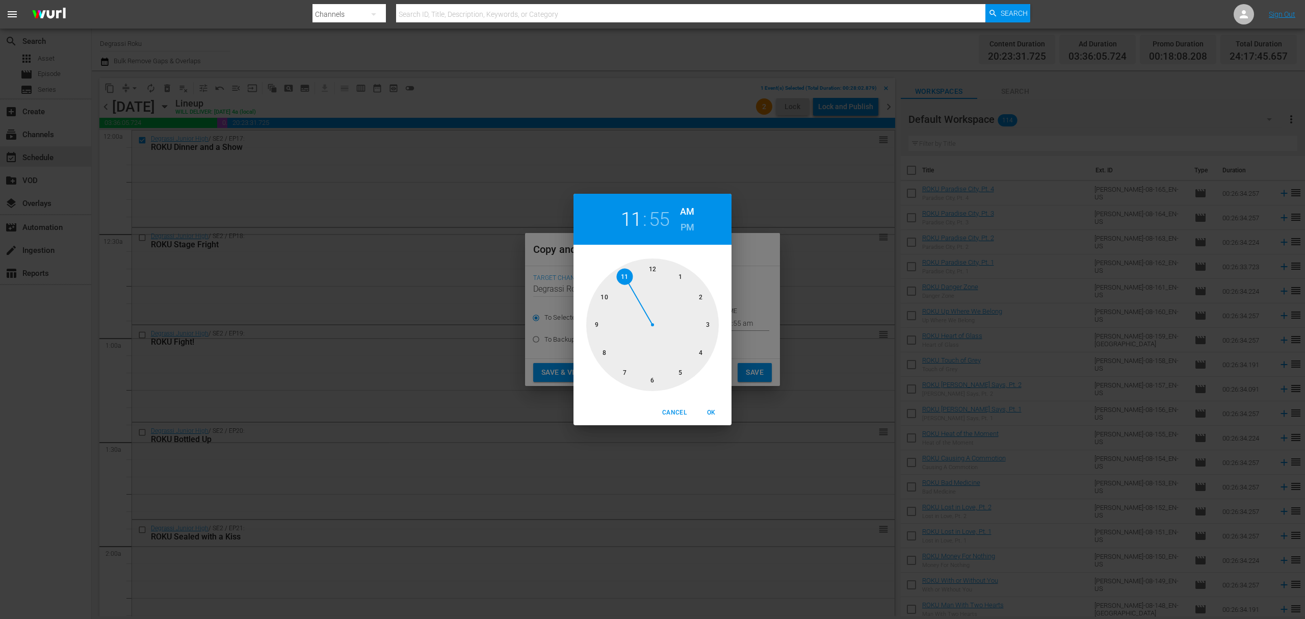
click at [687, 223] on h6 "PM" at bounding box center [687, 227] width 14 height 16
click at [716, 409] on span "OK" at bounding box center [711, 412] width 24 height 11
type input "11:55 pm"
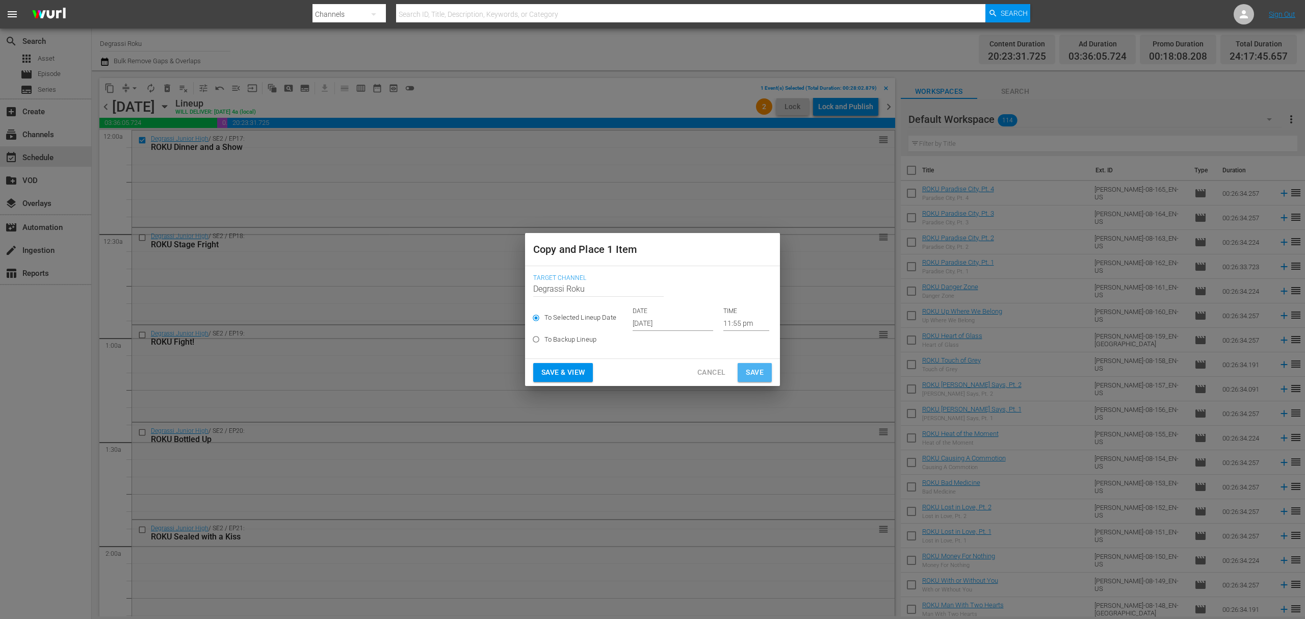
click at [759, 364] on button "Save" at bounding box center [754, 372] width 34 height 19
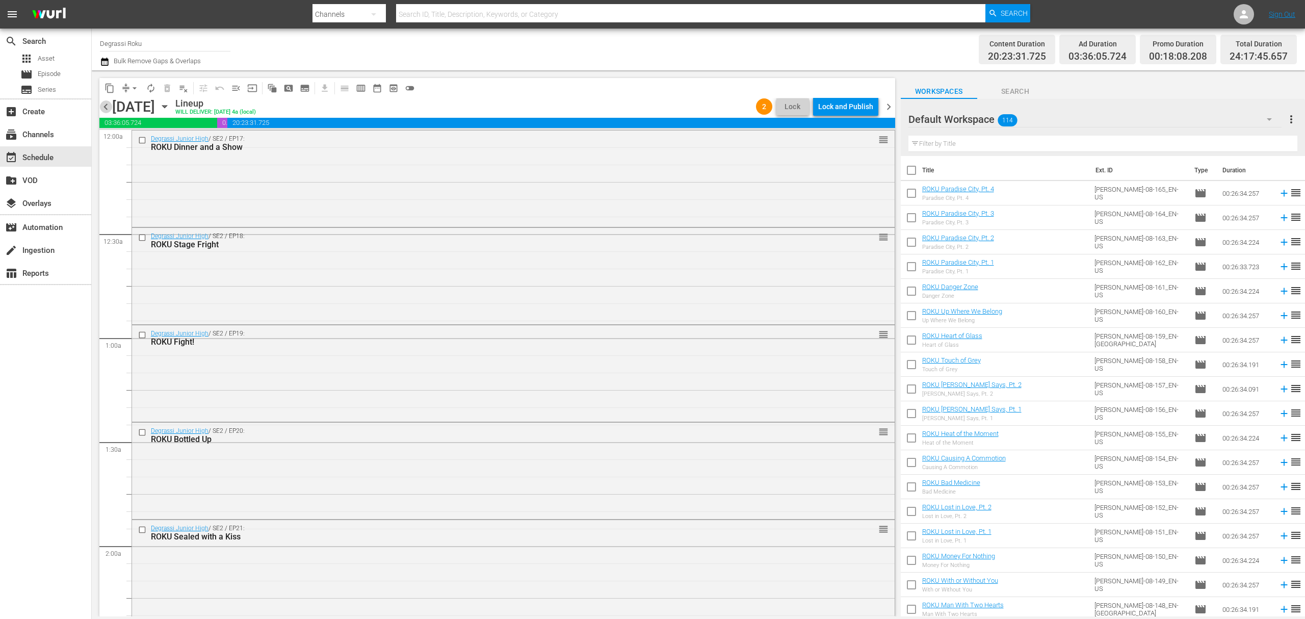
click at [107, 104] on span "chevron_left" at bounding box center [105, 106] width 13 height 13
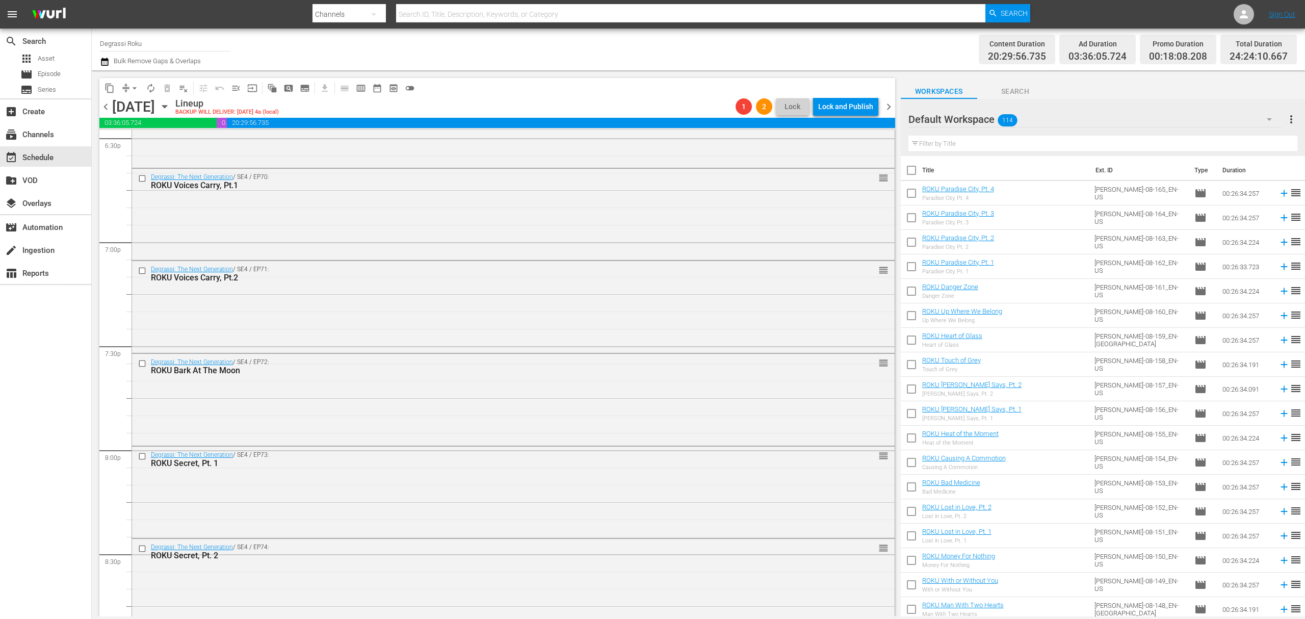
scroll to position [4583, 0]
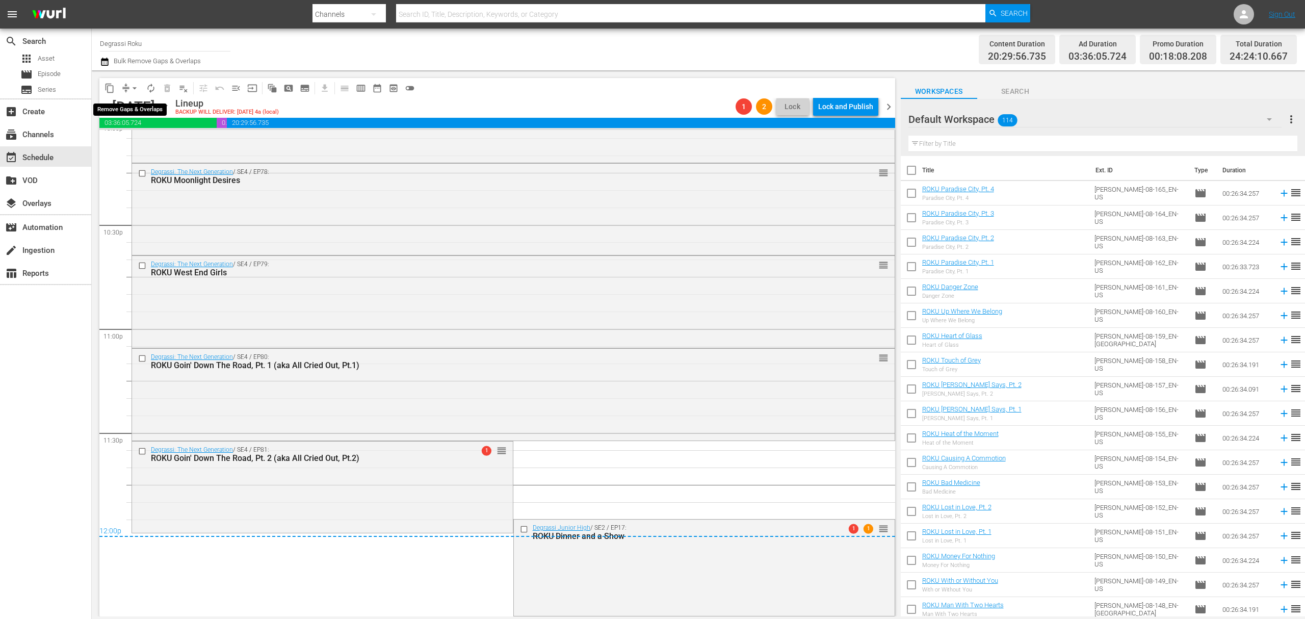
click at [140, 83] on button "arrow_drop_down" at bounding box center [134, 88] width 16 height 16
click at [136, 145] on li "Align to End of Previous Day" at bounding box center [135, 142] width 107 height 17
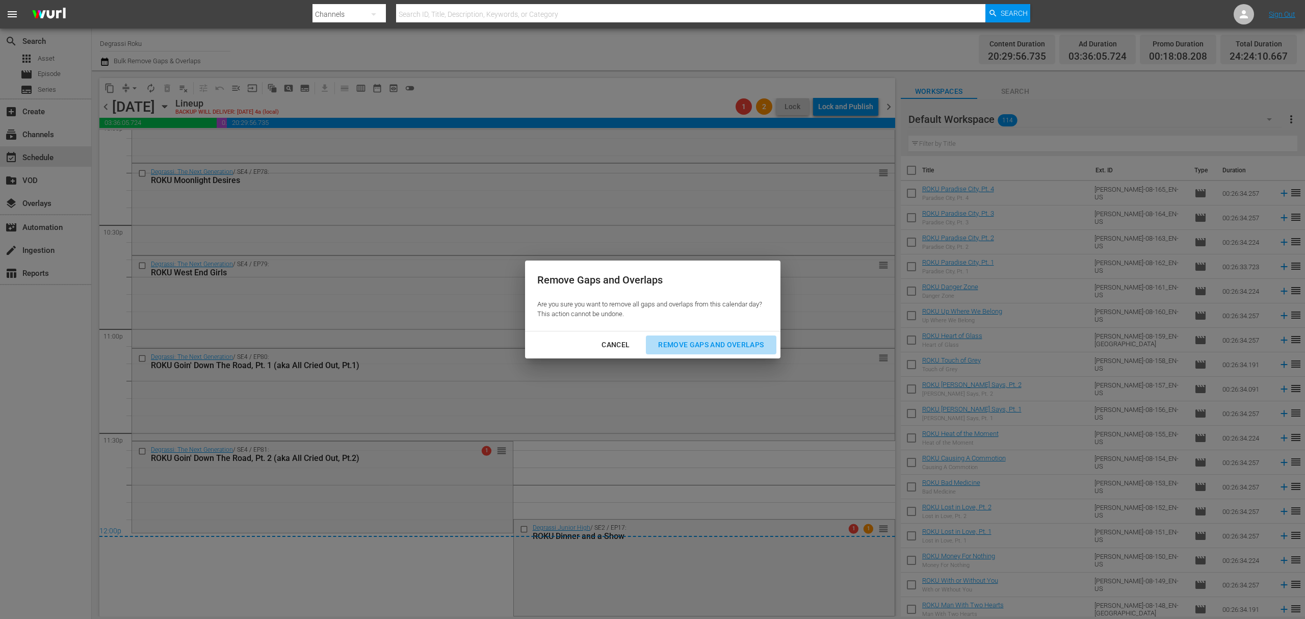
click at [749, 351] on div "Remove Gaps and Overlaps" at bounding box center [711, 344] width 122 height 13
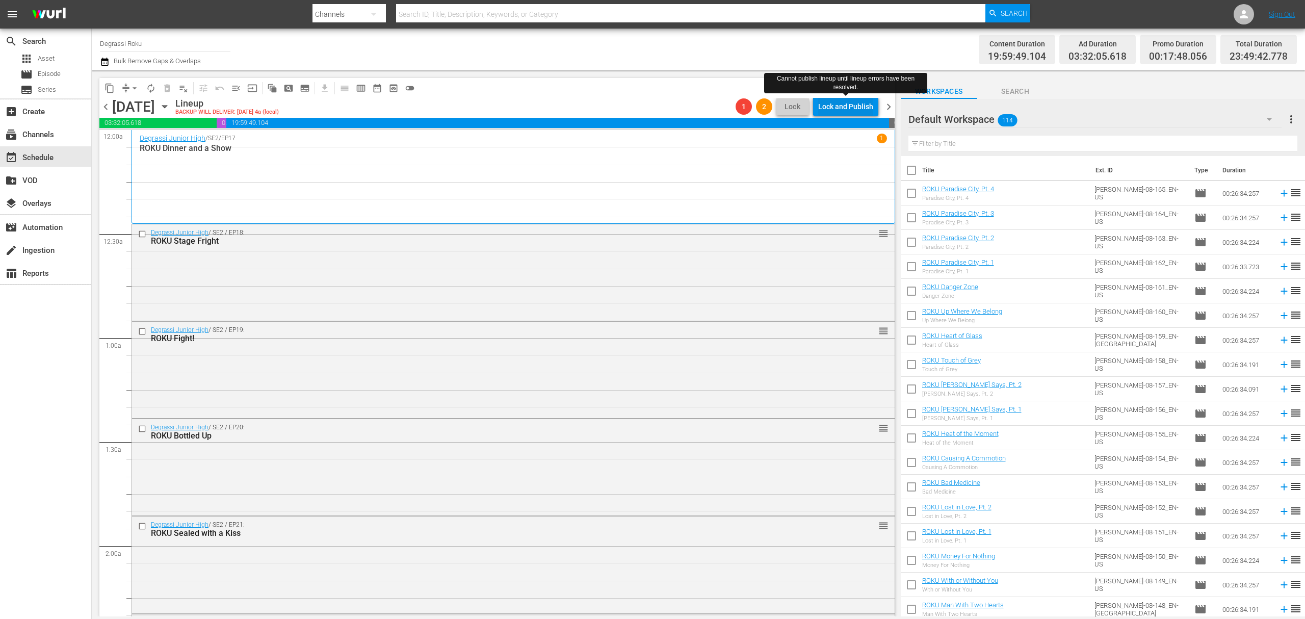
scroll to position [4561, 0]
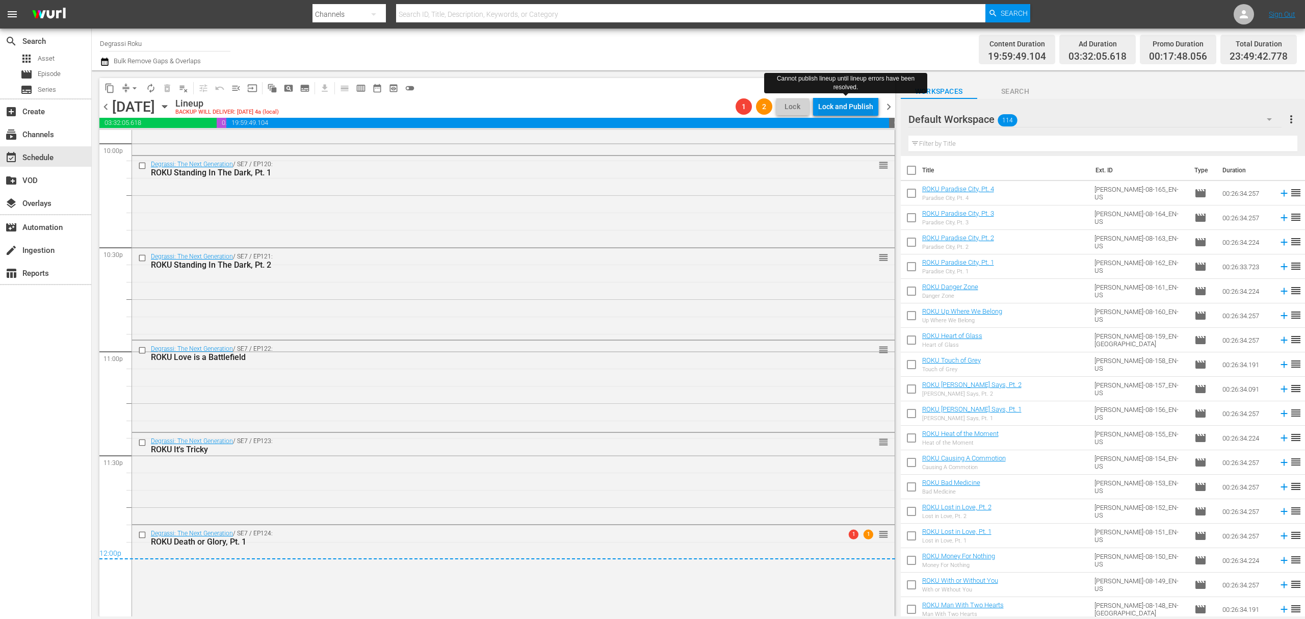
click at [852, 107] on div "Lock and Publish" at bounding box center [845, 106] width 55 height 18
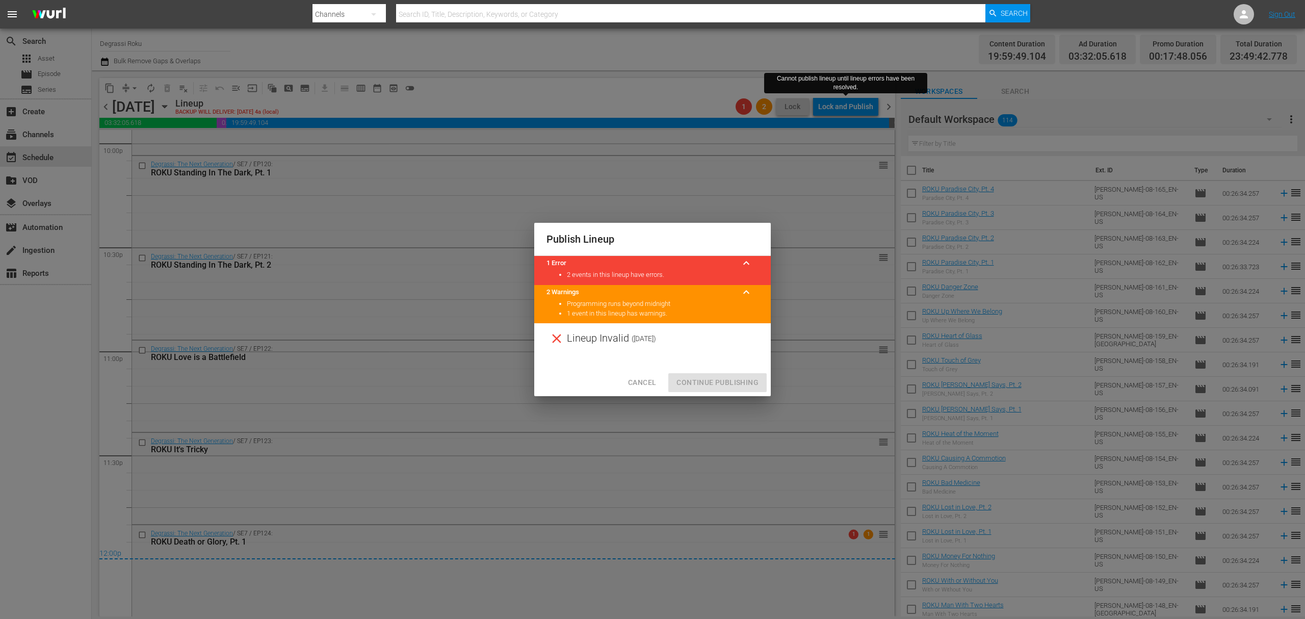
click at [650, 379] on span "Cancel" at bounding box center [642, 382] width 28 height 13
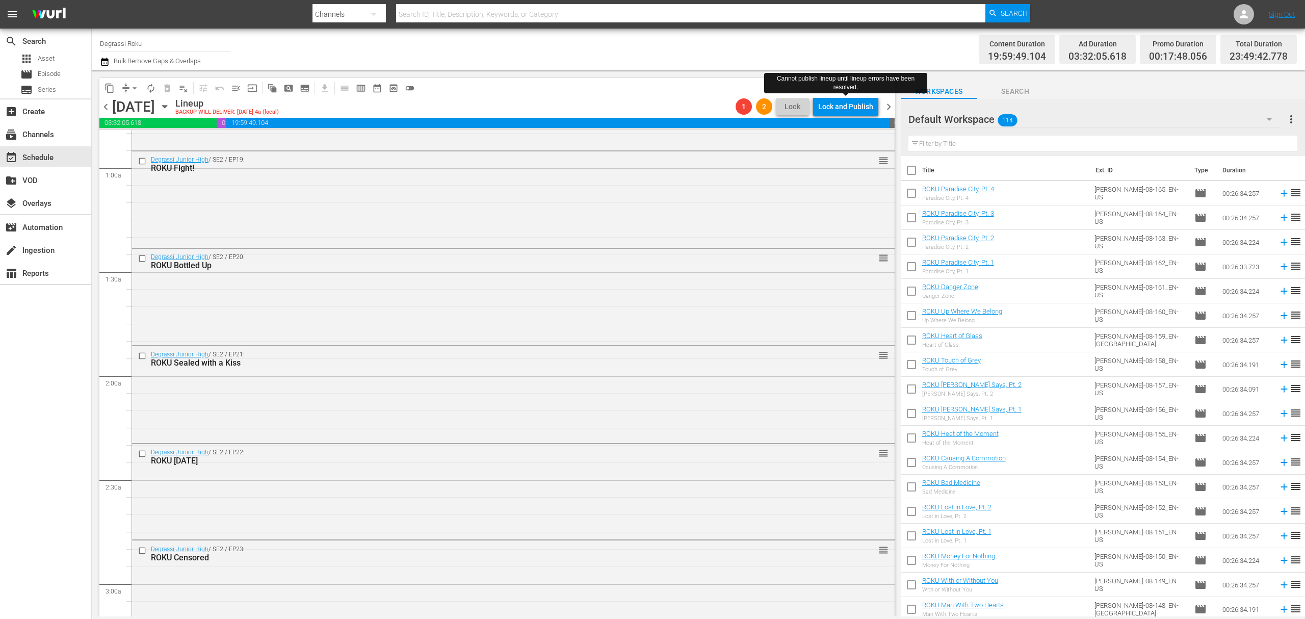
scroll to position [0, 0]
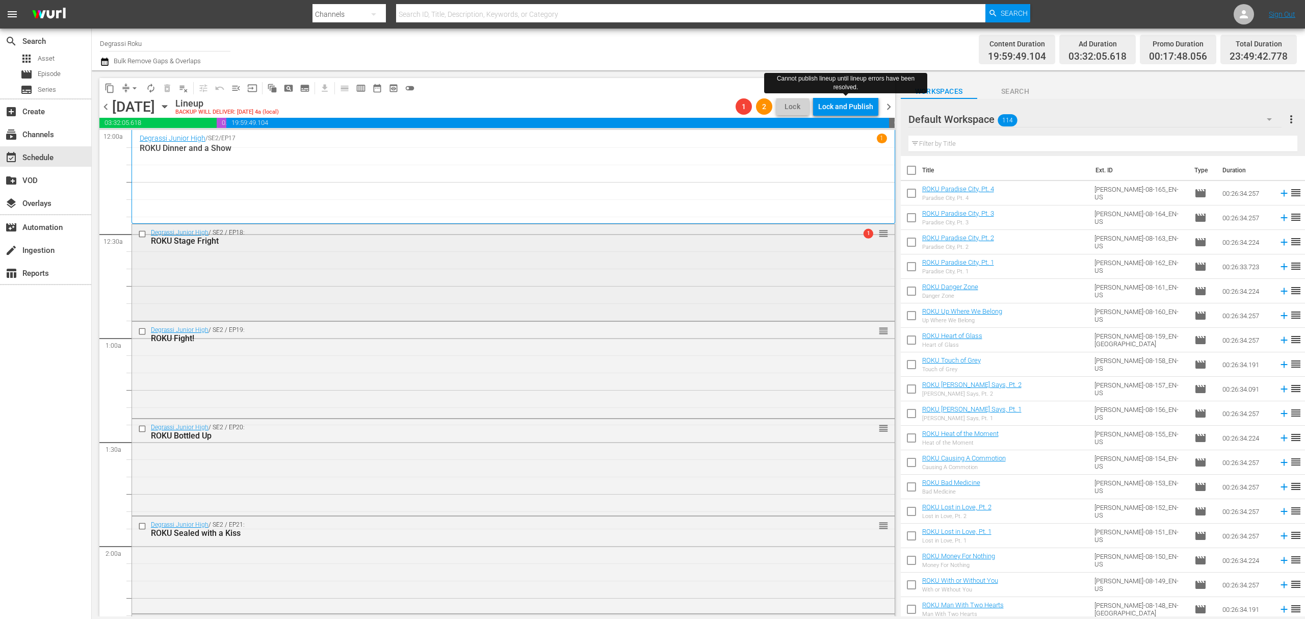
click at [425, 263] on div "Degrassi Junior High / SE2 / EP18: ROKU Stage Fright 1 reorder" at bounding box center [513, 271] width 762 height 94
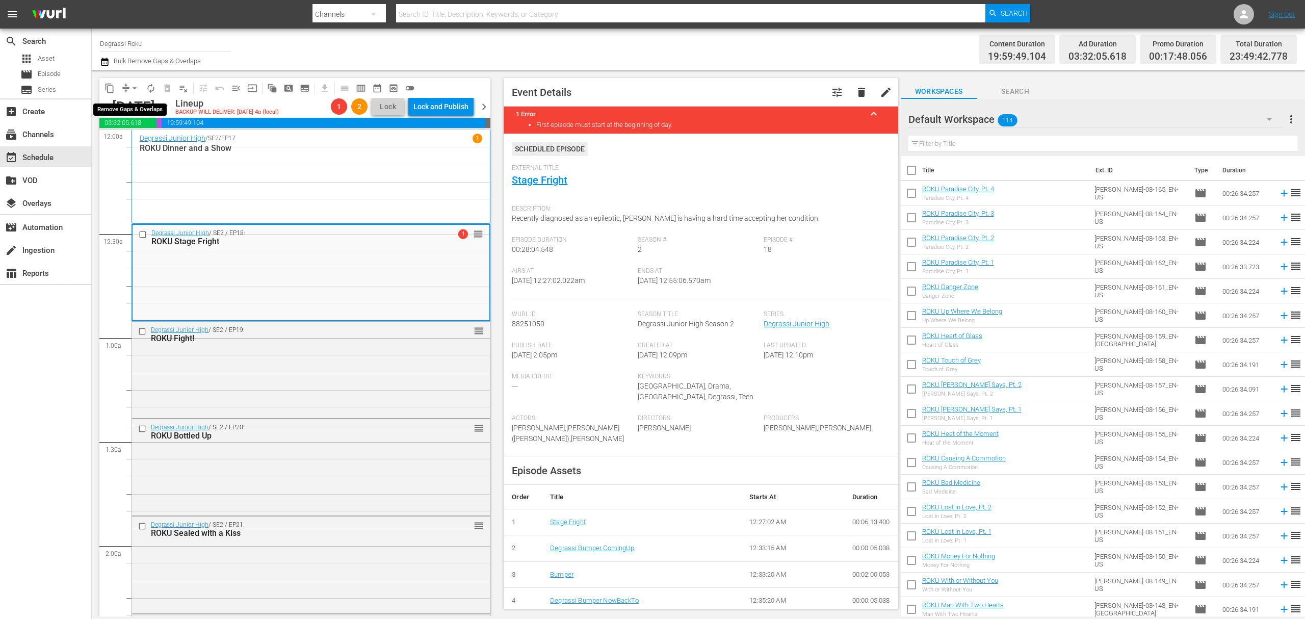
click at [135, 85] on span "arrow_drop_down" at bounding box center [134, 88] width 10 height 10
click at [127, 142] on li "Align to End of Previous Day" at bounding box center [135, 142] width 107 height 17
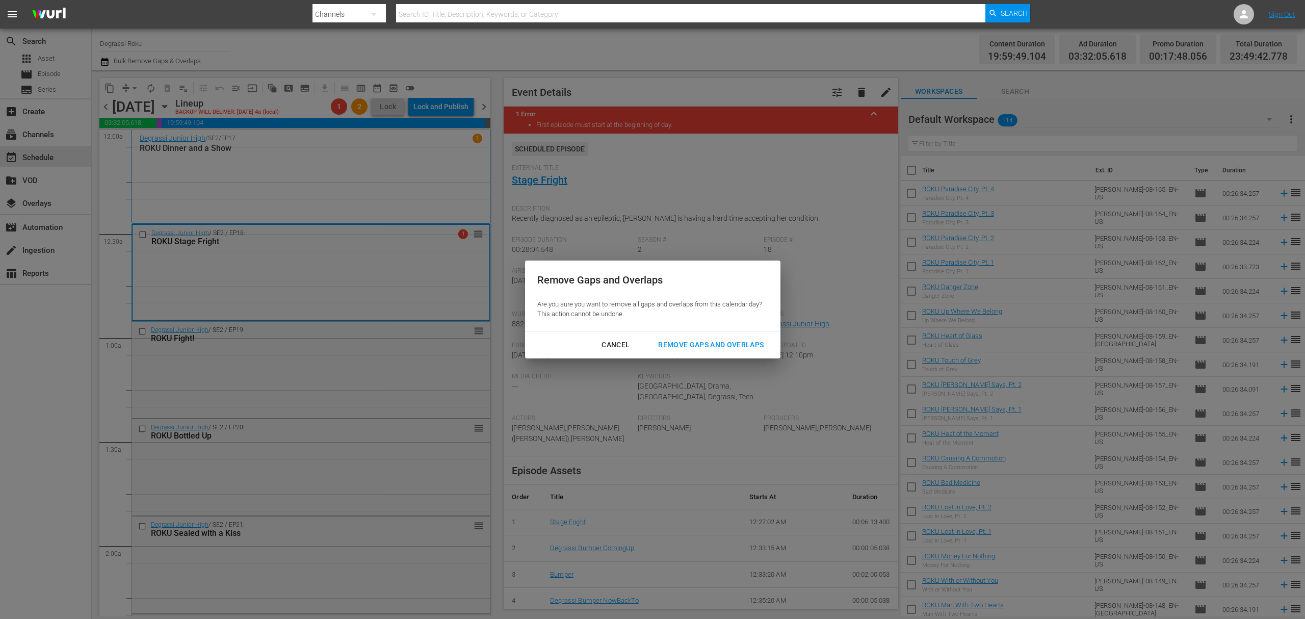
click at [736, 347] on div "Remove Gaps and Overlaps" at bounding box center [711, 344] width 122 height 13
